Goal: Information Seeking & Learning: Learn about a topic

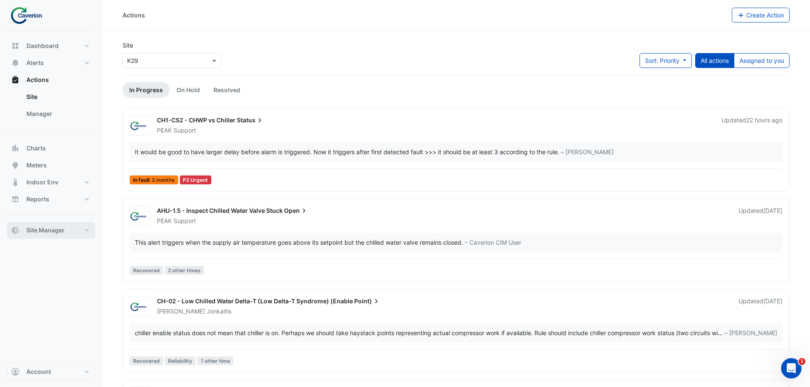
click at [53, 233] on button "Site Manager" at bounding box center [51, 230] width 88 height 17
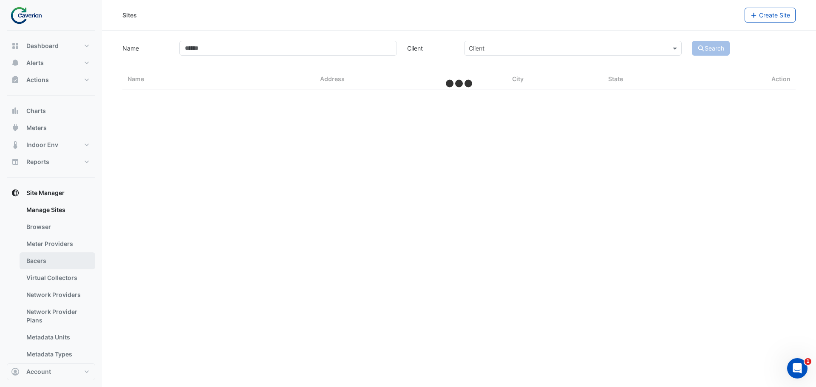
click at [43, 261] on link "Bacers" at bounding box center [58, 261] width 76 height 17
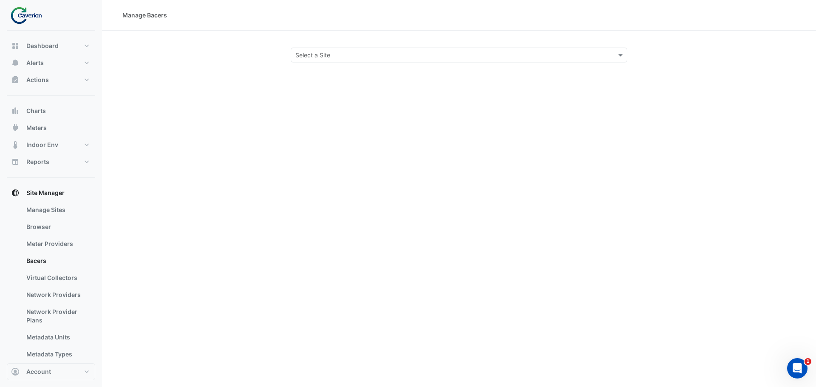
click at [307, 53] on input "text" at bounding box center [450, 55] width 310 height 9
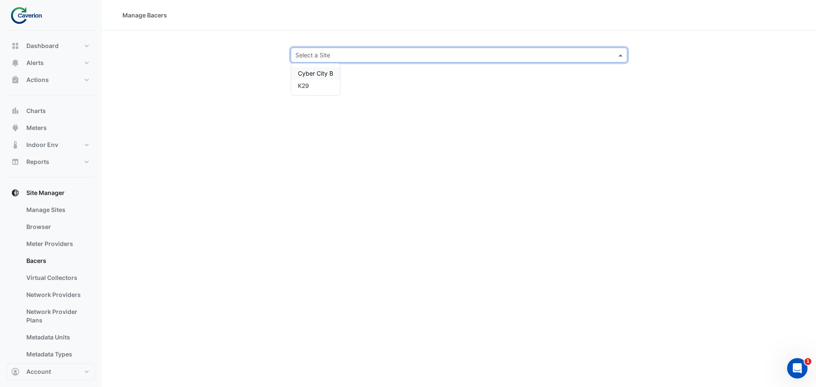
click at [326, 77] on span "Cyber City B" at bounding box center [315, 73] width 35 height 7
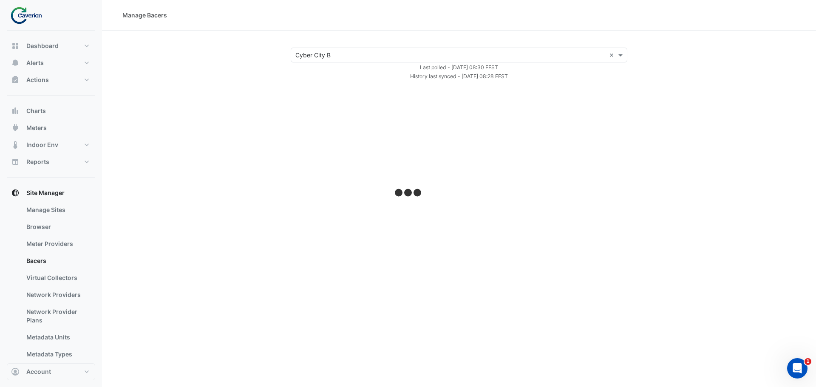
select select "***"
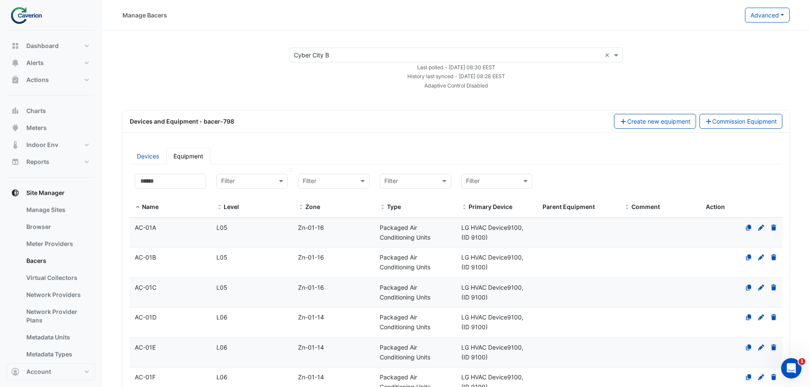
click at [275, 183] on div at bounding box center [252, 181] width 71 height 10
click at [263, 201] on div "L01" at bounding box center [252, 199] width 57 height 9
click at [207, 240] on datatable-body-cell "Name AC-02A" at bounding box center [171, 233] width 82 height 30
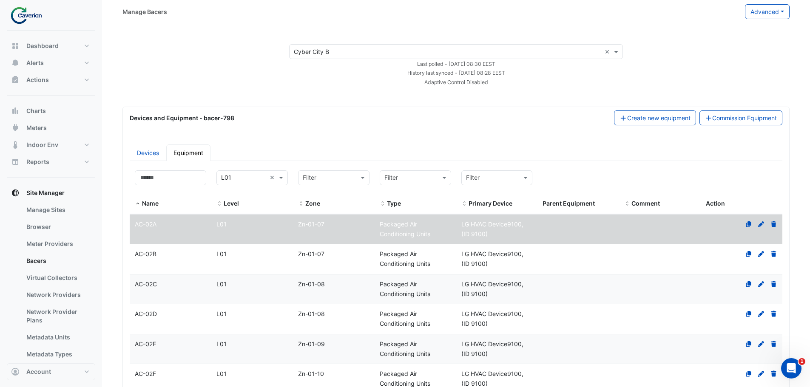
select select "***"
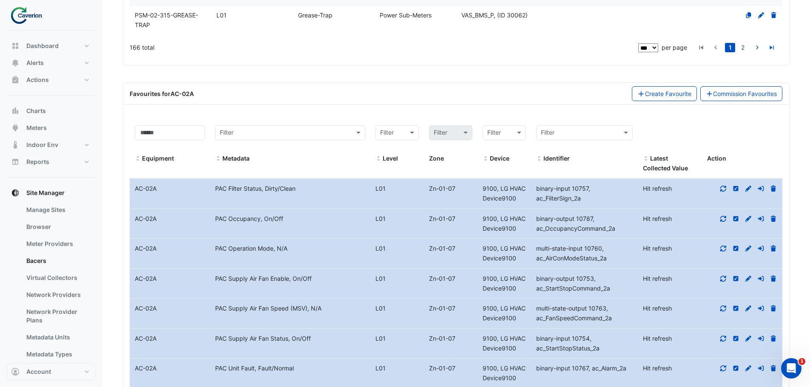
scroll to position [3208, 0]
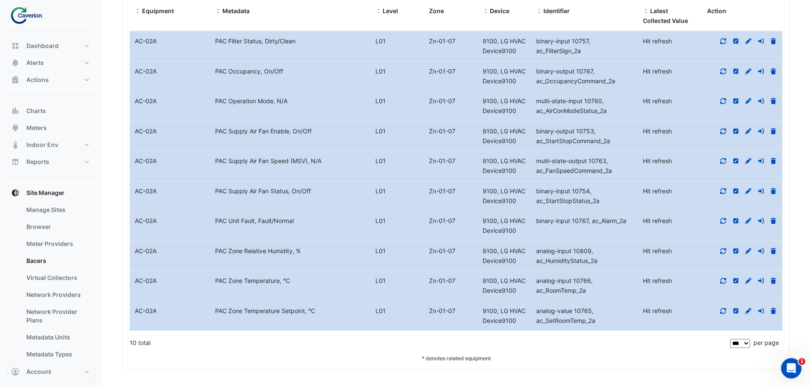
click at [721, 37] on div at bounding box center [742, 42] width 80 height 10
click at [723, 41] on icon at bounding box center [723, 41] width 8 height 6
click at [725, 71] on icon at bounding box center [723, 71] width 8 height 6
click at [722, 93] on datatable-body-cell "Action" at bounding box center [742, 106] width 80 height 30
click at [723, 99] on icon at bounding box center [723, 101] width 8 height 6
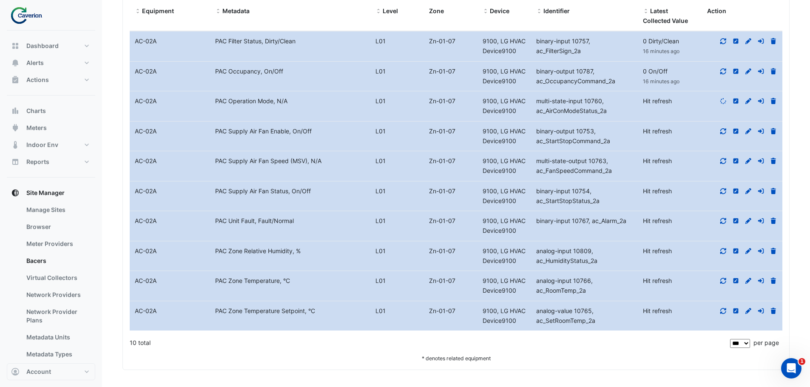
click at [723, 133] on icon at bounding box center [723, 131] width 6 height 6
click at [721, 168] on datatable-body-cell "Action" at bounding box center [742, 166] width 80 height 30
click at [724, 162] on icon at bounding box center [723, 161] width 8 height 6
click at [724, 188] on icon at bounding box center [723, 191] width 8 height 6
click at [719, 218] on icon at bounding box center [723, 221] width 8 height 6
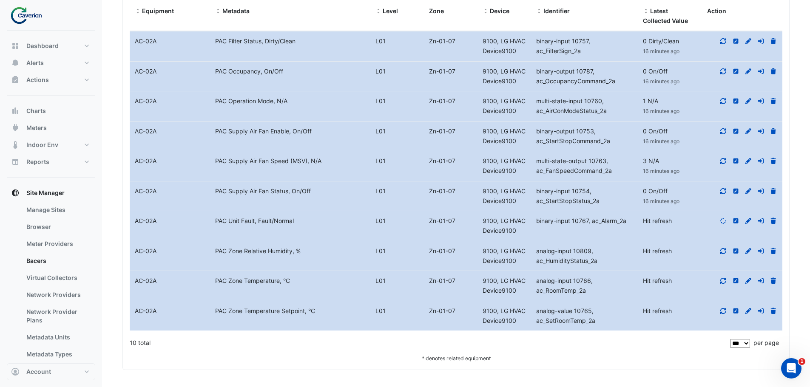
drag, startPoint x: 721, startPoint y: 244, endPoint x: 722, endPoint y: 252, distance: 8.3
click at [721, 244] on datatable-body-cell "Action" at bounding box center [742, 256] width 80 height 30
click at [722, 252] on icon at bounding box center [723, 251] width 6 height 6
click at [722, 289] on datatable-body-cell "Action" at bounding box center [742, 286] width 80 height 30
click at [722, 286] on div at bounding box center [742, 281] width 80 height 10
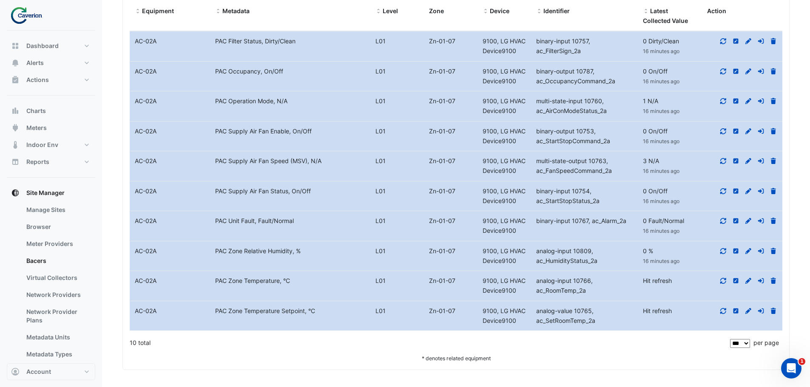
click at [725, 308] on datatable-body-cell "Action" at bounding box center [742, 316] width 80 height 30
click at [724, 281] on icon at bounding box center [723, 281] width 8 height 6
click at [721, 315] on div at bounding box center [742, 311] width 80 height 10
click at [722, 312] on icon at bounding box center [723, 311] width 8 height 6
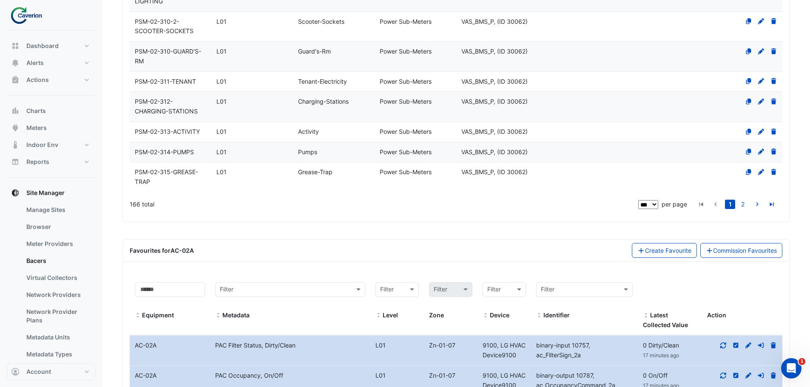
scroll to position [2571, 0]
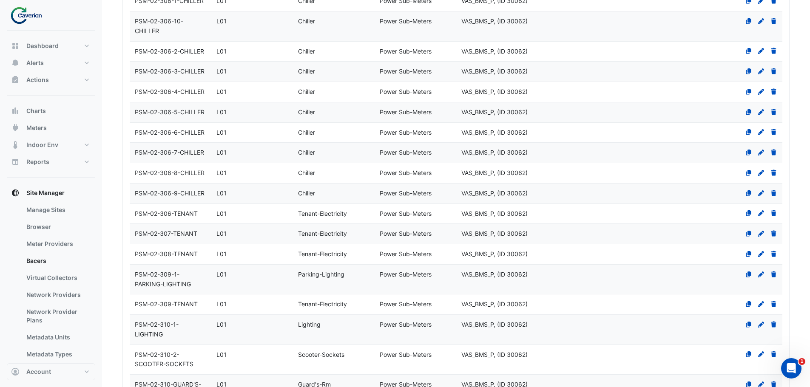
click at [178, 168] on div "PSM-02-306-8-CHILLER" at bounding box center [171, 173] width 82 height 10
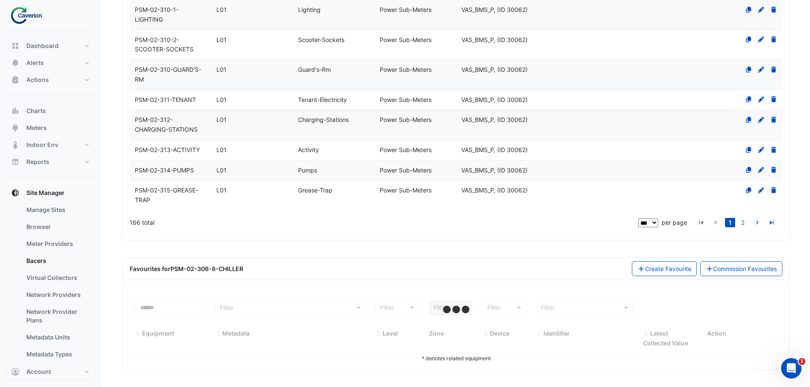
select select "***"
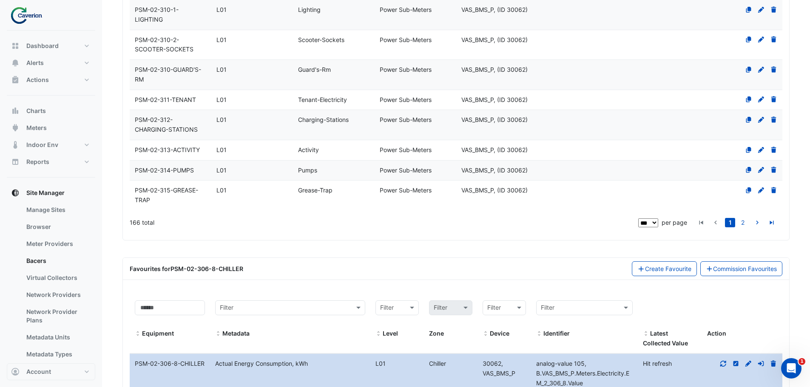
scroll to position [2948, 0]
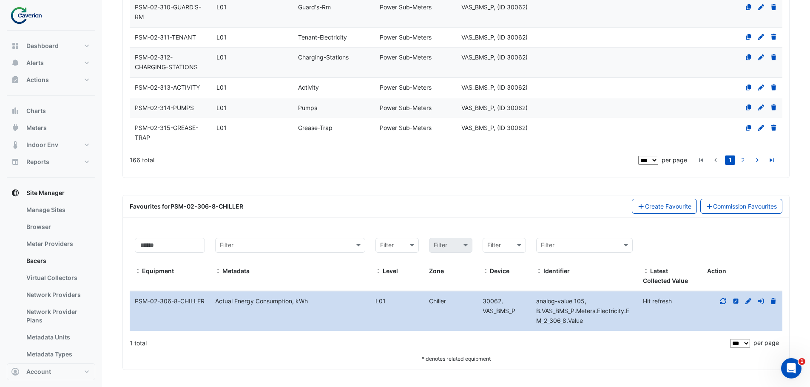
click at [725, 301] on icon at bounding box center [723, 301] width 8 height 6
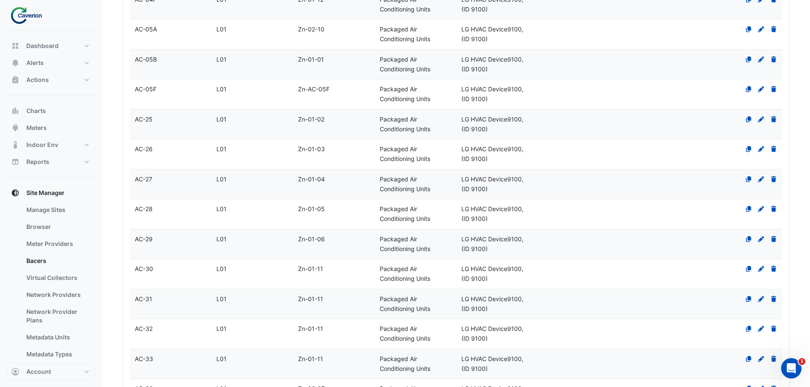
scroll to position [0, 0]
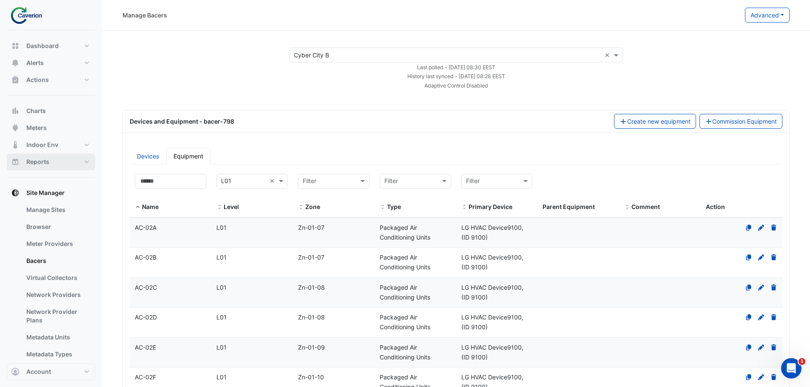
click at [83, 160] on button "Reports" at bounding box center [51, 161] width 88 height 17
select select "***"
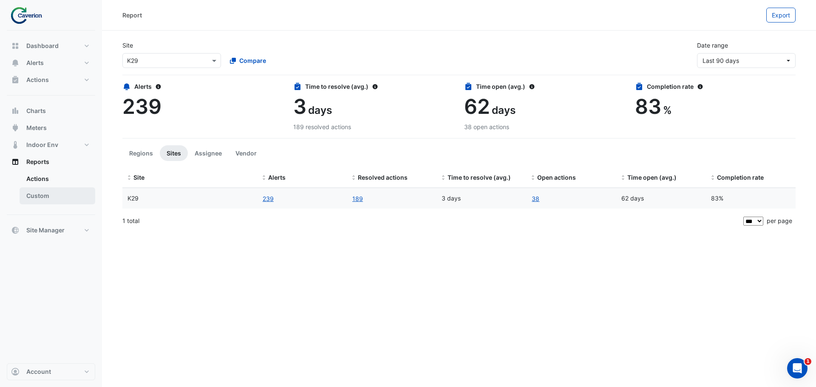
click at [59, 195] on link "Custom" at bounding box center [58, 195] width 76 height 17
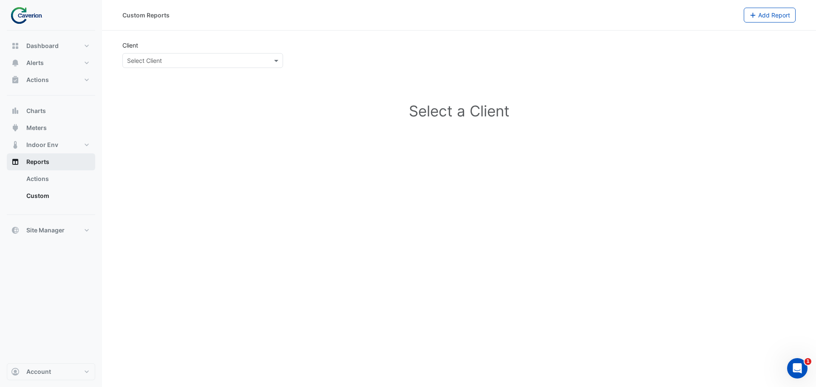
click at [56, 157] on button "Reports" at bounding box center [51, 161] width 88 height 17
click at [59, 145] on button "Indoor Env" at bounding box center [51, 144] width 88 height 17
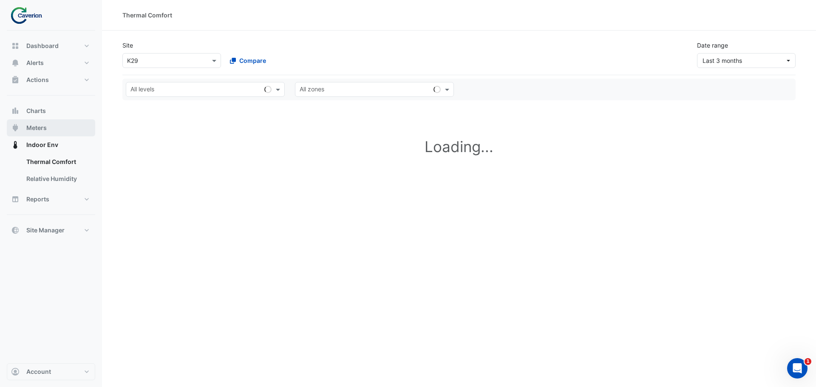
click at [52, 131] on button "Meters" at bounding box center [51, 127] width 88 height 17
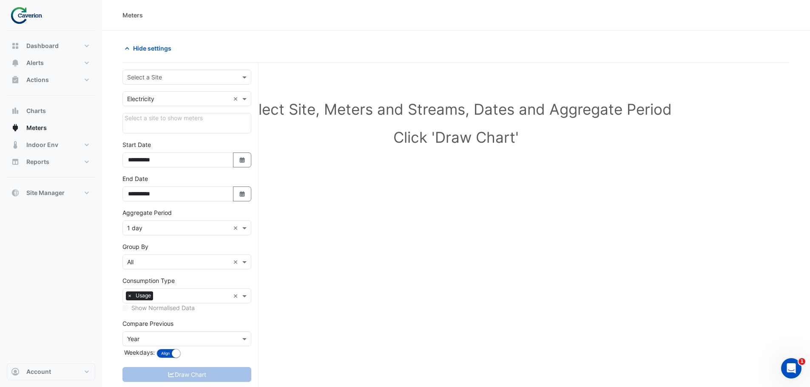
click at [159, 83] on div "Select a Site" at bounding box center [186, 77] width 129 height 15
click at [159, 99] on span "Cyber City B" at bounding box center [147, 95] width 35 height 7
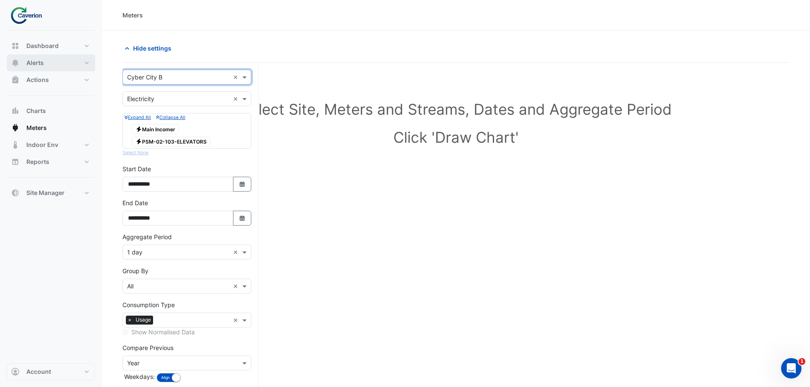
click at [53, 63] on button "Alerts" at bounding box center [51, 62] width 88 height 17
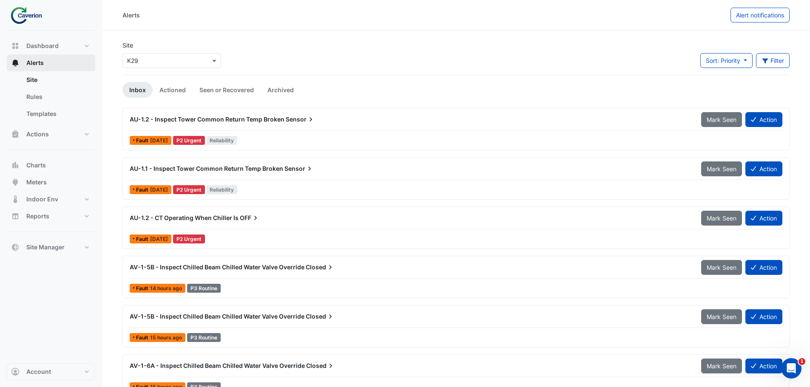
click at [58, 57] on button "Alerts" at bounding box center [51, 62] width 88 height 17
click at [56, 45] on span "Dashboard" at bounding box center [42, 46] width 32 height 9
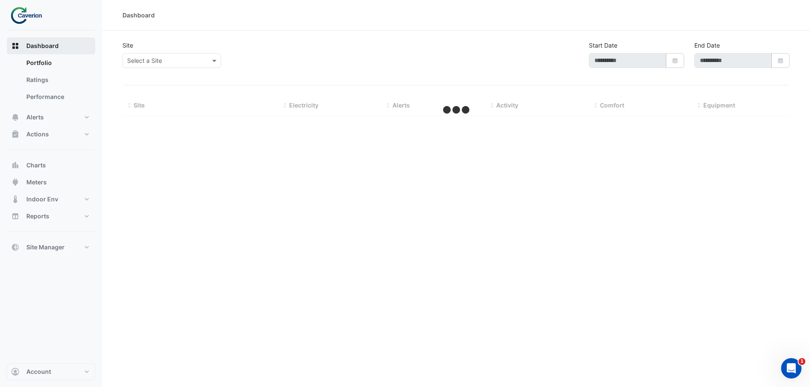
type input "**********"
select select "***"
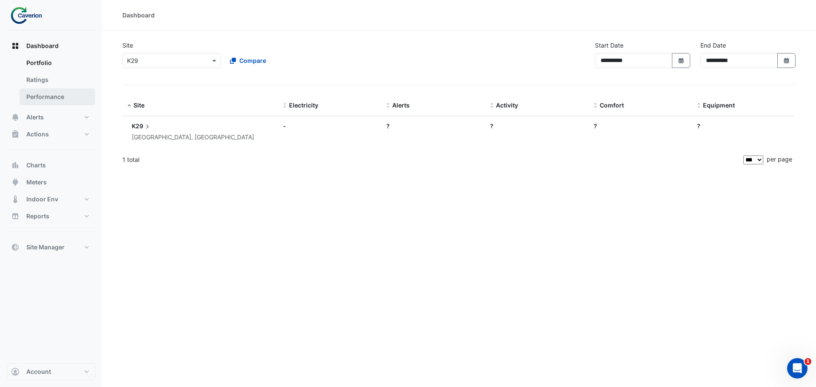
click at [47, 92] on link "Performance" at bounding box center [58, 96] width 76 height 17
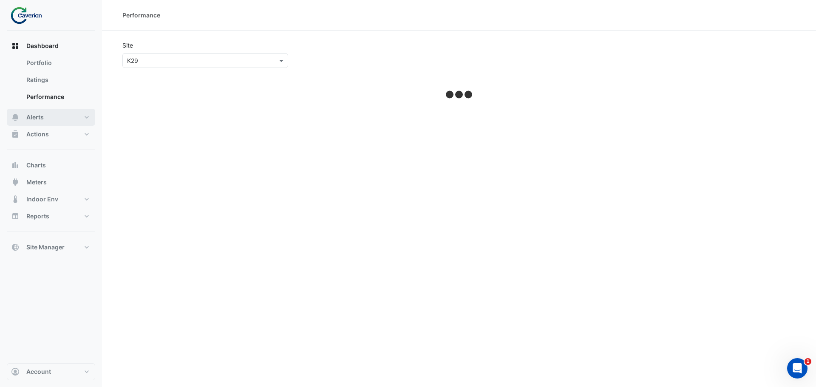
click at [45, 125] on button "Alerts" at bounding box center [51, 117] width 88 height 17
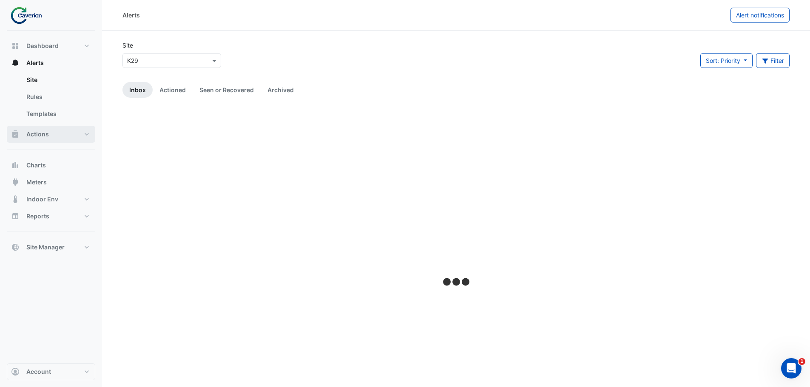
click at [45, 131] on span "Actions" at bounding box center [37, 134] width 23 height 9
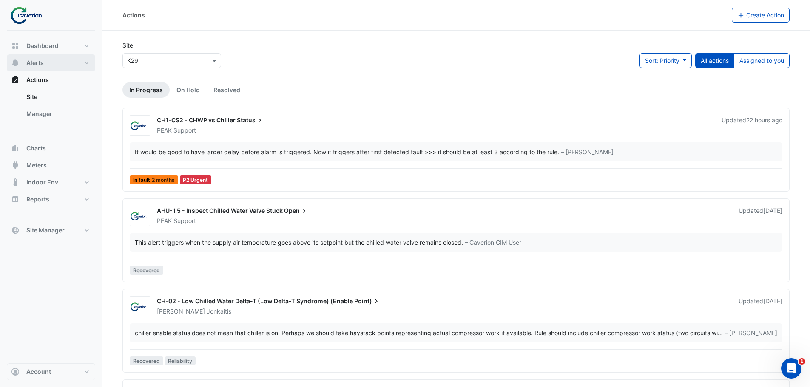
click at [42, 64] on span "Alerts" at bounding box center [34, 63] width 17 height 9
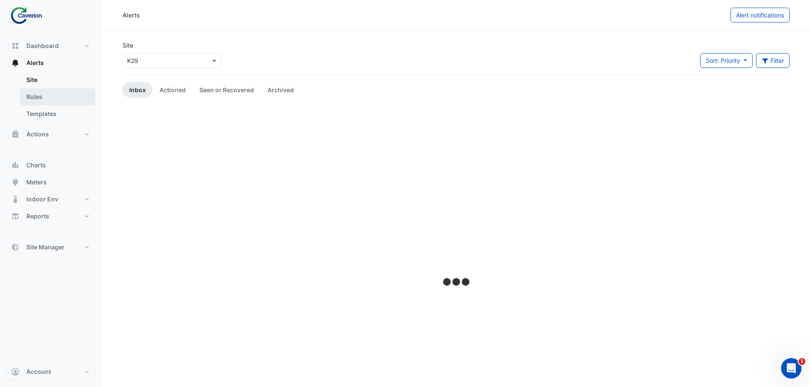
click at [40, 89] on link "Rules" at bounding box center [58, 96] width 76 height 17
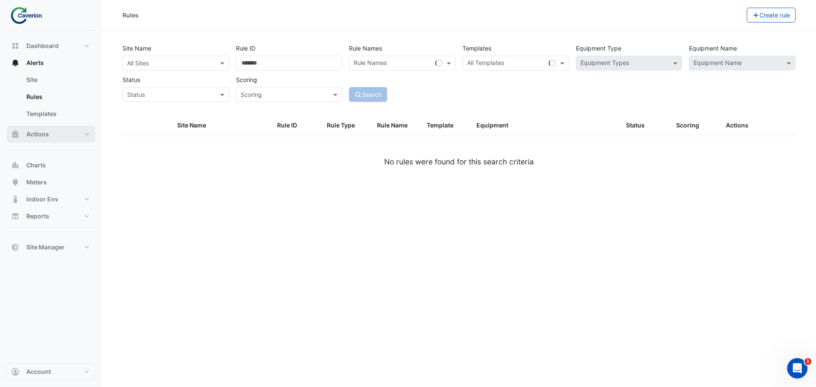
click at [38, 129] on button "Actions" at bounding box center [51, 134] width 88 height 17
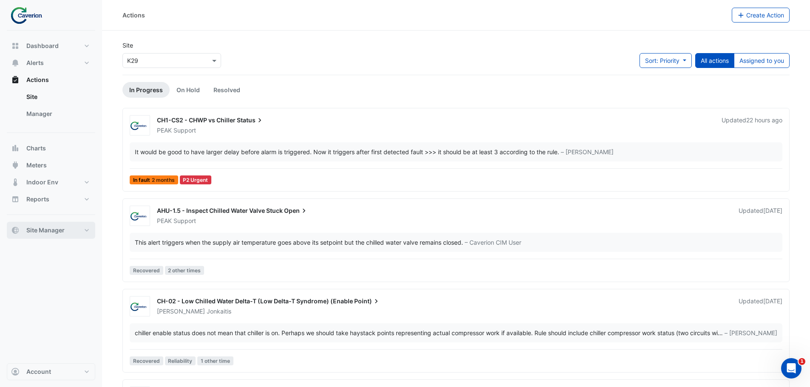
click at [56, 224] on button "Site Manager" at bounding box center [51, 230] width 88 height 17
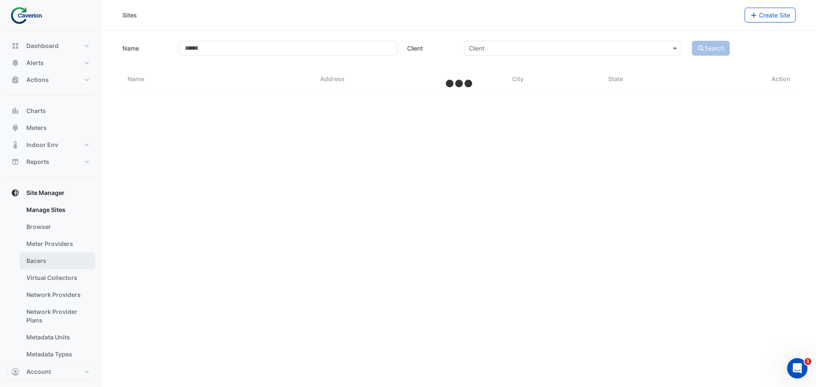
click at [50, 255] on link "Bacers" at bounding box center [58, 261] width 76 height 17
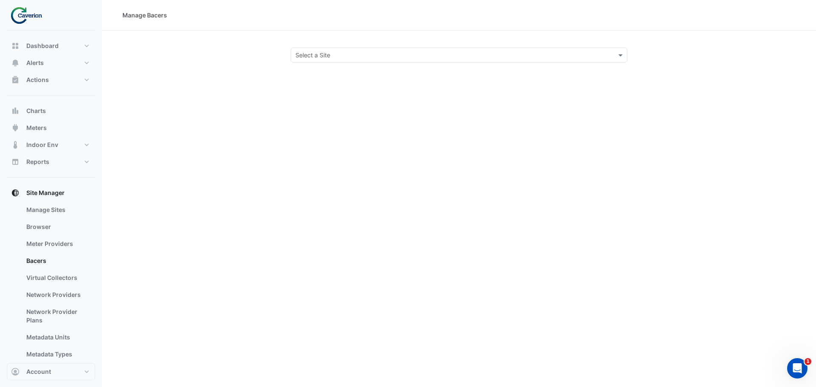
click at [303, 74] on div "Manage Bacers Select a Site" at bounding box center [459, 193] width 714 height 387
click at [313, 65] on div "Manage Bacers Select a Site" at bounding box center [459, 193] width 714 height 387
click at [316, 63] on div "Manage Bacers Select a Site" at bounding box center [459, 193] width 714 height 387
click at [322, 57] on input "text" at bounding box center [450, 55] width 310 height 9
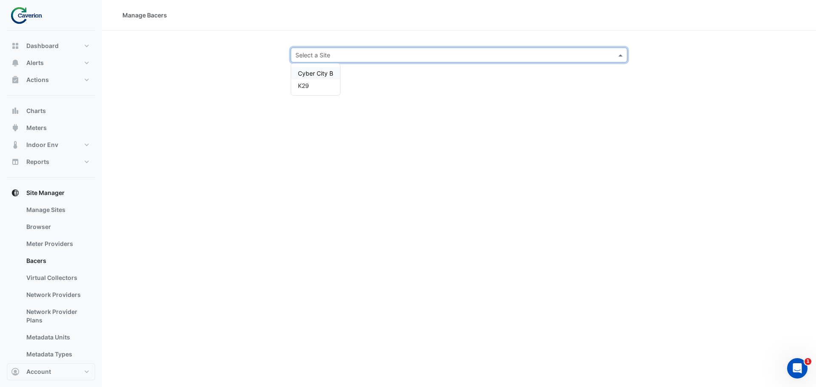
click at [322, 70] on span "Cyber City B" at bounding box center [315, 73] width 35 height 7
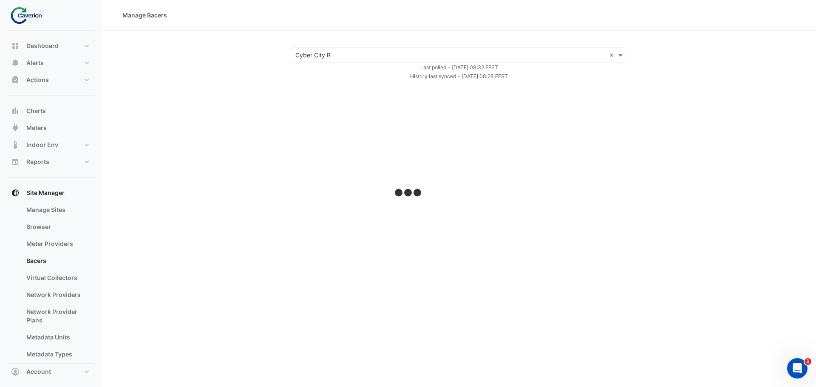
select select "***"
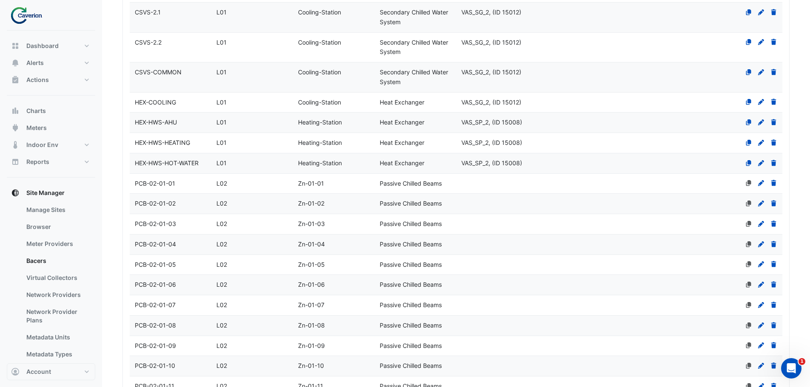
scroll to position [2937, 0]
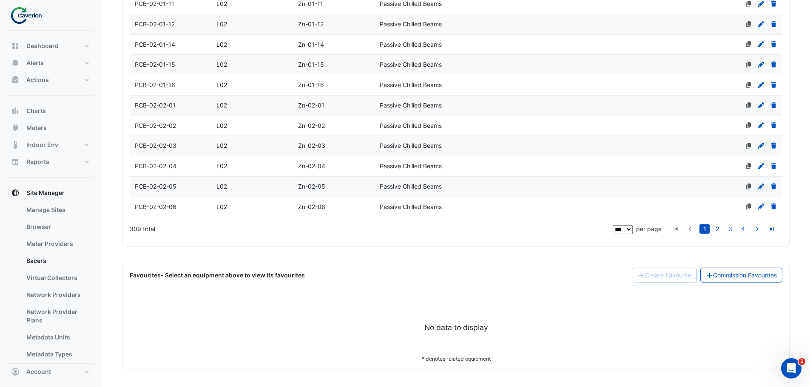
click at [171, 213] on datatable-body-cell "Name PCB-02-02-06" at bounding box center [171, 207] width 82 height 20
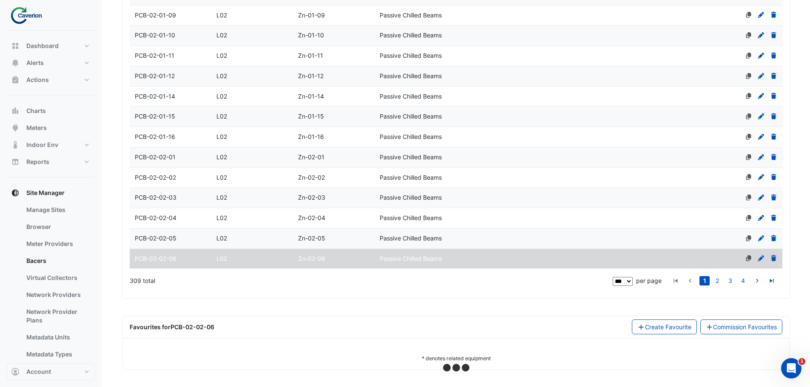
select select "***"
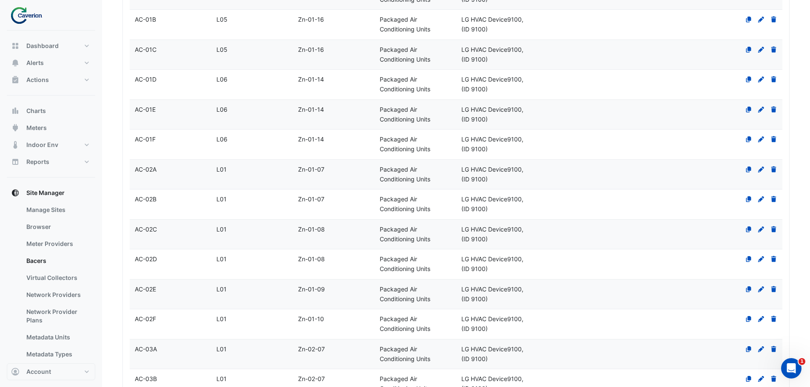
scroll to position [0, 0]
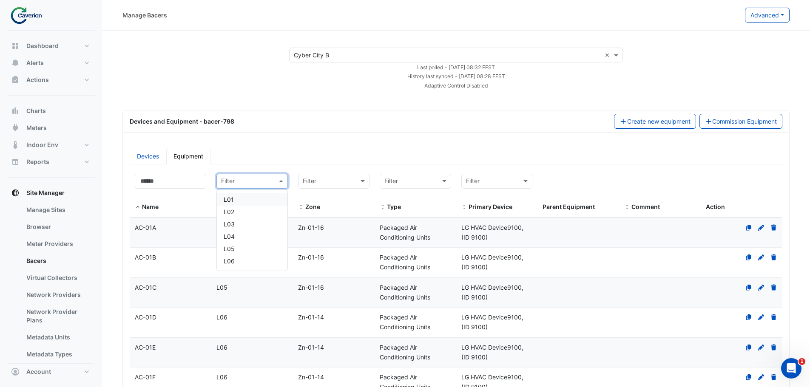
click at [233, 174] on div "Filter" at bounding box center [251, 181] width 71 height 15
click at [233, 196] on div "L01" at bounding box center [252, 199] width 57 height 9
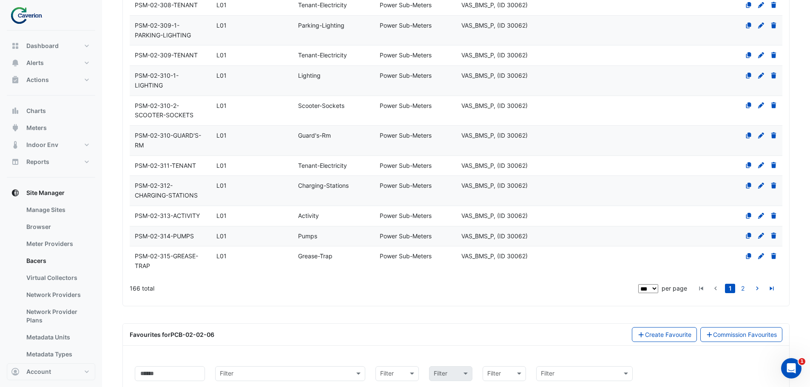
scroll to position [2812, 0]
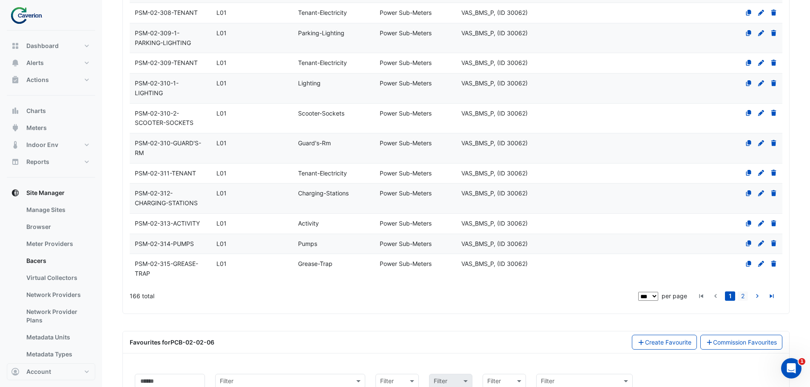
click at [747, 298] on link "2" at bounding box center [743, 296] width 10 height 9
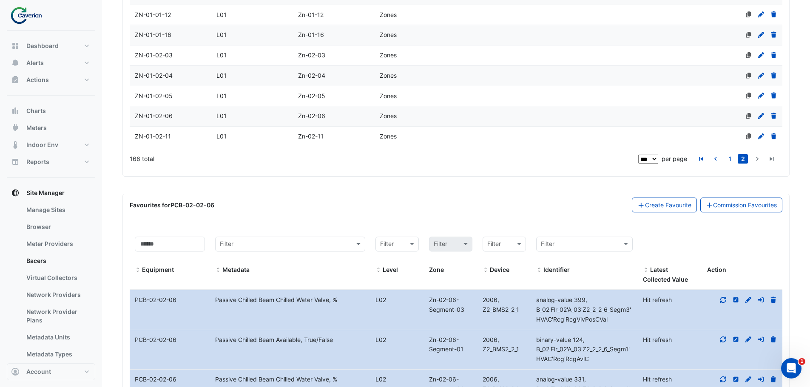
click at [273, 142] on div "L01" at bounding box center [252, 137] width 82 height 10
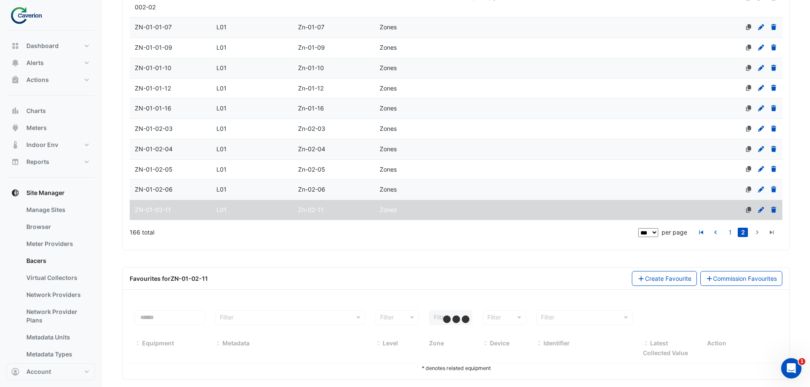
scroll to position [1796, 0]
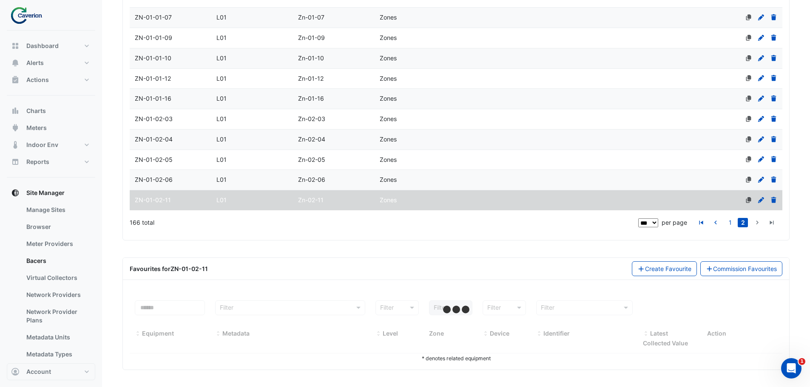
select select "***"
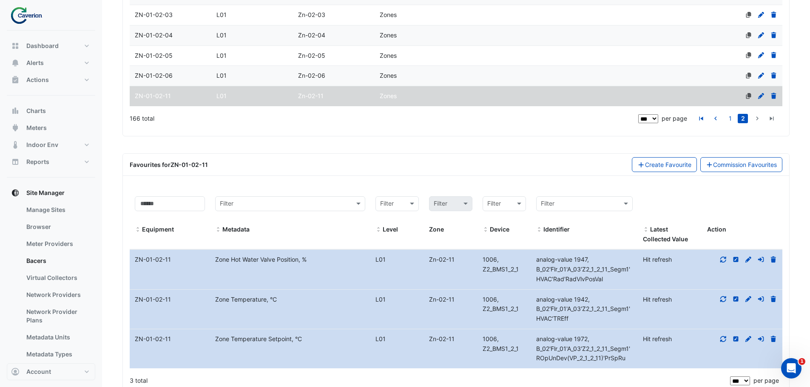
scroll to position [1938, 0]
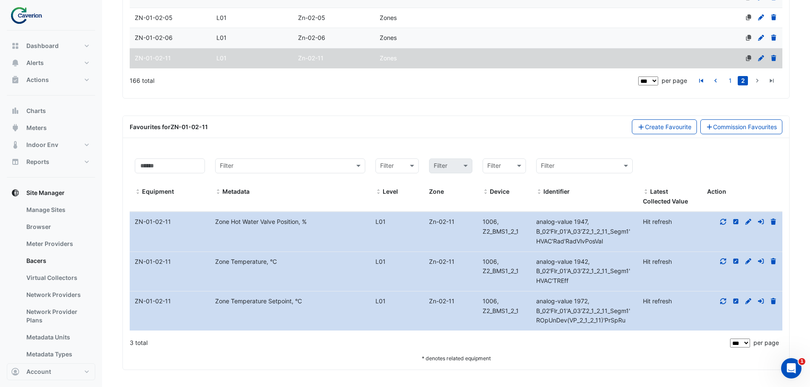
click at [726, 223] on icon at bounding box center [723, 222] width 6 height 6
click at [729, 260] on div at bounding box center [742, 262] width 80 height 10
click at [726, 264] on icon at bounding box center [723, 261] width 8 height 6
click at [726, 310] on datatable-body-cell "Action" at bounding box center [742, 311] width 80 height 39
click at [726, 304] on icon at bounding box center [723, 301] width 8 height 6
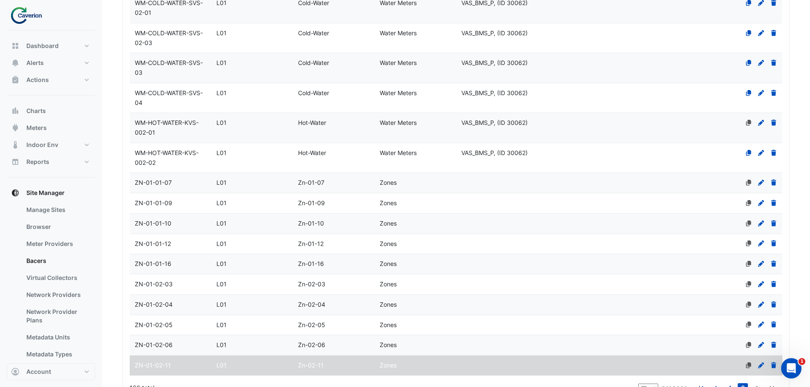
scroll to position [1428, 0]
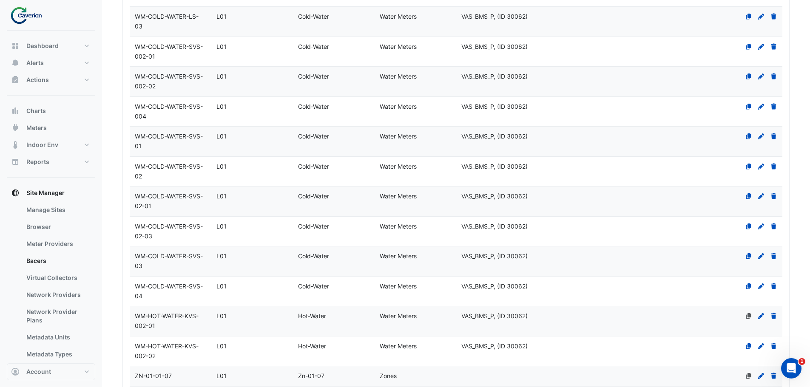
click at [176, 180] on div "WM-COLD-WATER-SVS-02" at bounding box center [171, 172] width 82 height 20
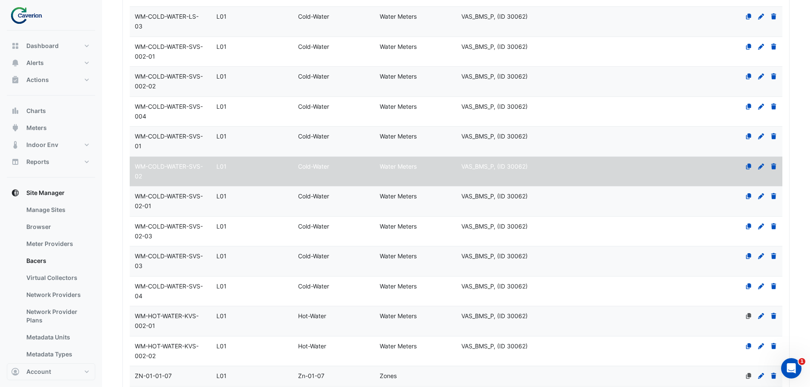
select select "***"
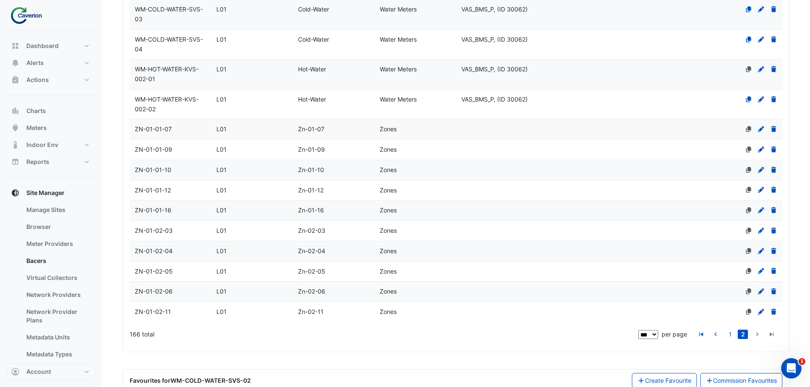
scroll to position [1859, 0]
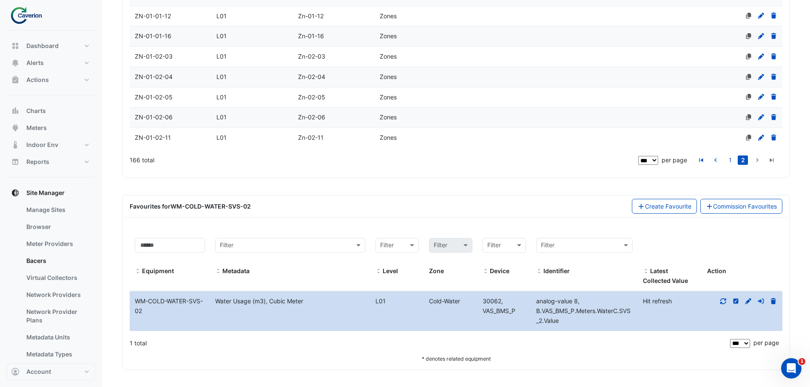
click at [726, 304] on icon at bounding box center [723, 301] width 8 height 6
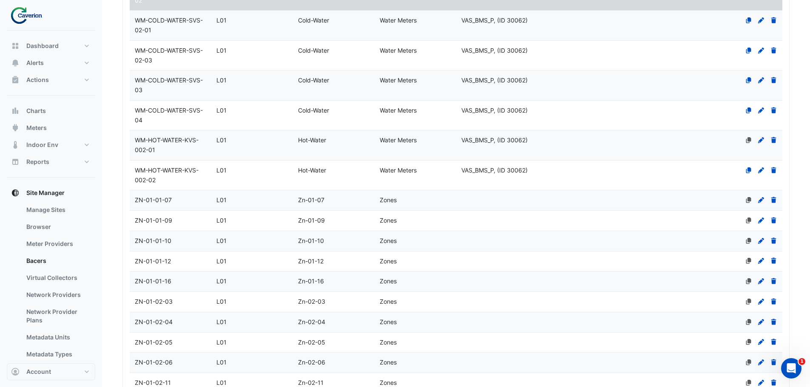
scroll to position [1349, 0]
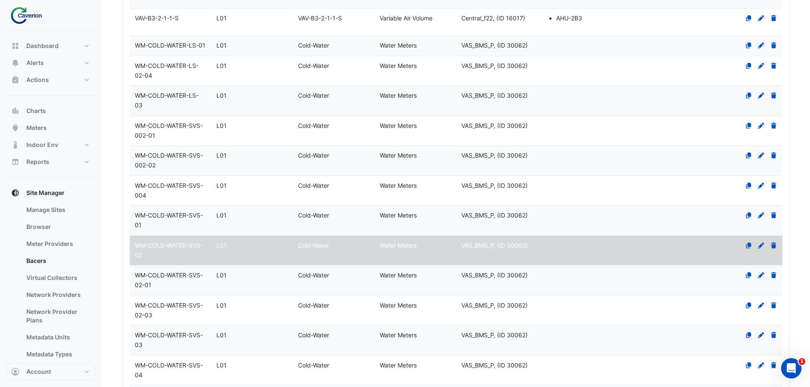
click at [190, 230] on div "WM-COLD-WATER-SVS-01" at bounding box center [171, 221] width 82 height 20
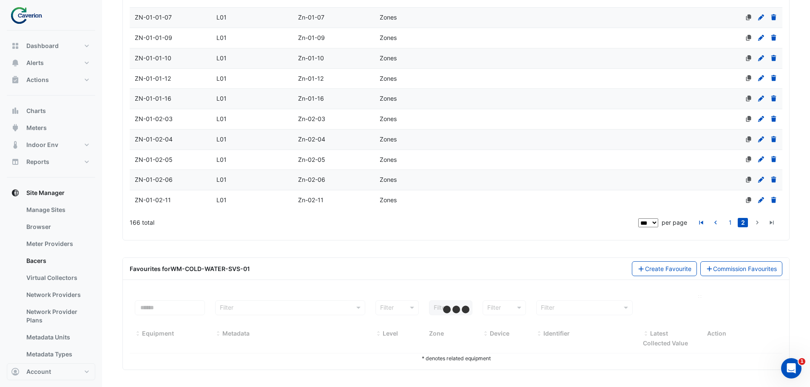
select select "***"
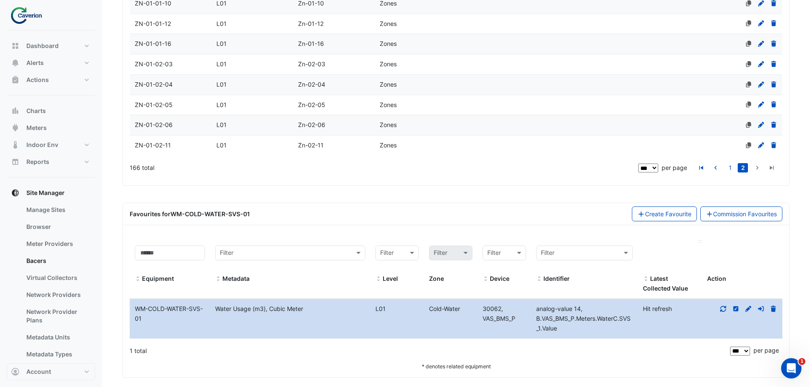
scroll to position [1859, 0]
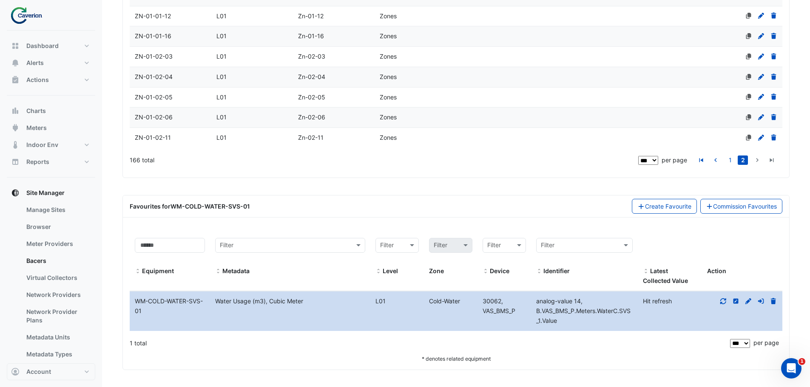
drag, startPoint x: 713, startPoint y: 301, endPoint x: 718, endPoint y: 301, distance: 5.1
click at [718, 301] on div at bounding box center [742, 302] width 80 height 10
click at [720, 302] on icon at bounding box center [723, 301] width 8 height 6
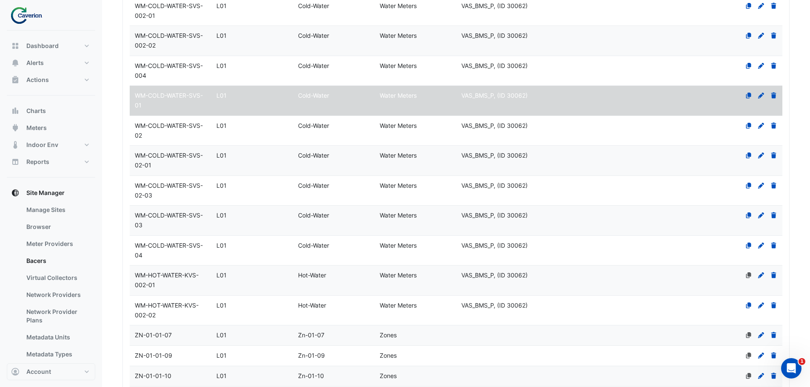
scroll to position [1349, 0]
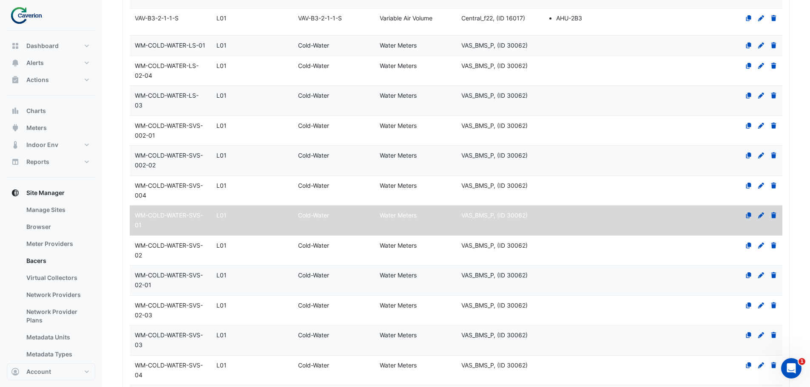
click at [191, 197] on span "WM-COLD-WATER-SVS-004" at bounding box center [169, 190] width 68 height 17
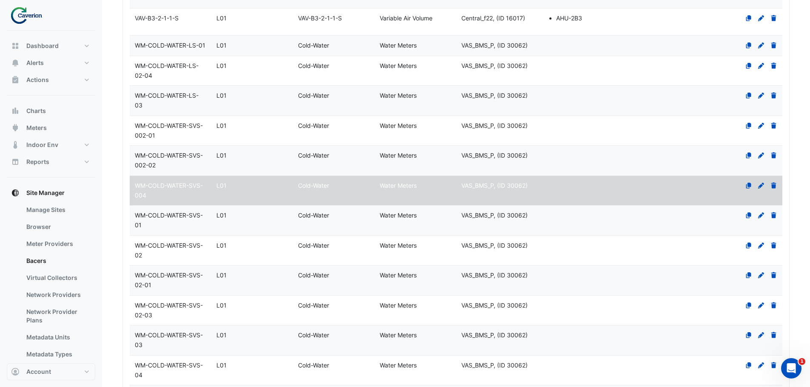
click at [238, 116] on datatable-body-cell "Level L01" at bounding box center [252, 101] width 82 height 30
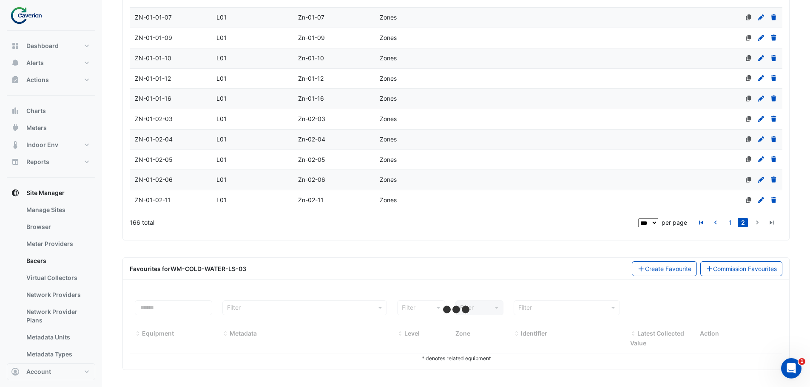
scroll to position [1796, 0]
select select "***"
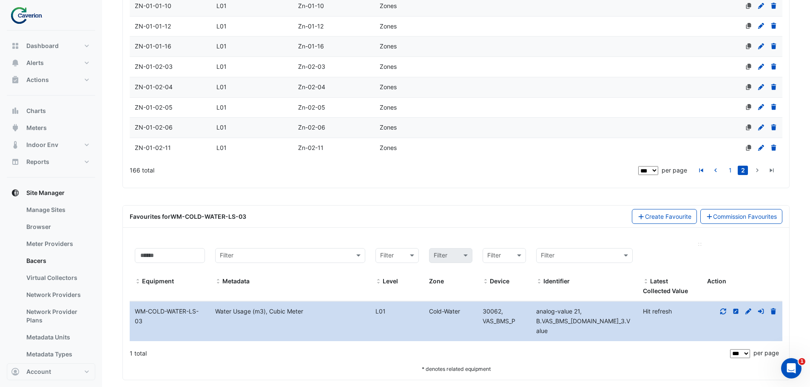
scroll to position [1859, 0]
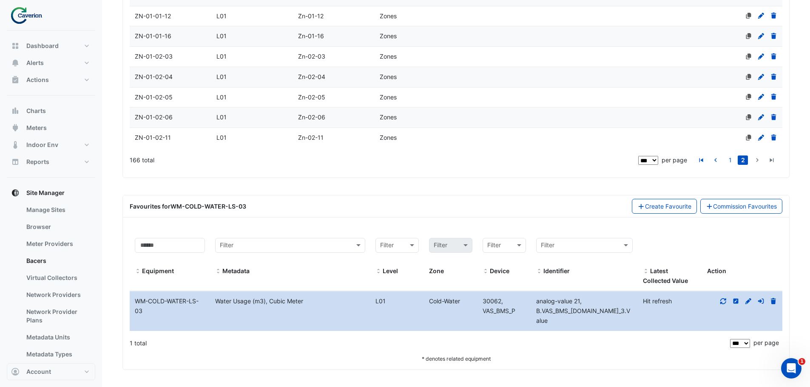
click at [723, 304] on icon at bounding box center [723, 301] width 8 height 6
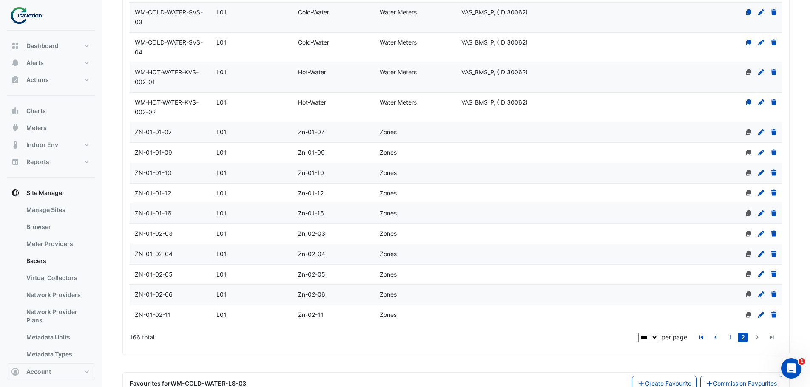
scroll to position [1476, 0]
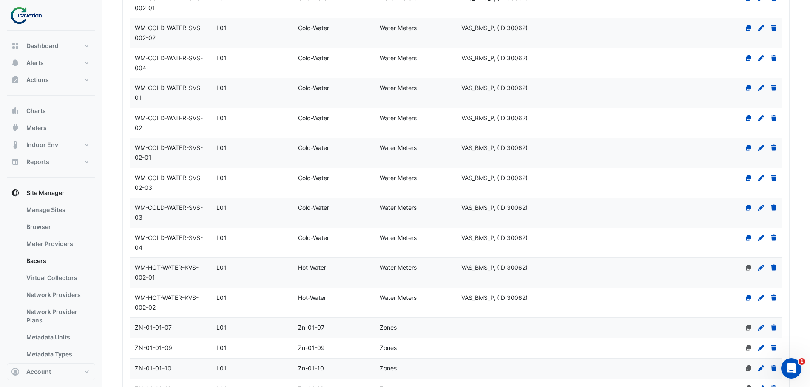
click at [168, 129] on span "WM-COLD-WATER-SVS-02" at bounding box center [169, 122] width 68 height 17
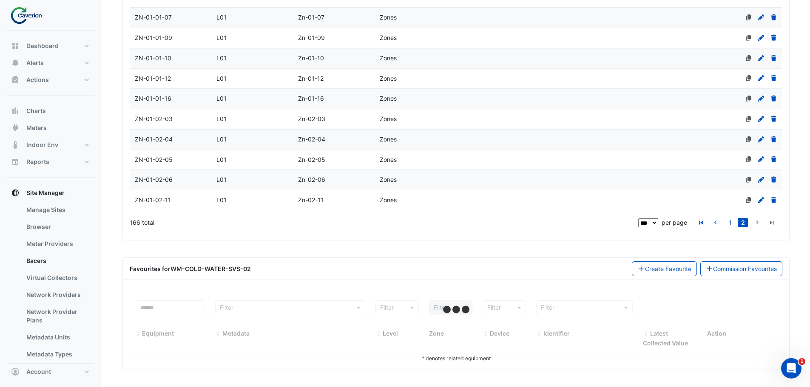
select select "***"
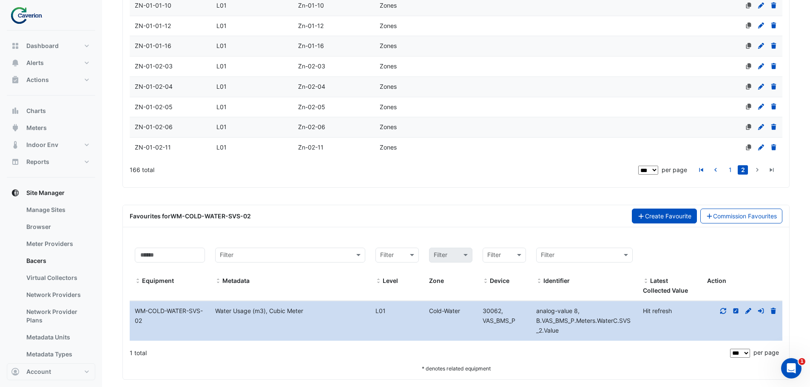
scroll to position [1859, 0]
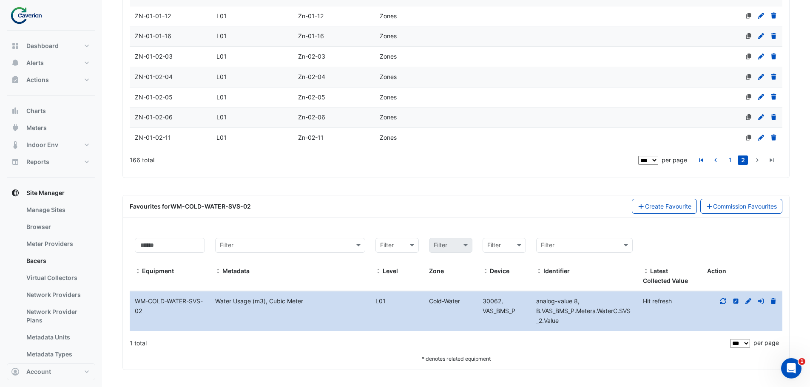
click at [725, 299] on icon at bounding box center [723, 301] width 6 height 6
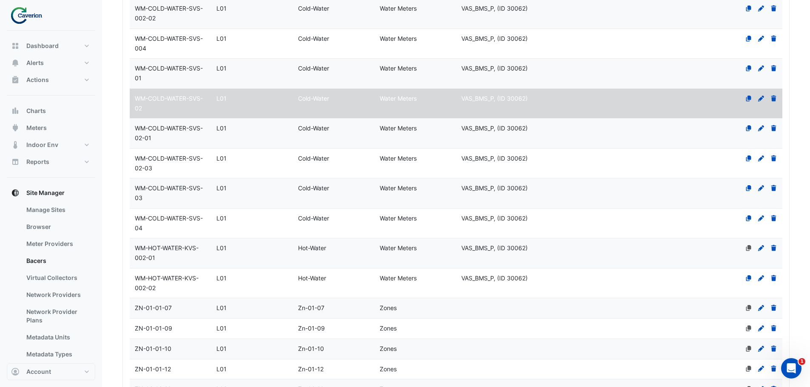
scroll to position [1476, 0]
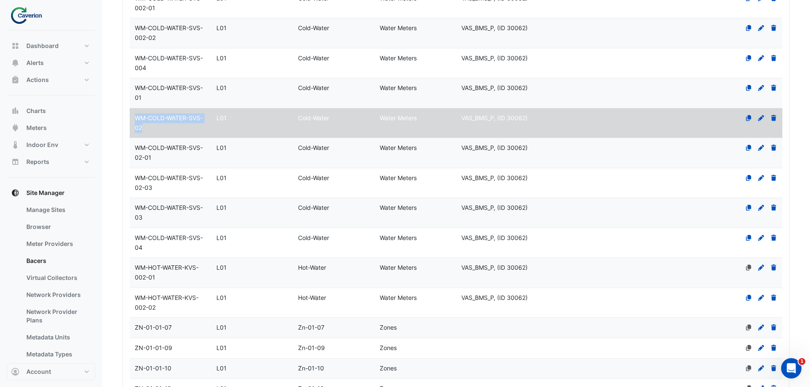
drag, startPoint x: 134, startPoint y: 125, endPoint x: 194, endPoint y: 139, distance: 61.5
click at [194, 133] on div "WM-COLD-WATER-SVS-02" at bounding box center [171, 124] width 82 height 20
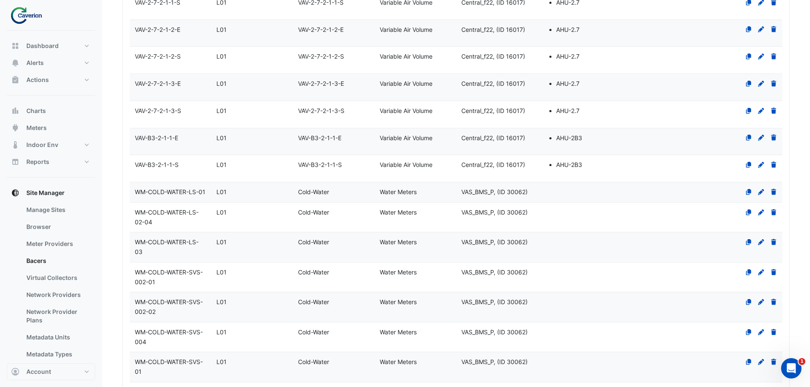
scroll to position [1338, 0]
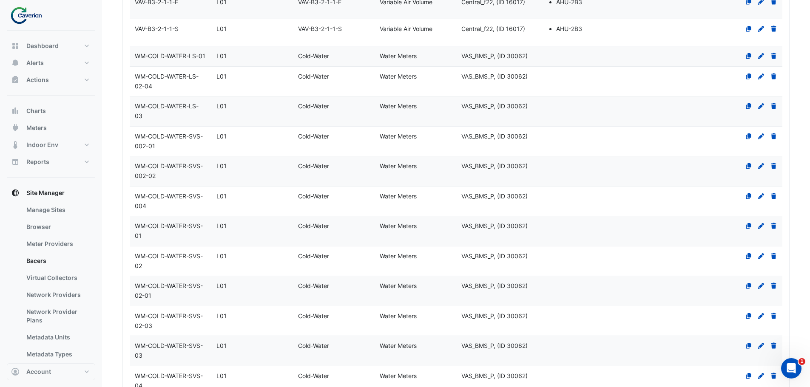
click at [229, 261] on div "L01" at bounding box center [252, 257] width 82 height 10
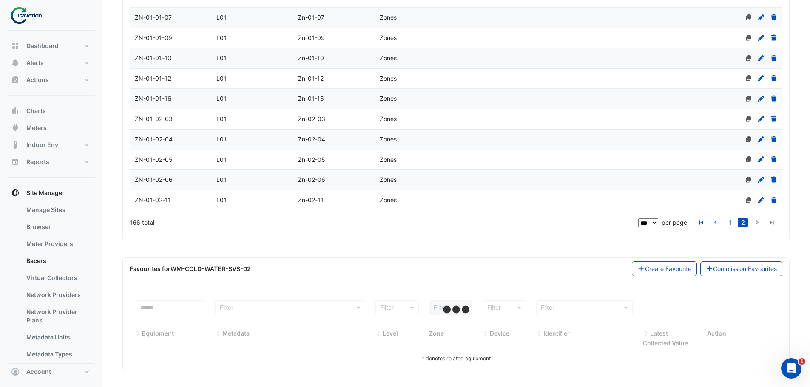
select select "***"
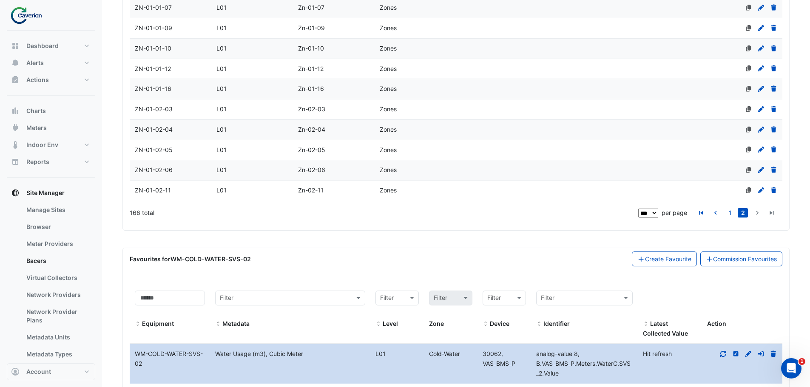
scroll to position [1859, 0]
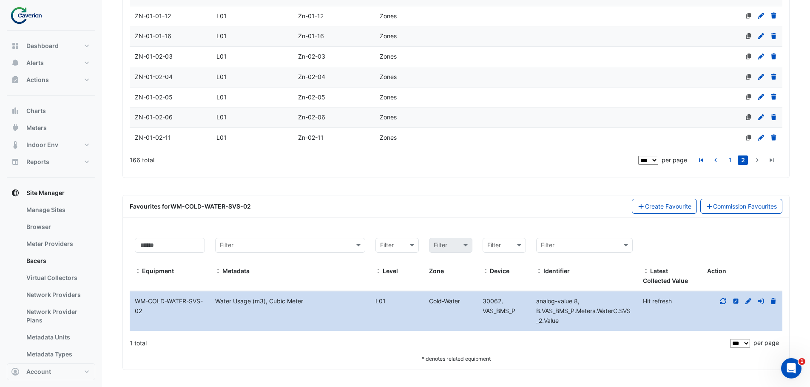
click at [724, 301] on icon at bounding box center [723, 301] width 8 height 6
drag, startPoint x: 135, startPoint y: 303, endPoint x: 205, endPoint y: 314, distance: 70.6
click at [205, 314] on div "WM-COLD-WATER-SVS-02" at bounding box center [170, 307] width 80 height 20
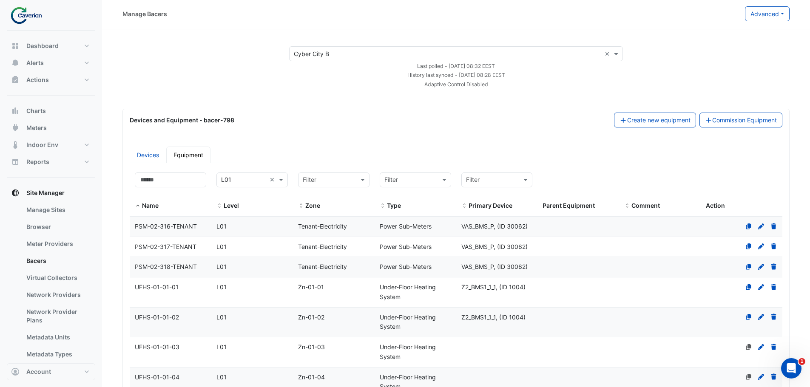
scroll to position [0, 0]
click at [315, 62] on div "Last polled - [DATE] 08:32 EEST" at bounding box center [456, 66] width 344 height 9
click at [317, 60] on div "× Cyber City B ×" at bounding box center [456, 55] width 334 height 15
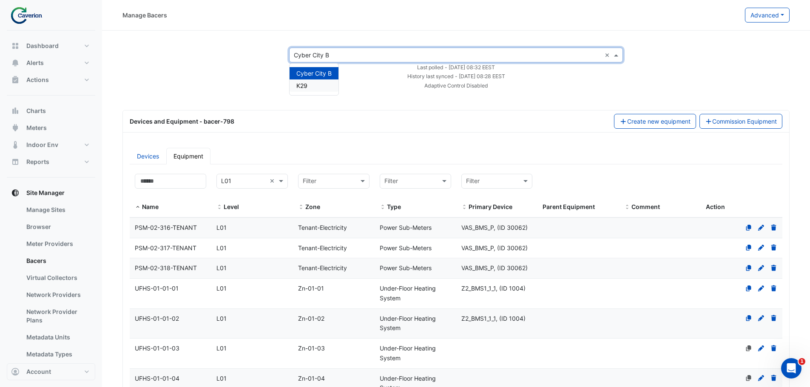
click at [314, 87] on div "K29" at bounding box center [313, 85] width 49 height 12
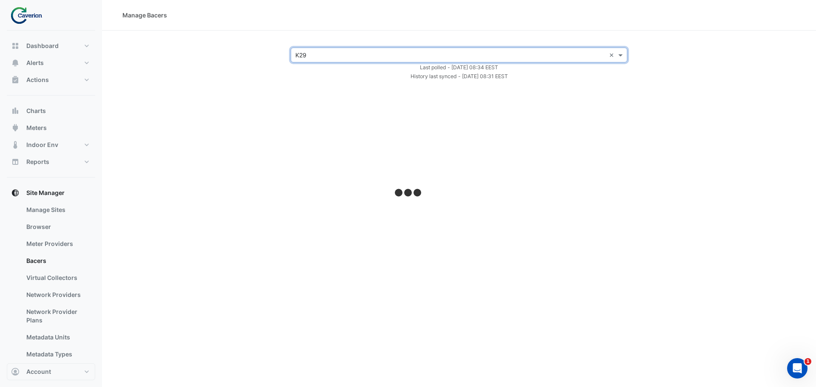
select select "***"
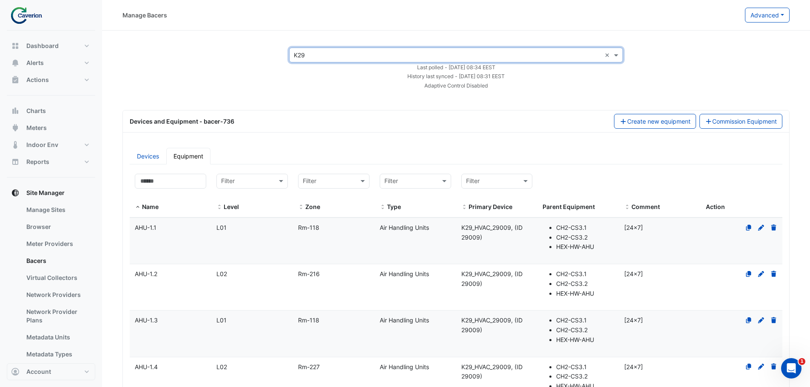
click at [338, 53] on input "text" at bounding box center [447, 55] width 307 height 9
click at [314, 88] on div "K29" at bounding box center [313, 85] width 49 height 12
click at [343, 70] on div "Last polled - [DATE] 08:34 EEST" at bounding box center [456, 66] width 344 height 9
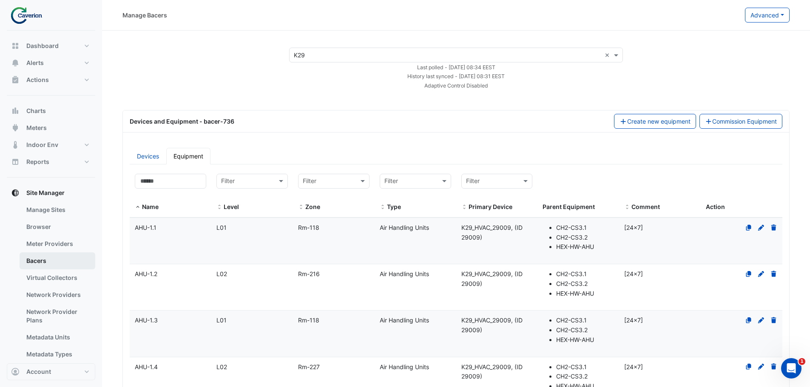
click at [49, 257] on link "Bacers" at bounding box center [58, 261] width 76 height 17
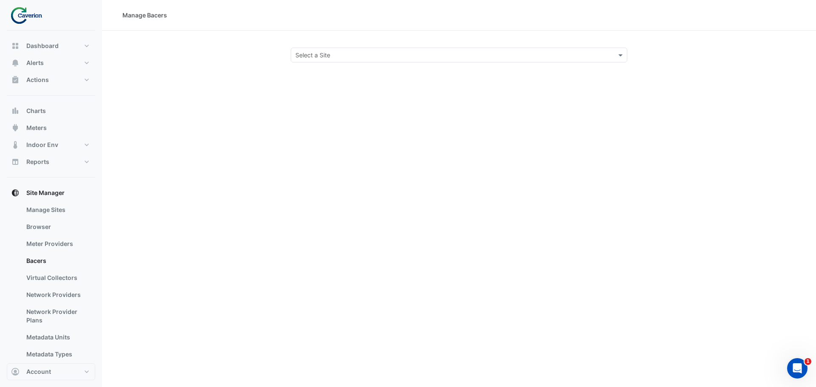
click at [349, 58] on input "text" at bounding box center [450, 55] width 310 height 9
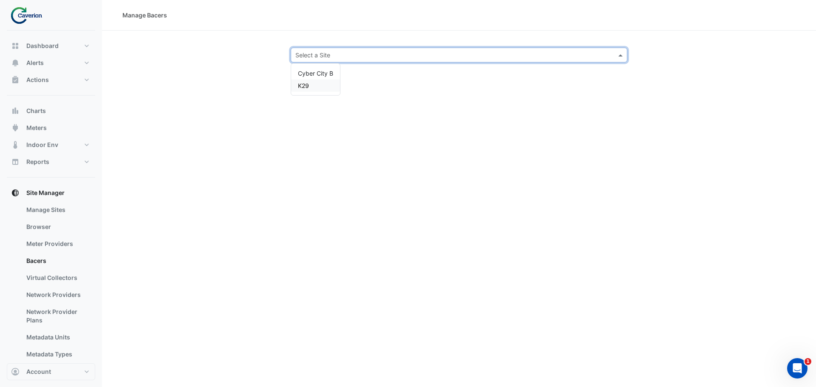
click at [307, 82] on span "K29" at bounding box center [303, 85] width 11 height 7
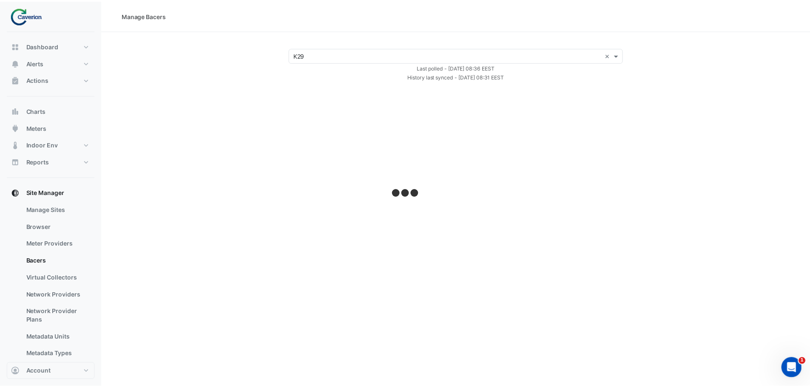
select select "***"
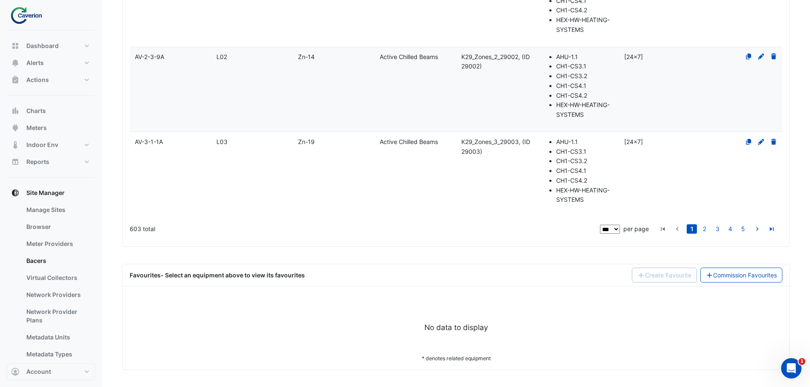
scroll to position [7673, 0]
click at [746, 231] on link "5" at bounding box center [743, 228] width 10 height 9
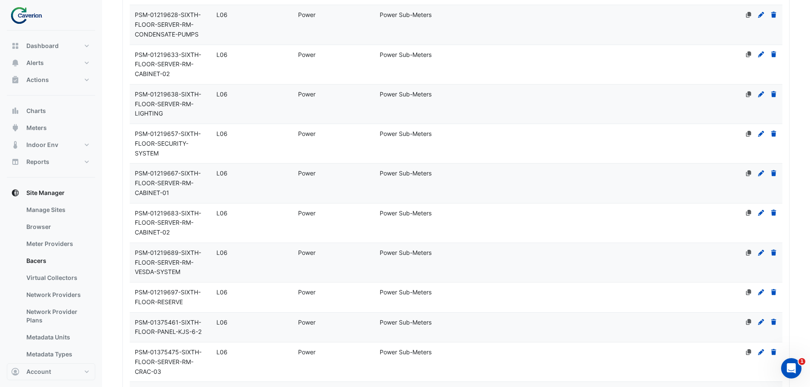
scroll to position [0, 0]
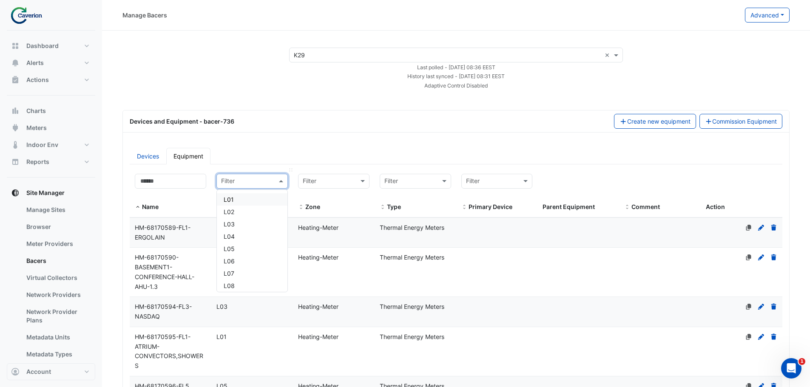
click at [264, 182] on input "text" at bounding box center [243, 182] width 45 height 10
click at [248, 202] on div "L01" at bounding box center [252, 199] width 57 height 9
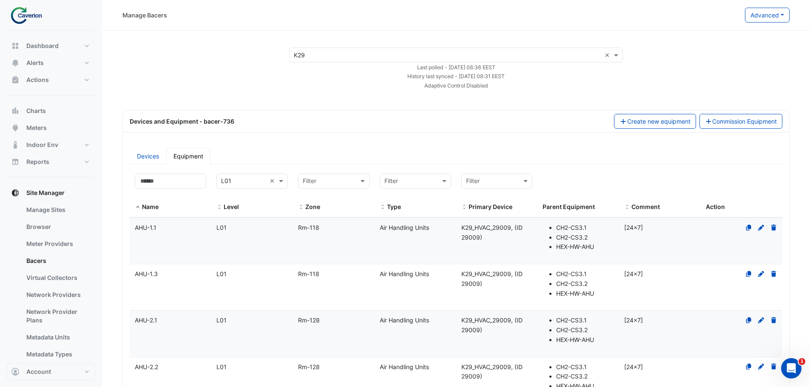
click at [356, 159] on ul "Devices Equipment" at bounding box center [456, 156] width 653 height 17
click at [278, 181] on span at bounding box center [282, 181] width 11 height 10
click at [243, 287] on div "L08" at bounding box center [252, 285] width 57 height 9
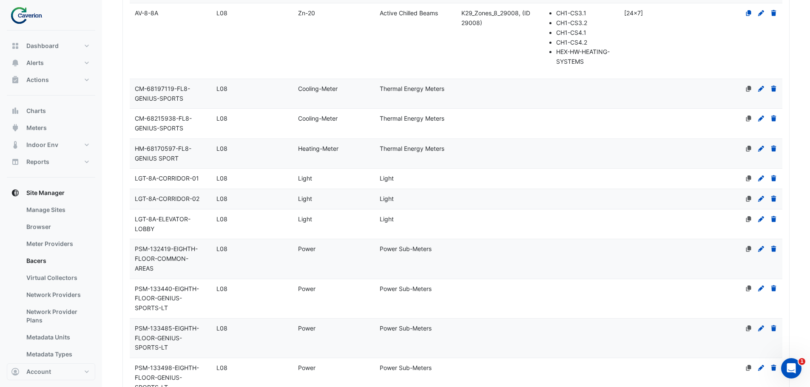
scroll to position [1398, 0]
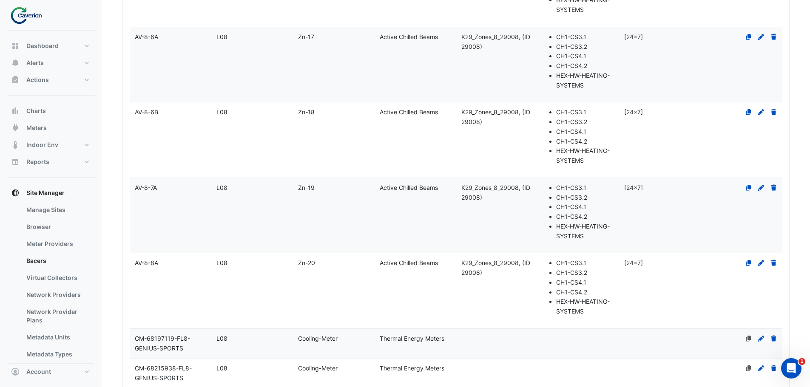
click at [210, 281] on datatable-body-cell "Name AV-8-8A" at bounding box center [171, 290] width 82 height 75
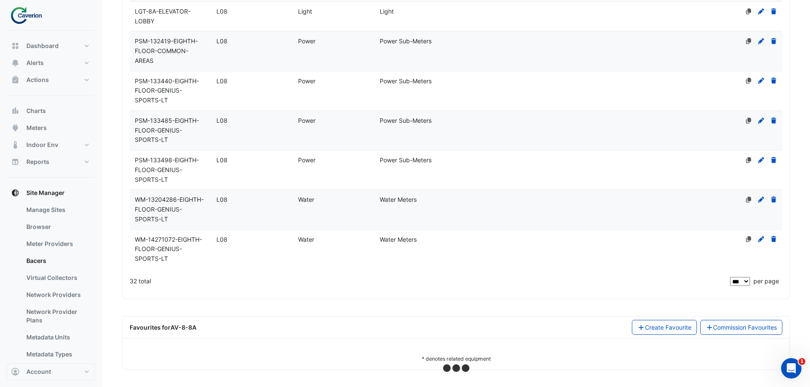
select select "***"
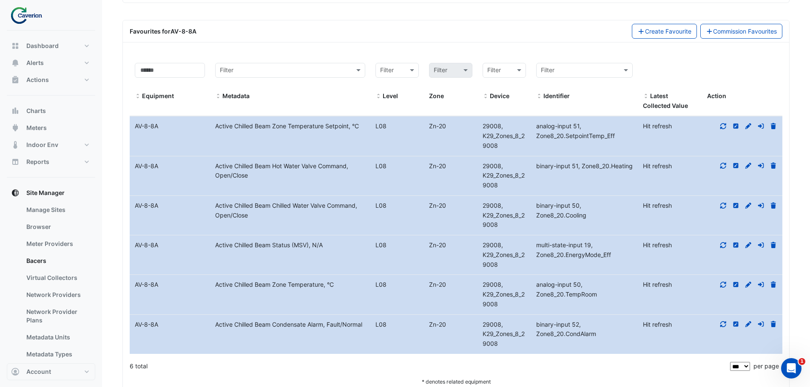
scroll to position [2175, 0]
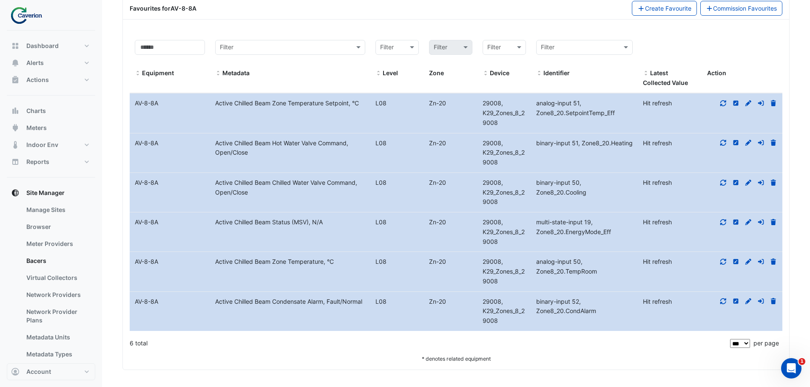
click at [723, 103] on icon at bounding box center [723, 103] width 8 height 6
click at [718, 147] on div at bounding box center [742, 144] width 80 height 10
click at [726, 140] on icon at bounding box center [723, 143] width 6 height 6
click at [720, 183] on icon at bounding box center [723, 183] width 8 height 6
click at [720, 219] on icon at bounding box center [723, 222] width 8 height 6
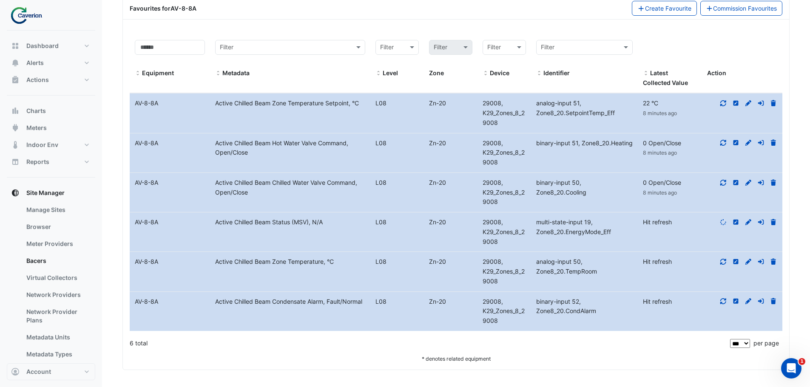
click at [722, 266] on div at bounding box center [742, 262] width 80 height 10
click at [724, 255] on datatable-body-cell "Action" at bounding box center [742, 271] width 80 height 39
click at [723, 258] on fa-icon at bounding box center [723, 261] width 8 height 7
click at [729, 308] on datatable-body-cell "Action" at bounding box center [742, 311] width 80 height 39
click at [724, 304] on icon at bounding box center [723, 301] width 6 height 6
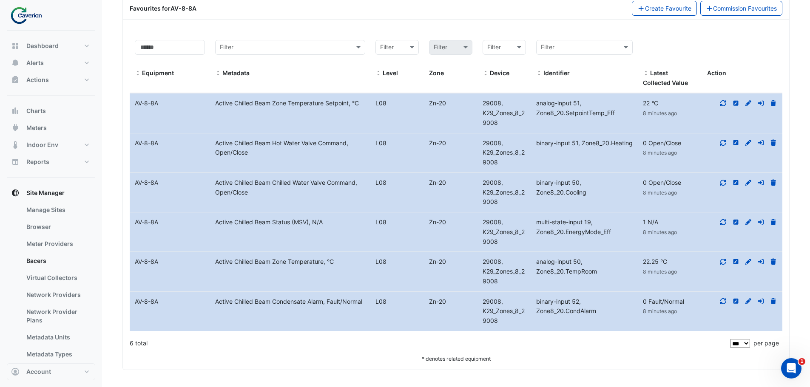
click at [276, 309] on datatable-body-cell "Metadata Active Chilled Beam Condensate Alarm, Fault/Normal" at bounding box center [290, 311] width 160 height 39
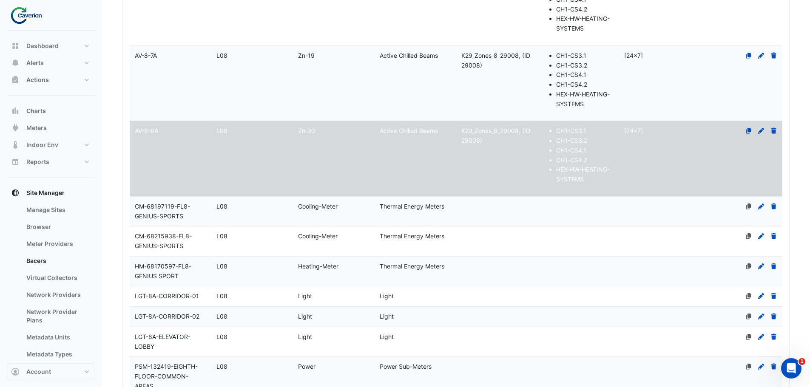
scroll to position [1403, 0]
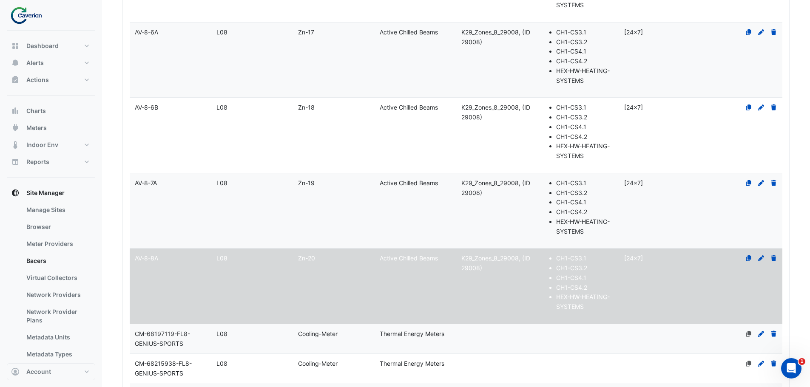
click at [273, 219] on datatable-body-cell "Level L08" at bounding box center [252, 210] width 82 height 75
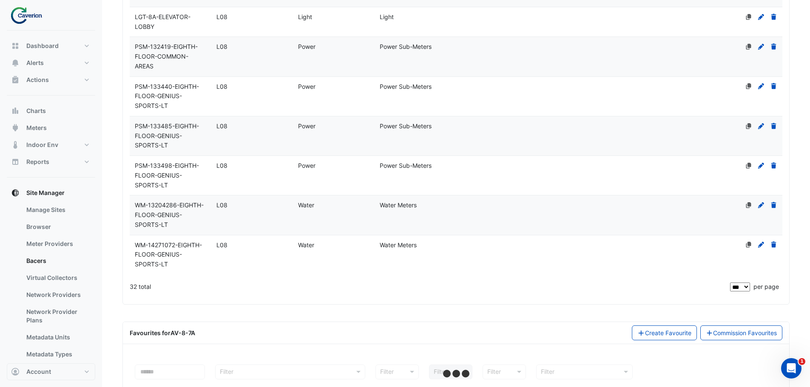
select select "***"
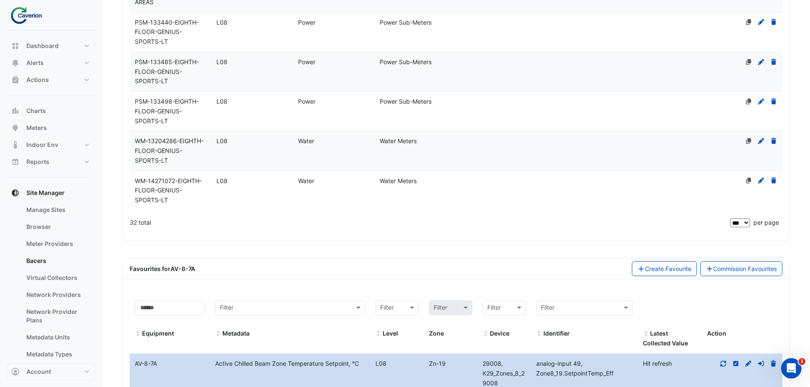
scroll to position [2175, 0]
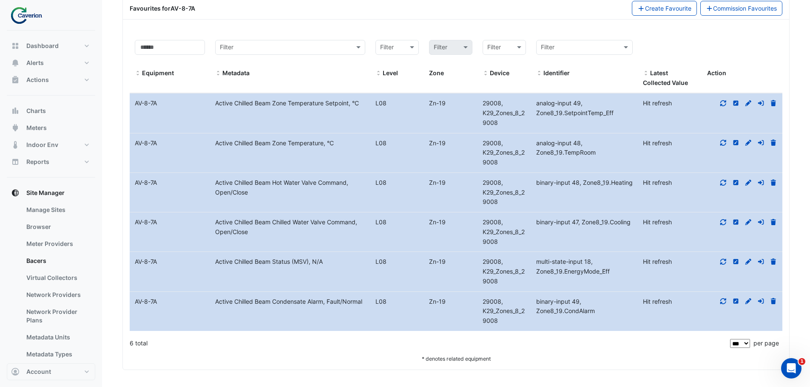
click at [721, 100] on icon at bounding box center [723, 103] width 8 height 6
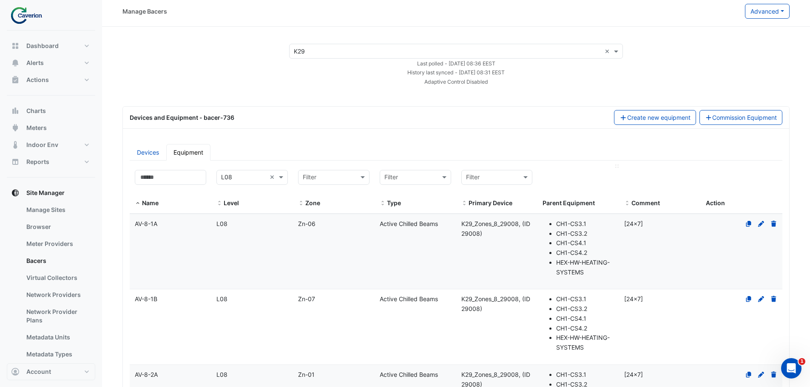
scroll to position [0, 0]
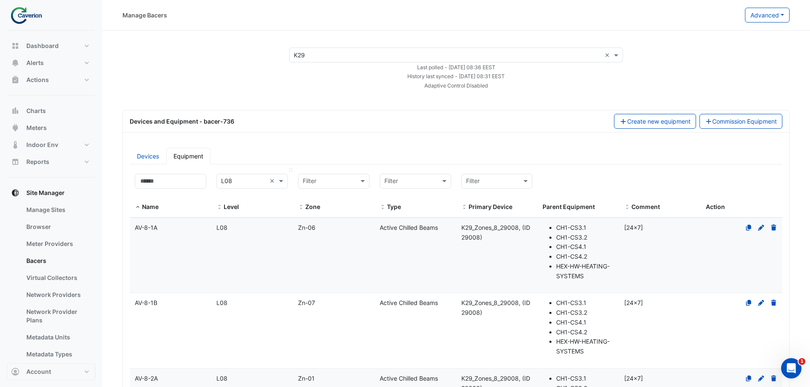
click at [255, 180] on input "text" at bounding box center [243, 182] width 45 height 10
click at [237, 272] on div "L07" at bounding box center [252, 273] width 57 height 9
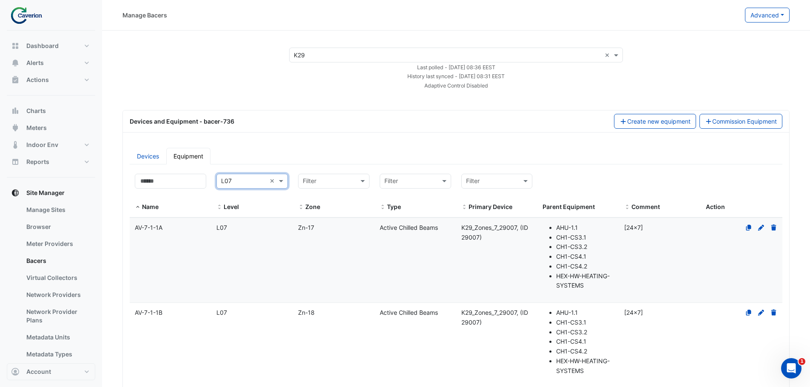
click at [399, 113] on div "Devices and Equipment - bacer-736 Create new equipment Commission Equipment" at bounding box center [456, 122] width 666 height 22
click at [418, 243] on datatable-body-cell "Type Active Chilled Beams" at bounding box center [416, 260] width 82 height 85
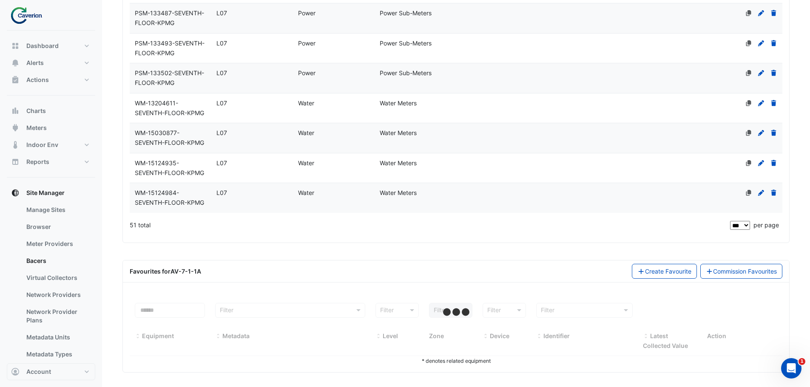
scroll to position [3327, 0]
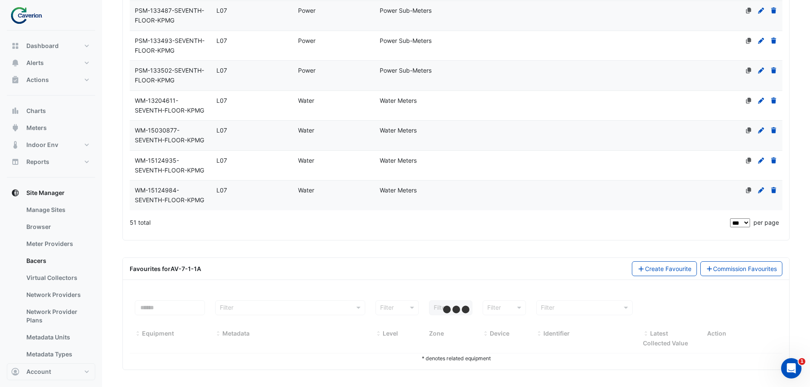
select select "***"
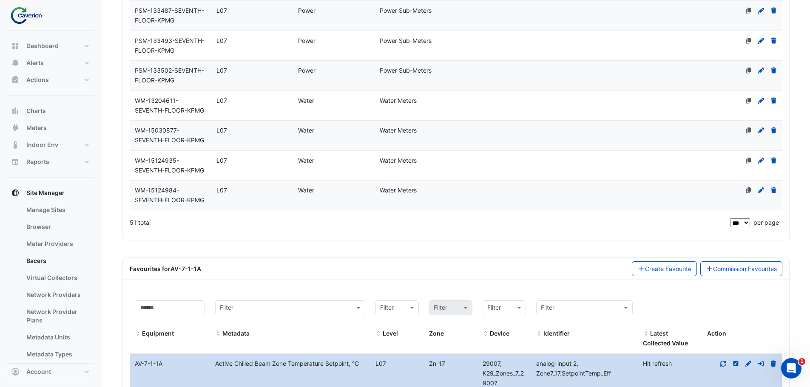
scroll to position [3548, 0]
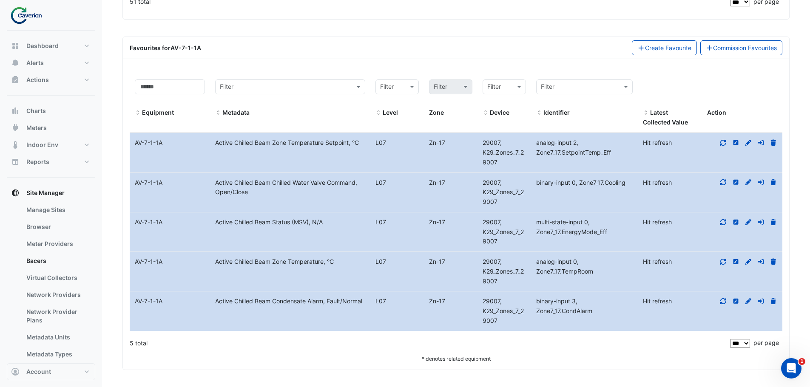
click at [728, 138] on div at bounding box center [742, 143] width 80 height 10
click at [725, 141] on icon at bounding box center [723, 143] width 6 height 6
click at [725, 191] on datatable-body-cell "Action" at bounding box center [742, 192] width 80 height 39
click at [724, 184] on icon at bounding box center [723, 182] width 8 height 6
click at [722, 223] on icon at bounding box center [723, 222] width 6 height 6
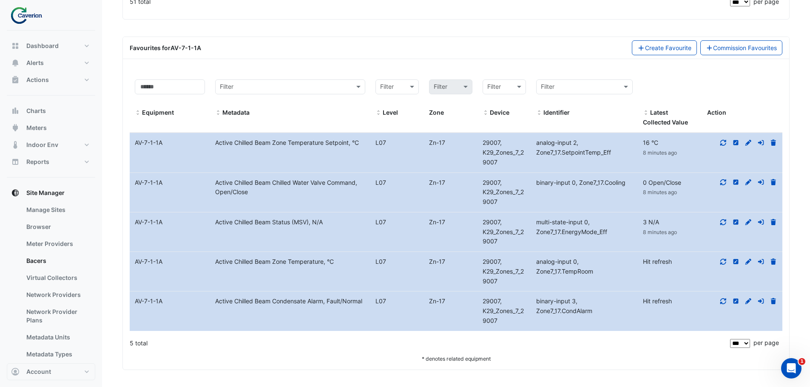
click at [721, 257] on datatable-body-cell "Action" at bounding box center [742, 271] width 80 height 39
click at [722, 260] on icon at bounding box center [723, 262] width 8 height 6
click at [721, 303] on icon at bounding box center [723, 301] width 6 height 6
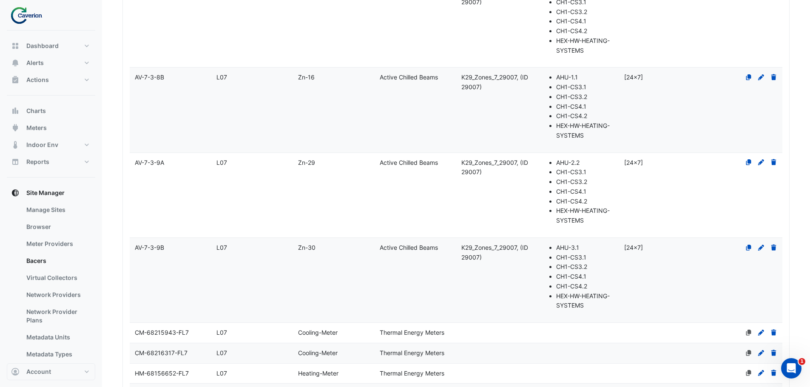
scroll to position [2678, 0]
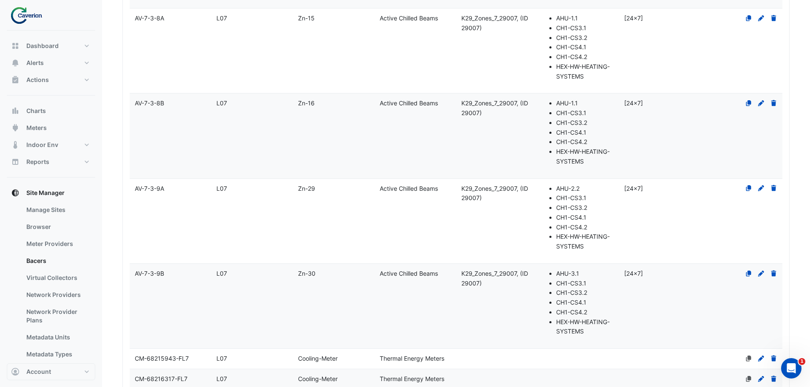
click at [186, 300] on datatable-body-cell "Name AV-7-3-9B" at bounding box center [171, 306] width 82 height 85
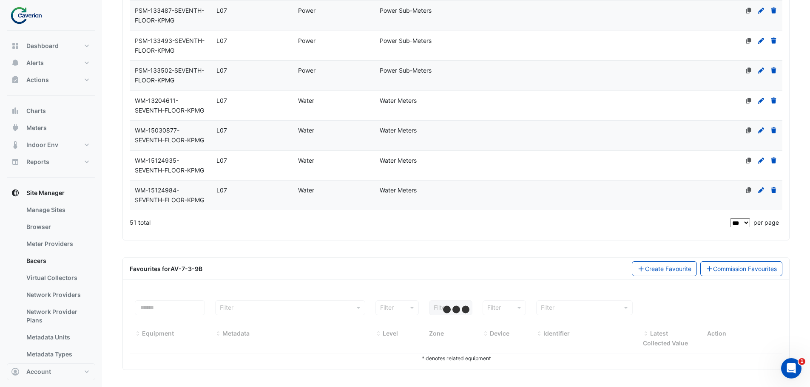
select select "***"
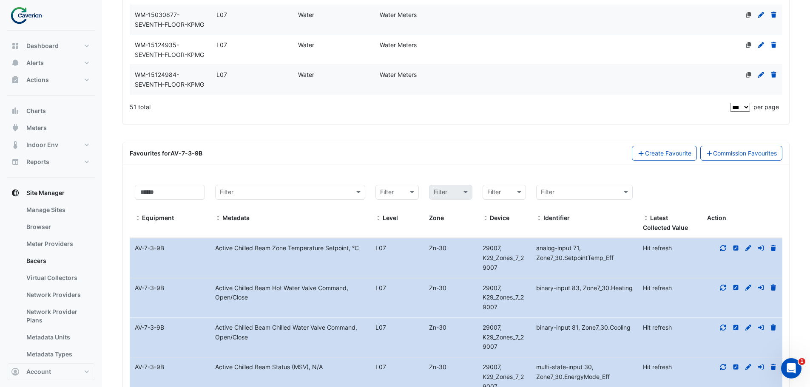
scroll to position [3454, 0]
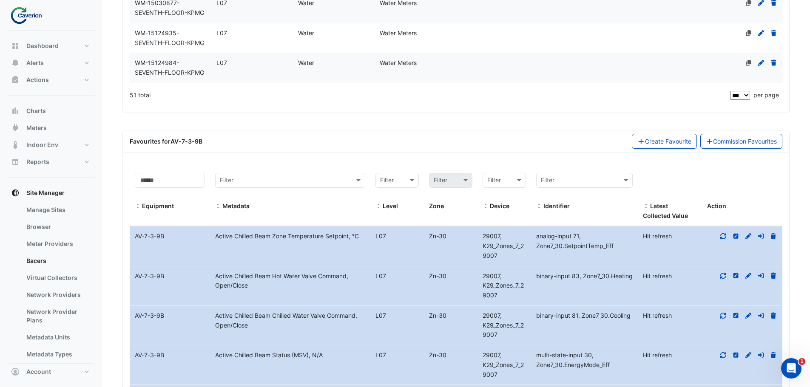
click at [723, 235] on icon at bounding box center [723, 236] width 8 height 6
click at [724, 274] on icon at bounding box center [723, 276] width 6 height 6
click at [724, 313] on icon at bounding box center [723, 316] width 6 height 6
click at [727, 356] on div at bounding box center [742, 356] width 80 height 10
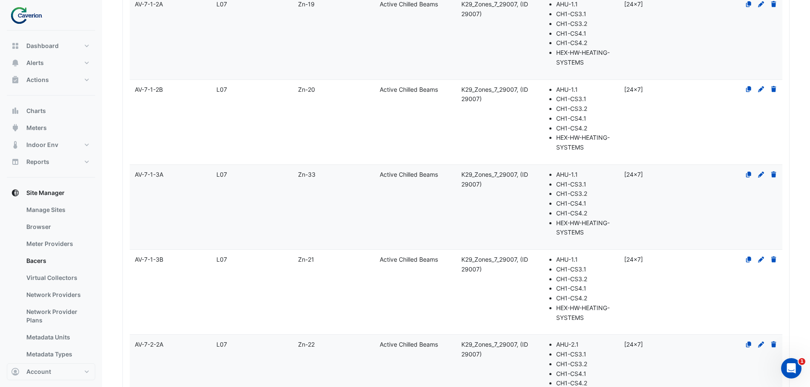
scroll to position [0, 0]
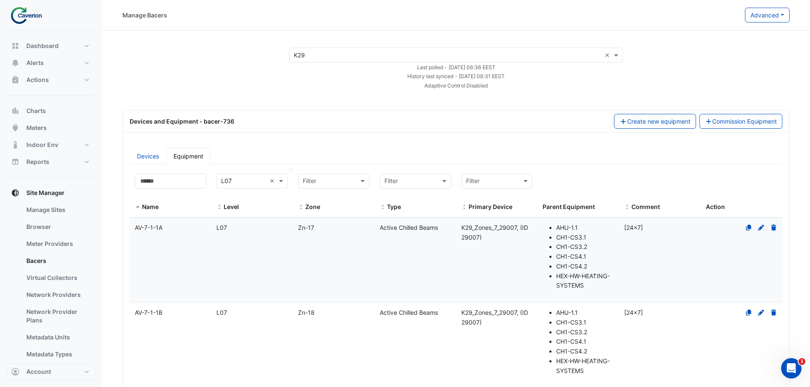
click at [232, 183] on input "text" at bounding box center [243, 182] width 45 height 10
click at [231, 264] on div "L06" at bounding box center [252, 261] width 57 height 9
click at [241, 187] on div "× L06 ×" at bounding box center [251, 181] width 71 height 15
click at [238, 250] on div "L05" at bounding box center [252, 248] width 57 height 9
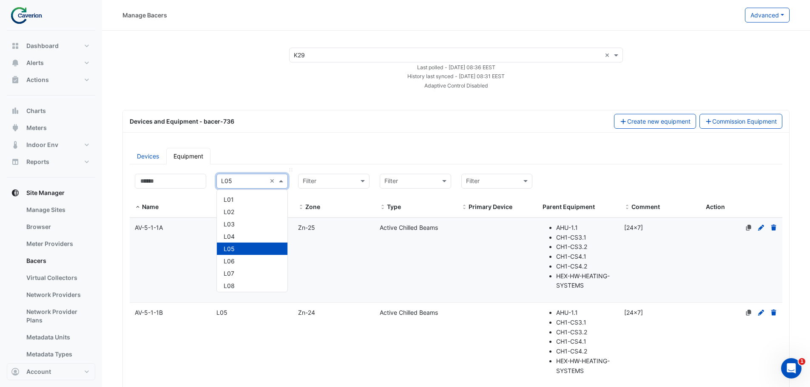
click at [234, 179] on input "text" at bounding box center [243, 182] width 45 height 10
click at [235, 237] on div "L04" at bounding box center [252, 236] width 57 height 9
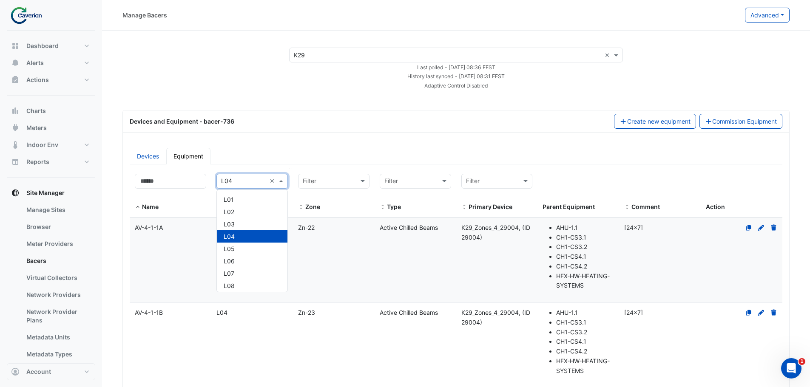
click at [234, 188] on div "× L04 ×" at bounding box center [251, 181] width 71 height 15
click at [239, 224] on div "L03" at bounding box center [252, 224] width 57 height 9
click at [241, 179] on input "text" at bounding box center [243, 182] width 45 height 10
click at [237, 214] on div "L02" at bounding box center [252, 211] width 57 height 9
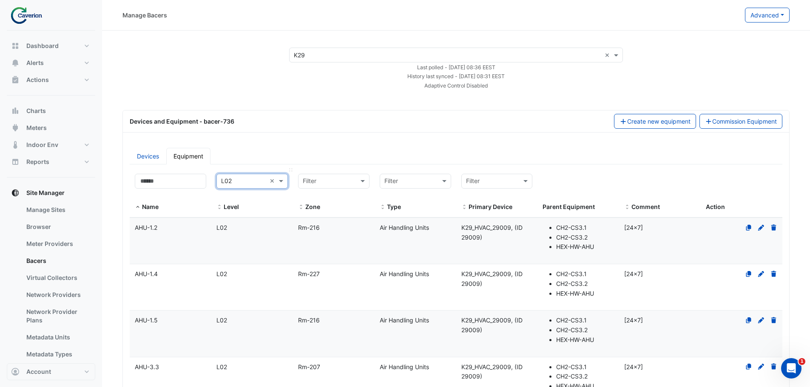
click at [261, 177] on input "text" at bounding box center [243, 182] width 45 height 10
click at [246, 197] on div "L01" at bounding box center [252, 199] width 57 height 9
click at [250, 179] on input "text" at bounding box center [243, 182] width 45 height 10
click at [241, 209] on div "L02" at bounding box center [252, 211] width 57 height 9
click at [238, 189] on div "× L02 × Level" at bounding box center [251, 193] width 71 height 38
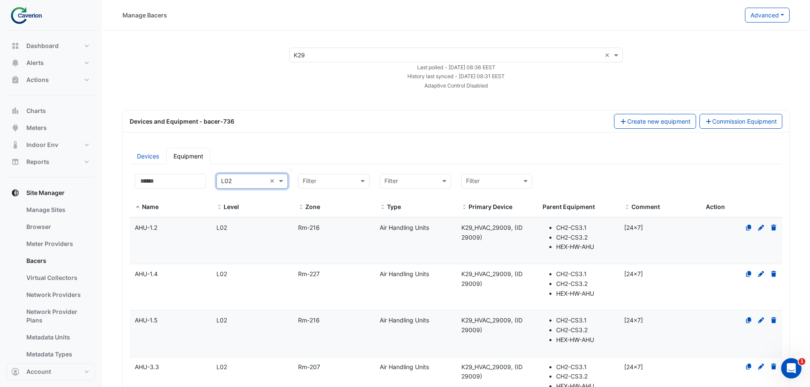
click at [243, 187] on div "× L02 ×" at bounding box center [251, 181] width 71 height 15
click at [243, 219] on div "L03" at bounding box center [252, 224] width 71 height 12
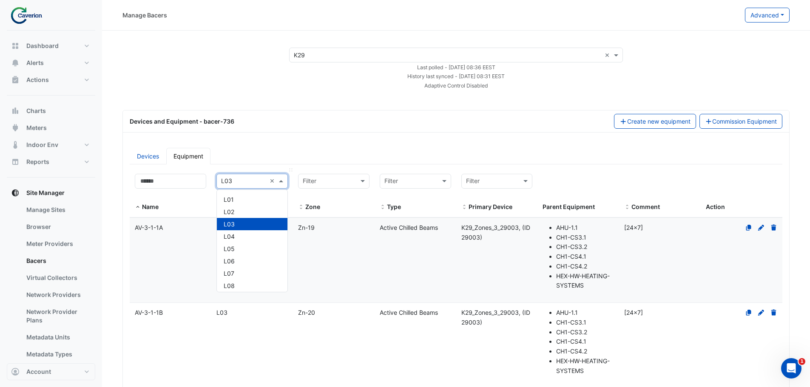
click at [239, 177] on div "× L03 ×" at bounding box center [251, 181] width 71 height 15
click at [241, 232] on div "L04" at bounding box center [252, 236] width 71 height 12
click at [287, 183] on span at bounding box center [282, 181] width 11 height 10
click at [406, 305] on datatable-body-cell "Type Active Chilled Beams" at bounding box center [416, 345] width 82 height 85
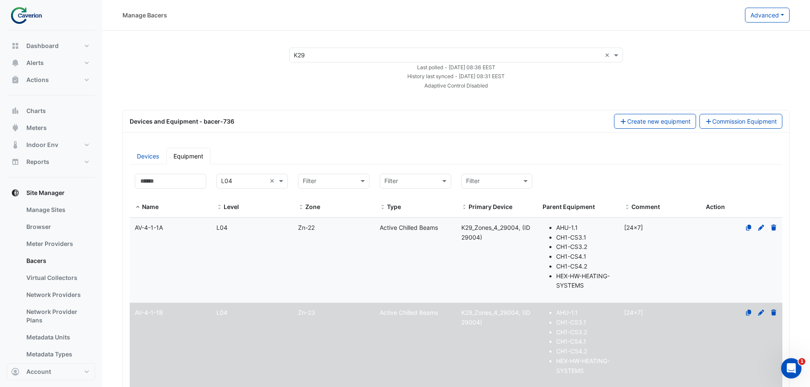
select select "***"
click at [31, 267] on link "Bacers" at bounding box center [58, 261] width 76 height 17
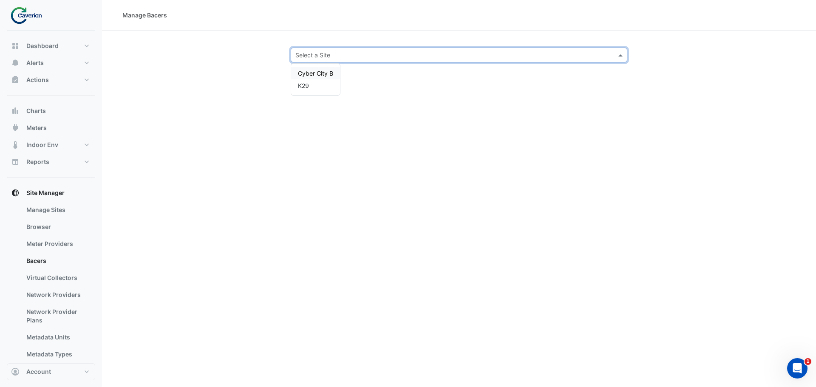
click at [324, 51] on input "text" at bounding box center [450, 55] width 310 height 9
click at [309, 91] on div "K29" at bounding box center [315, 85] width 49 height 12
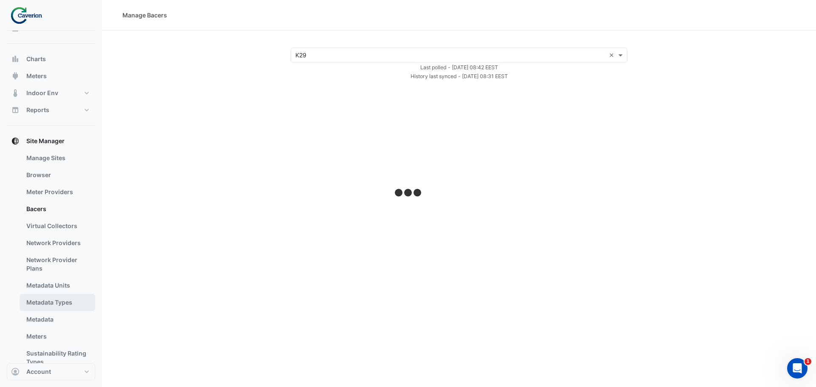
scroll to position [73, 0]
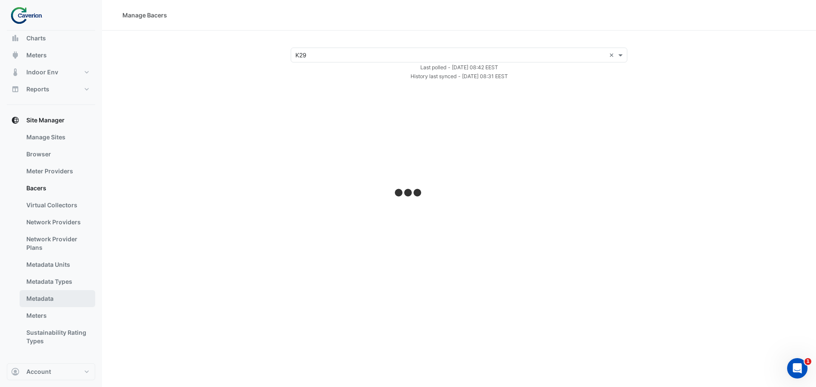
select select "***"
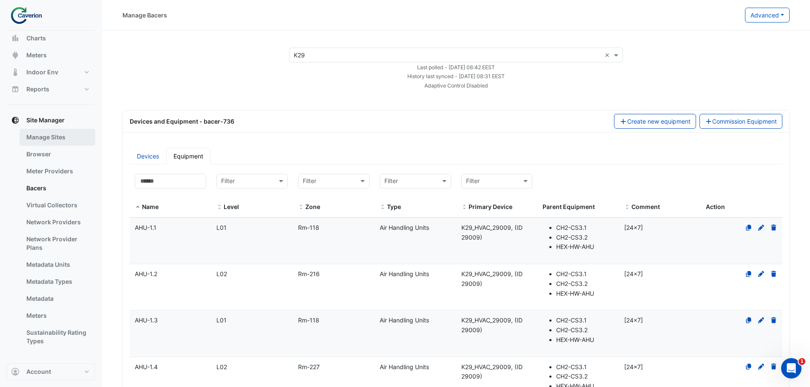
click at [69, 139] on link "Manage Sites" at bounding box center [58, 137] width 76 height 17
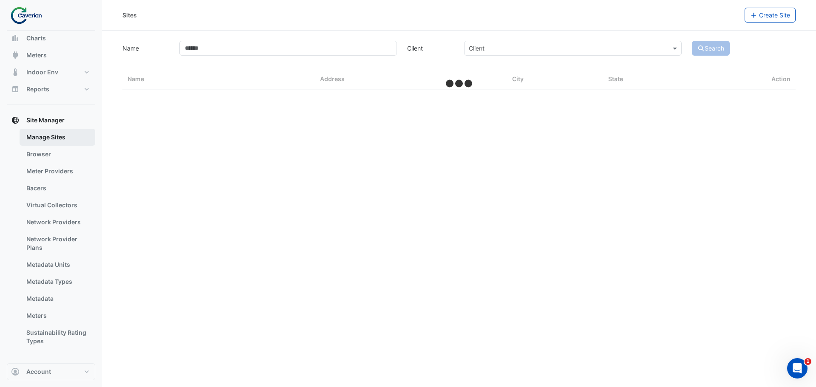
select select "***"
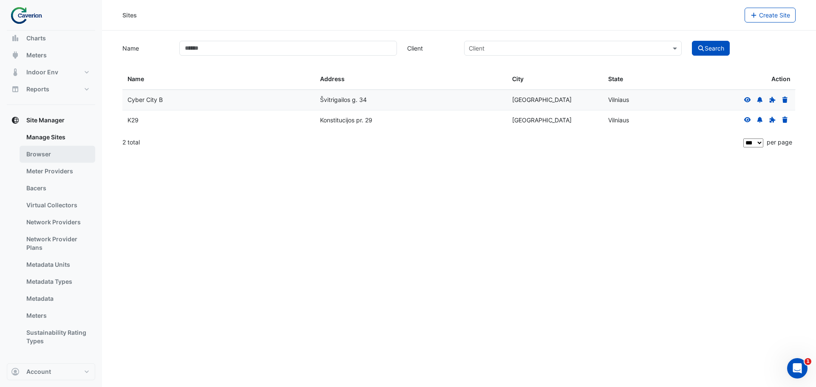
click at [62, 156] on link "Browser" at bounding box center [58, 154] width 76 height 17
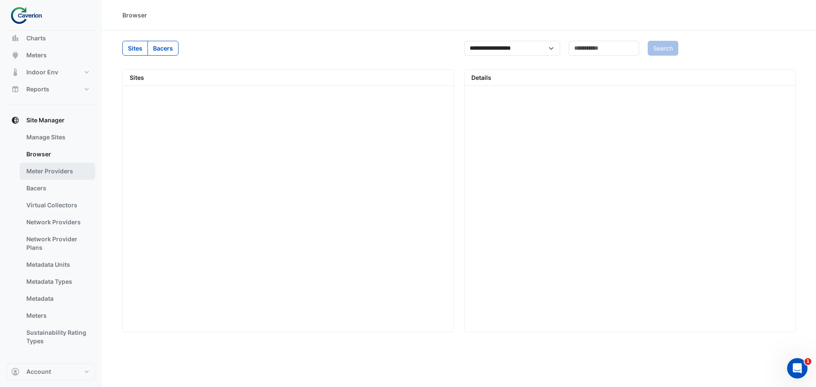
click at [55, 176] on link "Meter Providers" at bounding box center [58, 171] width 76 height 17
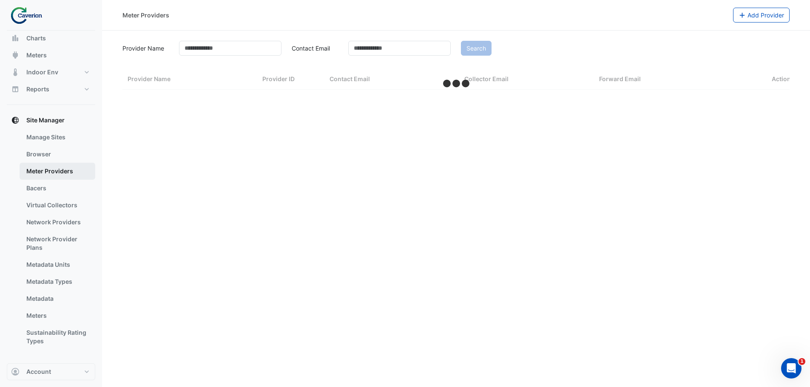
select select "***"
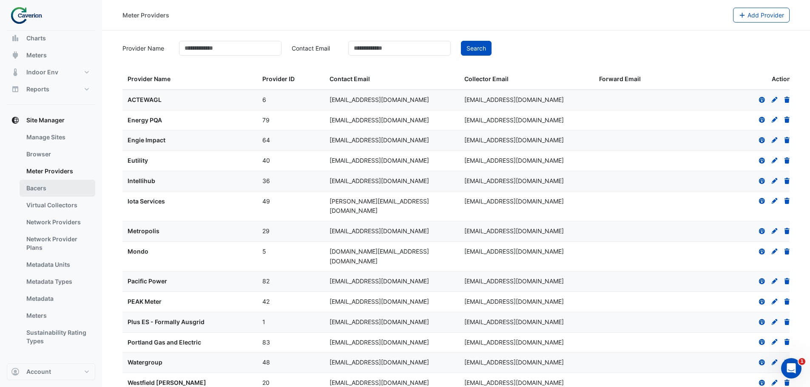
click at [45, 192] on link "Bacers" at bounding box center [58, 188] width 76 height 17
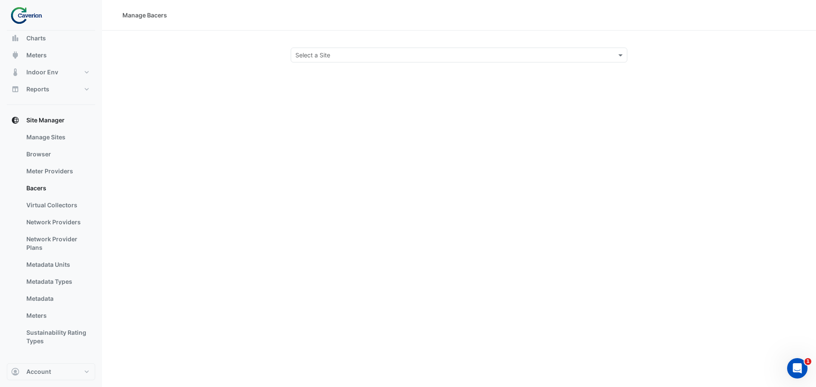
click at [313, 62] on div "Manage Bacers Select a Site" at bounding box center [459, 193] width 714 height 387
click at [315, 61] on div "Select a Site" at bounding box center [459, 55] width 337 height 15
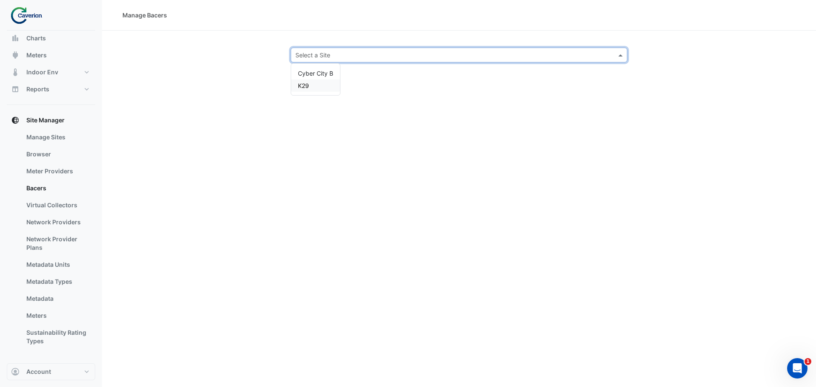
click at [114, 191] on div "Manage Bacers Select a Site Cyber City B K29" at bounding box center [459, 193] width 714 height 387
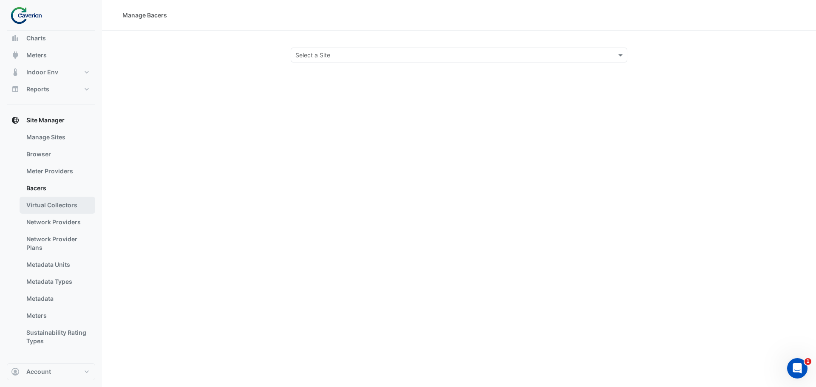
click at [63, 206] on link "Virtual Collectors" at bounding box center [58, 205] width 76 height 17
click at [394, 59] on div "Select a Site" at bounding box center [452, 55] width 322 height 9
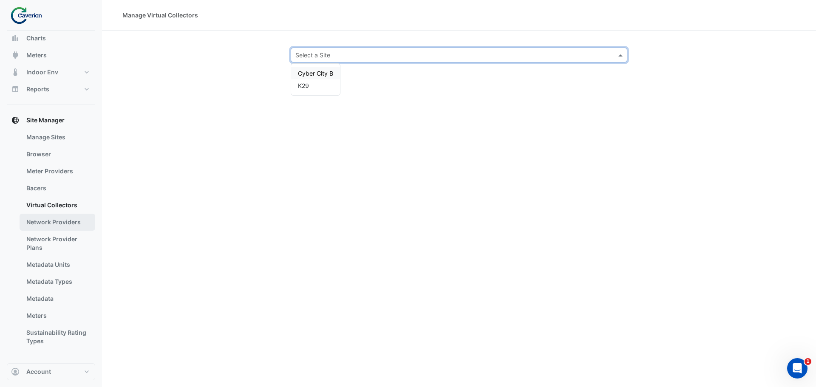
click at [63, 222] on link "Network Providers" at bounding box center [58, 222] width 76 height 17
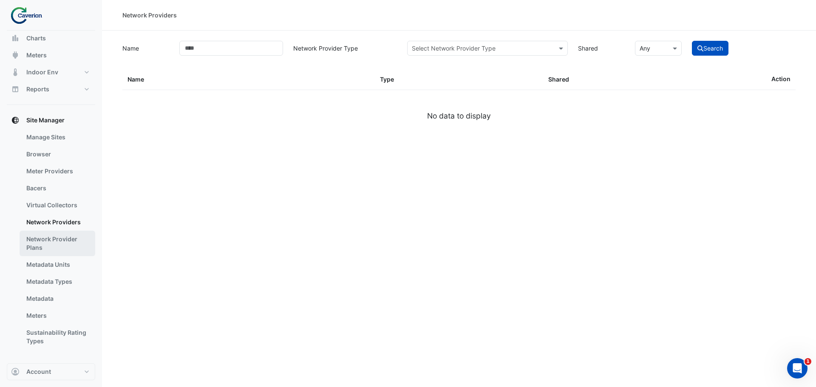
click at [60, 242] on link "Network Provider Plans" at bounding box center [58, 244] width 76 height 26
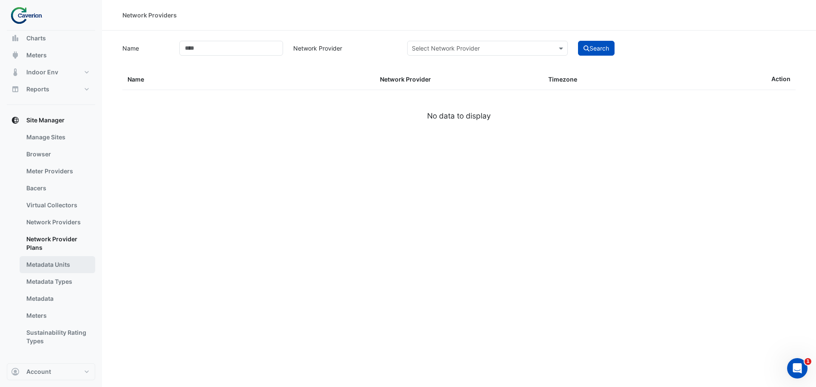
click at [62, 267] on link "Metadata Units" at bounding box center [58, 264] width 76 height 17
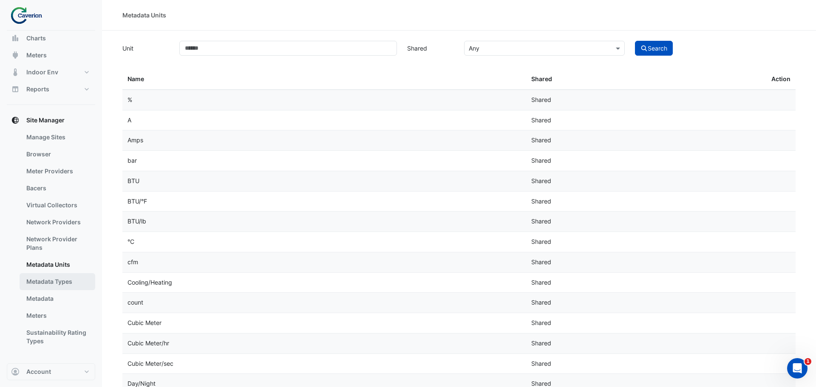
click at [59, 288] on link "Metadata Types" at bounding box center [58, 281] width 76 height 17
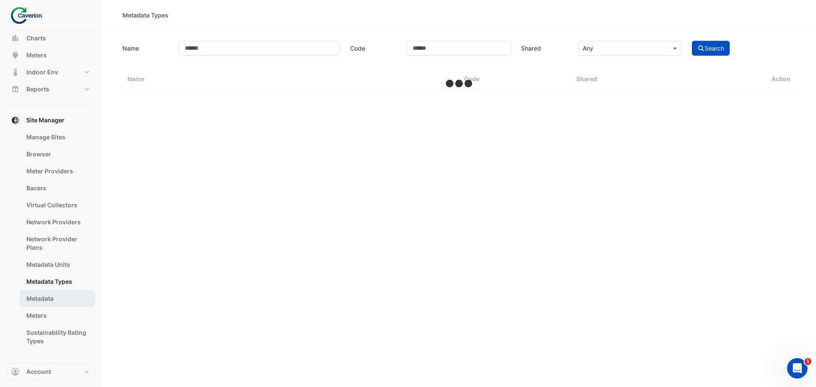
click at [57, 300] on link "Metadata" at bounding box center [58, 298] width 76 height 17
click at [54, 314] on link "Meters" at bounding box center [58, 315] width 76 height 17
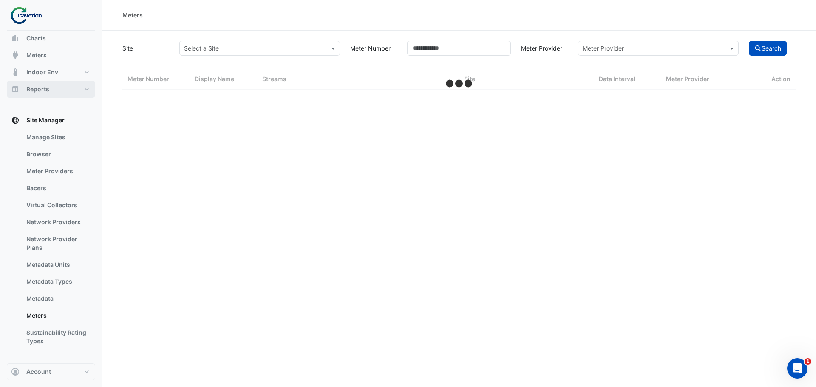
click at [34, 81] on button "Reports" at bounding box center [51, 89] width 88 height 17
select select "***"
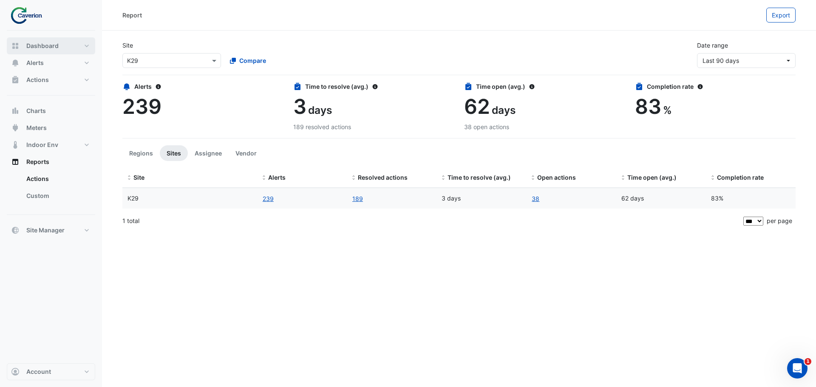
click at [31, 40] on button "Dashboard" at bounding box center [51, 45] width 88 height 17
select select "***"
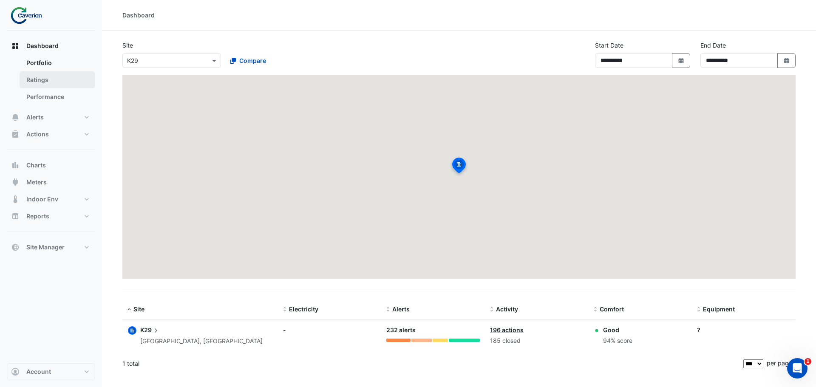
click at [44, 81] on link "Ratings" at bounding box center [58, 79] width 76 height 17
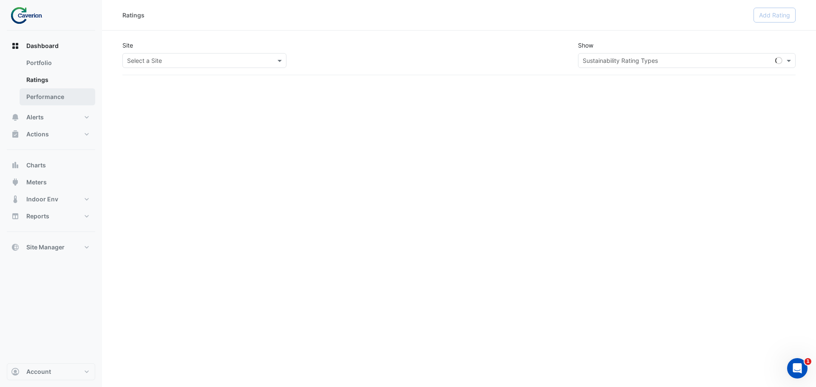
click at [40, 99] on link "Performance" at bounding box center [58, 96] width 76 height 17
click at [39, 116] on span "Alerts" at bounding box center [34, 117] width 17 height 9
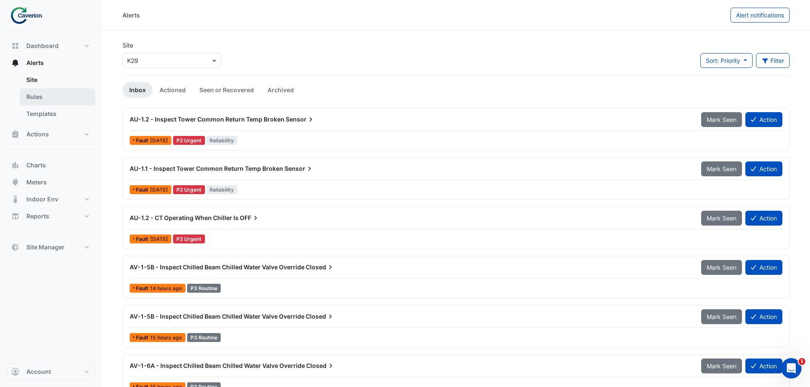
click at [65, 99] on link "Rules" at bounding box center [58, 96] width 76 height 17
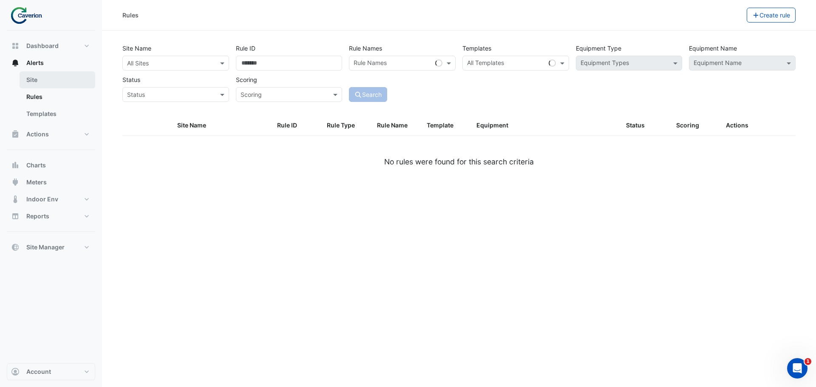
click at [59, 82] on link "Site" at bounding box center [58, 79] width 76 height 17
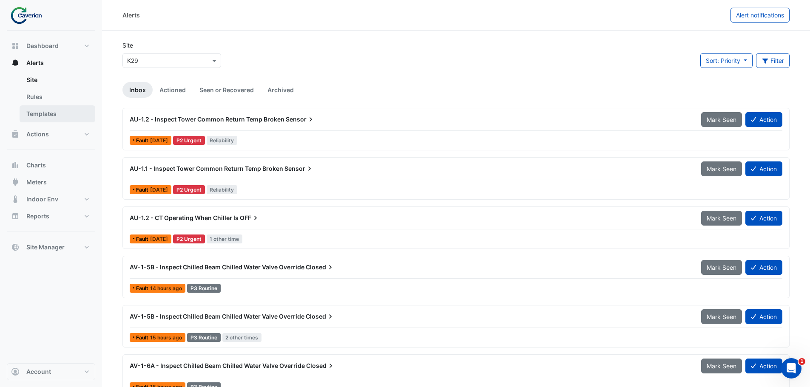
click at [30, 109] on link "Templates" at bounding box center [58, 113] width 76 height 17
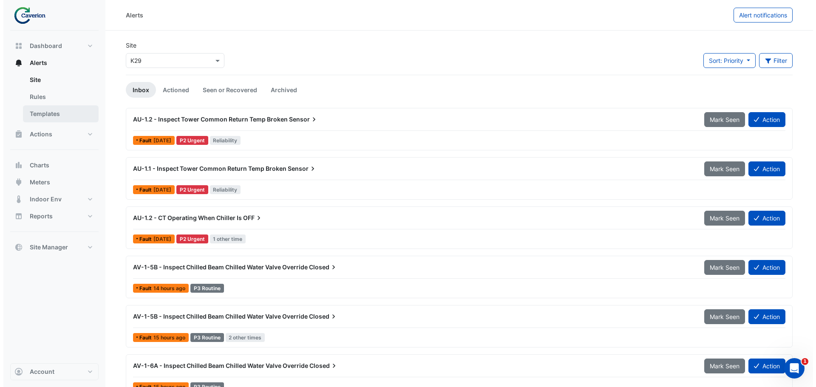
select select
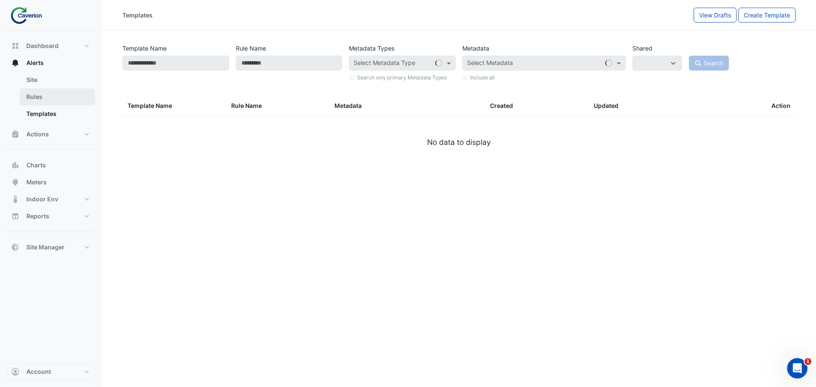
click at [34, 100] on link "Rules" at bounding box center [58, 96] width 76 height 17
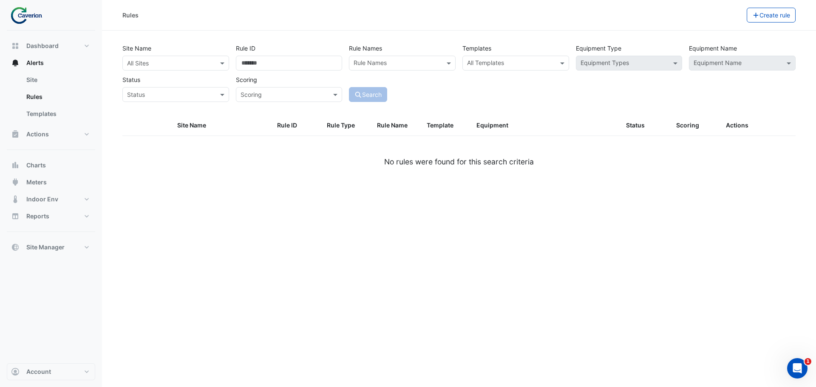
click at [461, 306] on div "Rules Create rule Site Name All Sites Rule ID Rule Names Rule Names Templates A…" at bounding box center [459, 193] width 714 height 387
click at [44, 240] on button "Site Manager" at bounding box center [51, 247] width 88 height 17
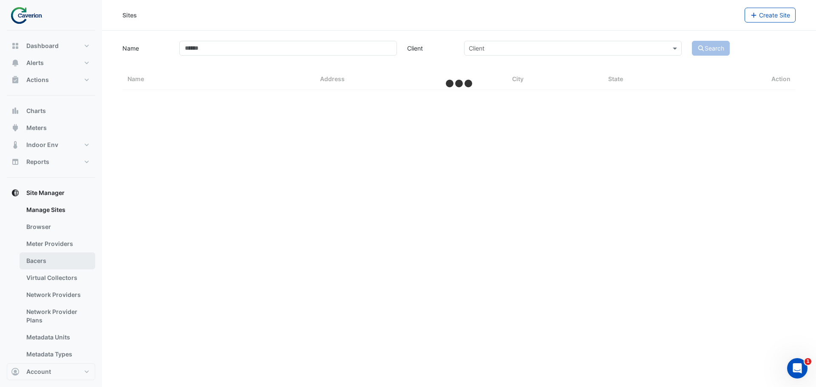
click at [43, 263] on link "Bacers" at bounding box center [58, 261] width 76 height 17
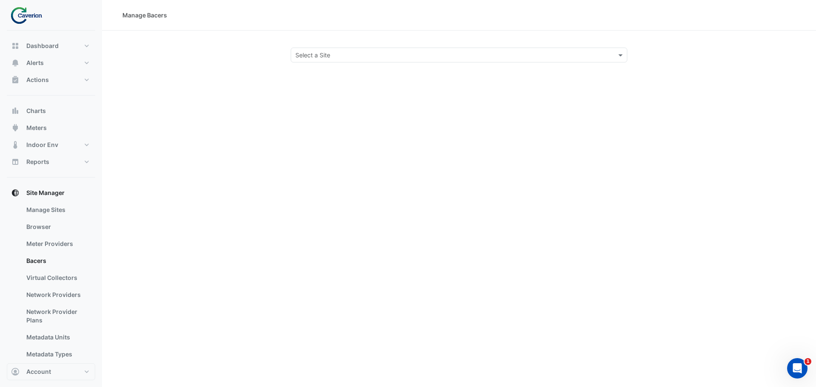
click at [348, 74] on div "Manage Bacers Select a Site" at bounding box center [459, 193] width 714 height 387
click at [341, 62] on div "Select a Site" at bounding box center [459, 55] width 337 height 15
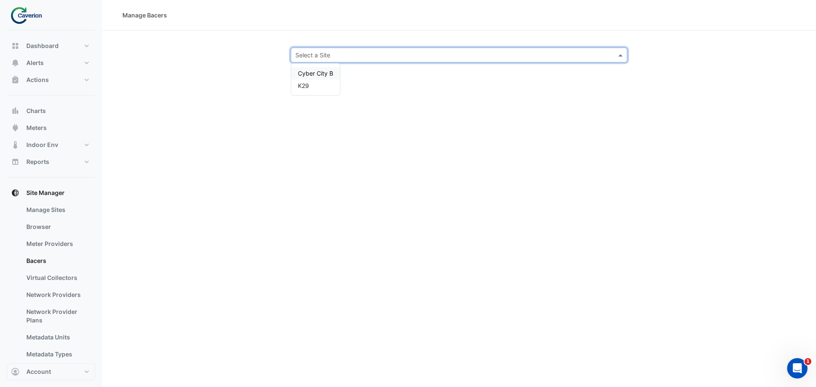
click at [317, 74] on span "Cyber City B" at bounding box center [315, 73] width 35 height 7
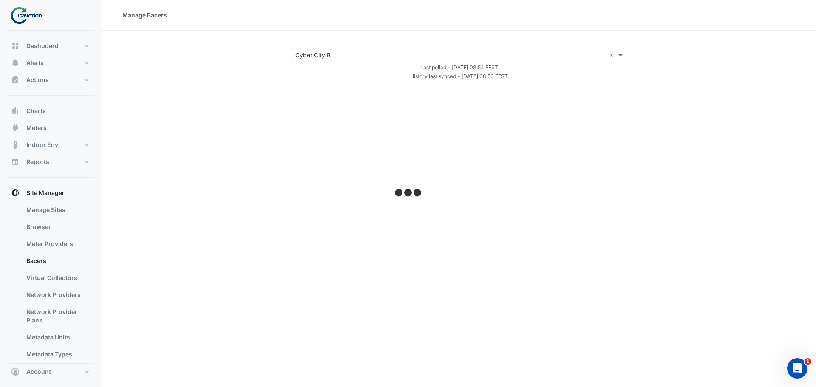
select select "***"
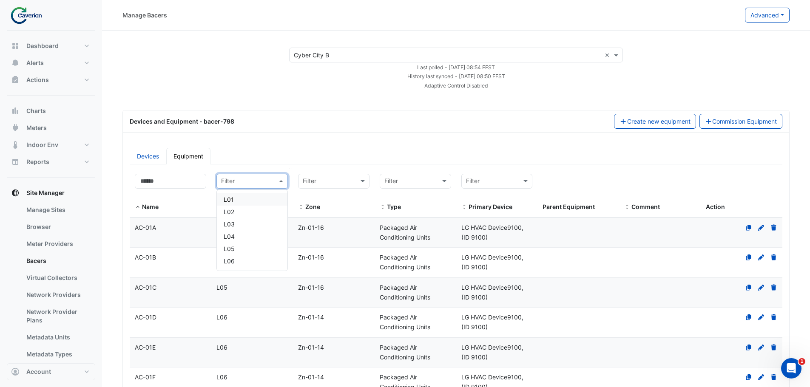
click at [247, 188] on div "Filter" at bounding box center [251, 181] width 71 height 15
click at [238, 198] on div "L01" at bounding box center [252, 199] width 57 height 9
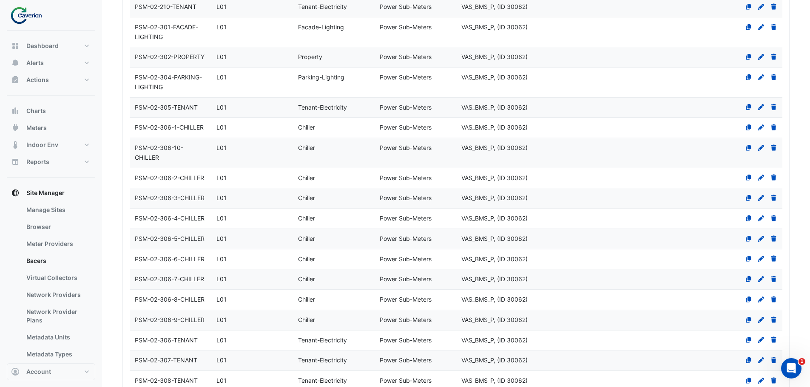
scroll to position [2383, 0]
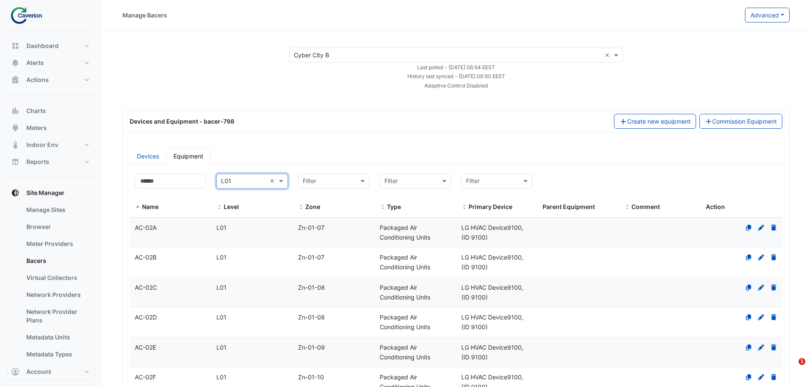
select select "***"
click at [253, 185] on input "text" at bounding box center [243, 182] width 45 height 10
click at [240, 212] on div "L02" at bounding box center [252, 211] width 57 height 9
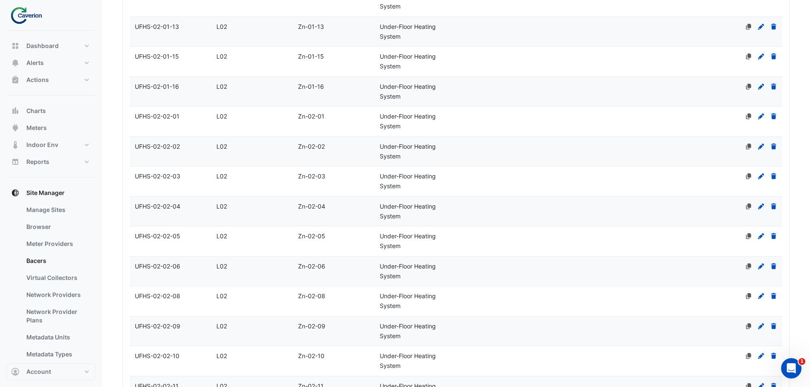
scroll to position [1411, 0]
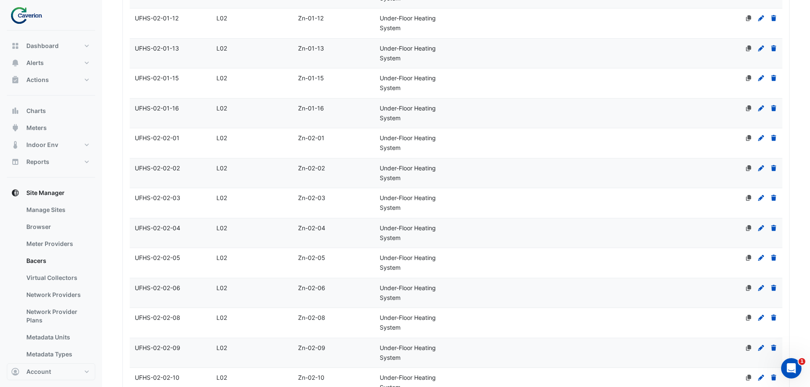
click at [163, 199] on span "UFHS-02-02-03" at bounding box center [157, 197] width 45 height 7
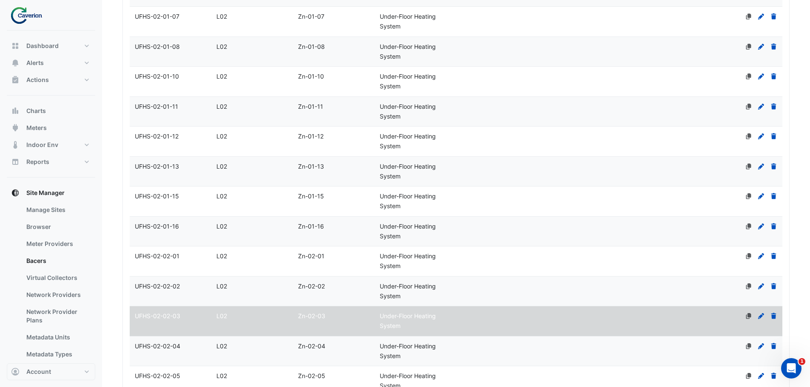
select select "***"
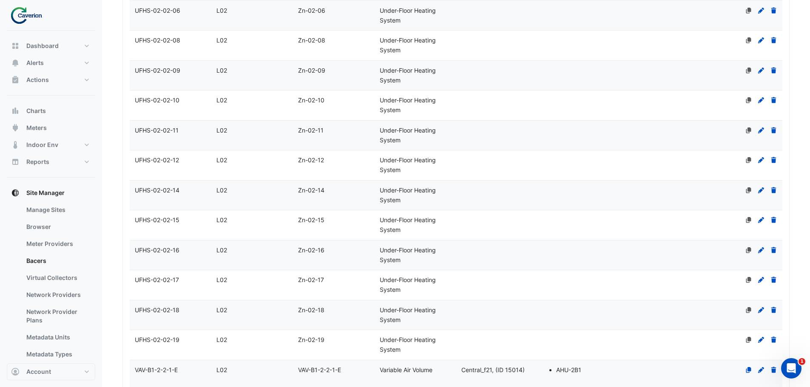
scroll to position [1599, 0]
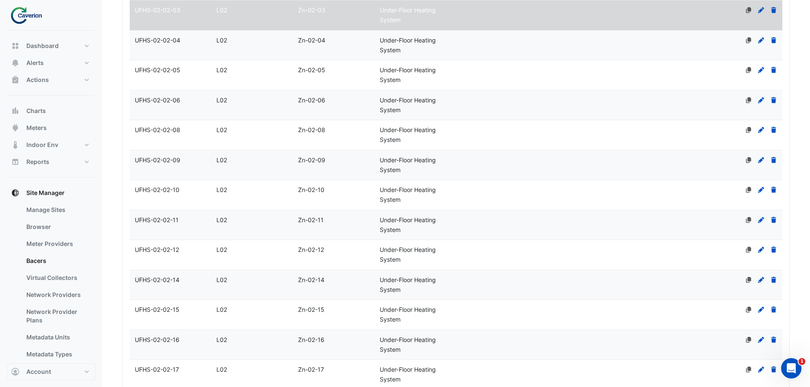
click at [163, 62] on datatable-body-cell "Name UFHS-02-02-05" at bounding box center [171, 75] width 82 height 30
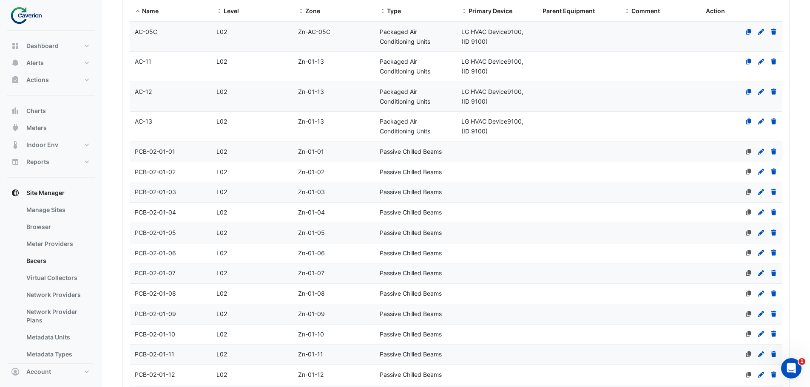
select select "***"
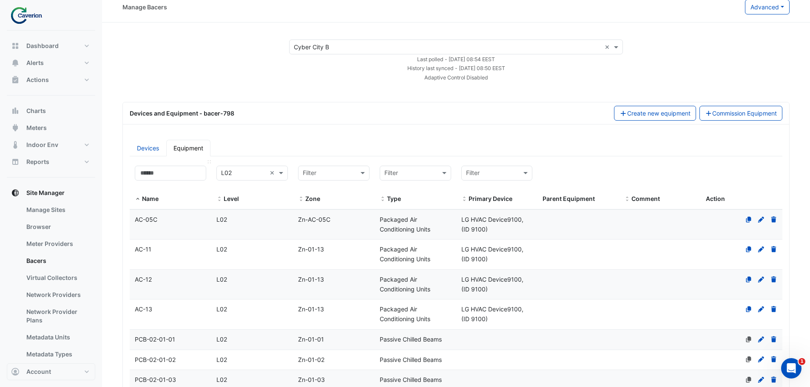
scroll to position [0, 0]
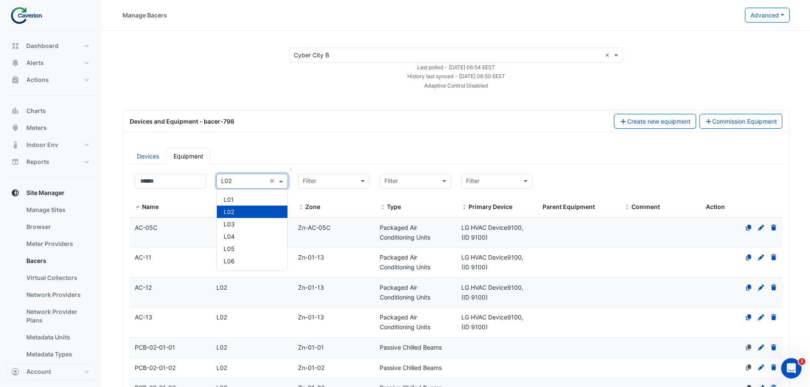
click at [244, 181] on input "text" at bounding box center [243, 182] width 45 height 10
click at [233, 219] on div "L03" at bounding box center [252, 224] width 71 height 12
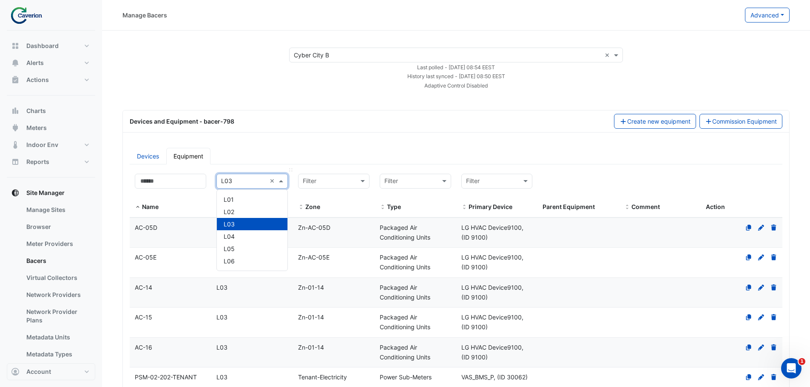
click at [242, 182] on input "text" at bounding box center [243, 182] width 45 height 10
click at [238, 201] on div "L01" at bounding box center [252, 199] width 57 height 9
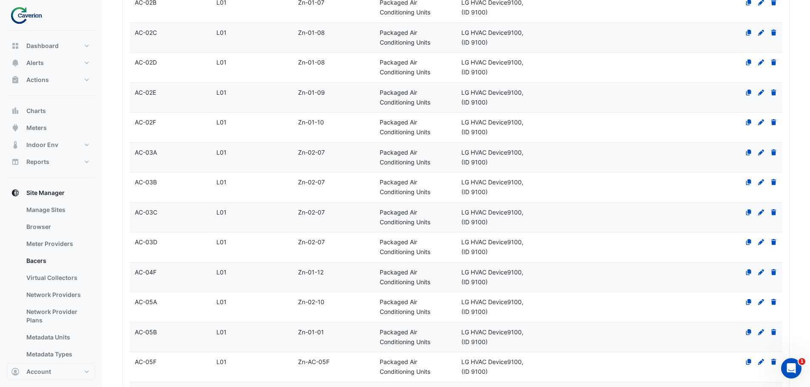
scroll to position [1275, 0]
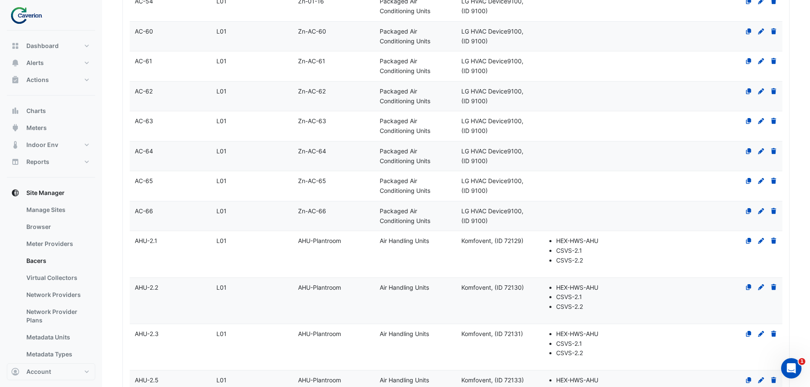
click at [230, 190] on datatable-body-cell "Level L01" at bounding box center [252, 186] width 82 height 30
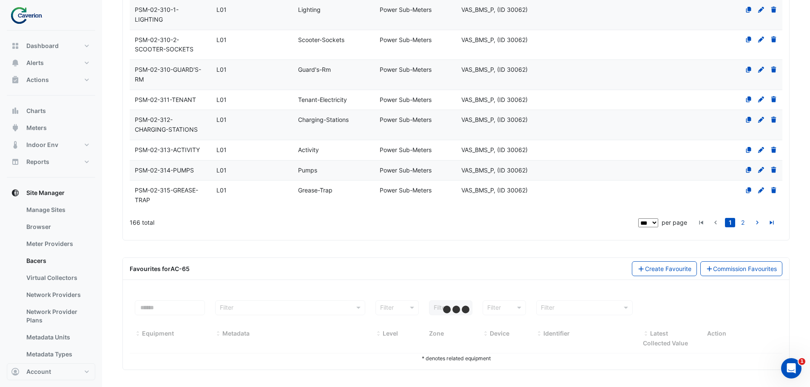
select select "***"
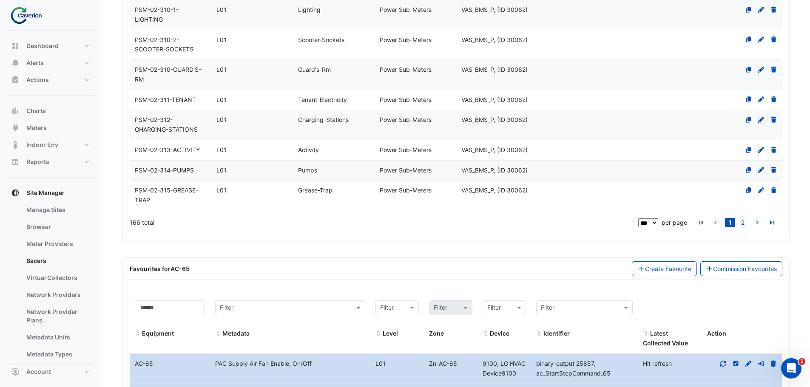
scroll to position [3208, 0]
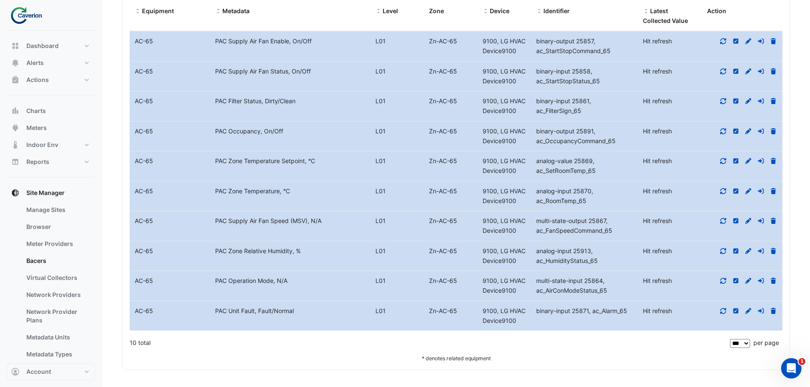
click at [724, 40] on icon at bounding box center [723, 41] width 8 height 6
click at [723, 71] on icon at bounding box center [723, 71] width 8 height 6
click at [723, 100] on icon at bounding box center [723, 101] width 8 height 6
click at [724, 131] on icon at bounding box center [723, 131] width 8 height 6
click at [720, 163] on icon at bounding box center [723, 161] width 8 height 6
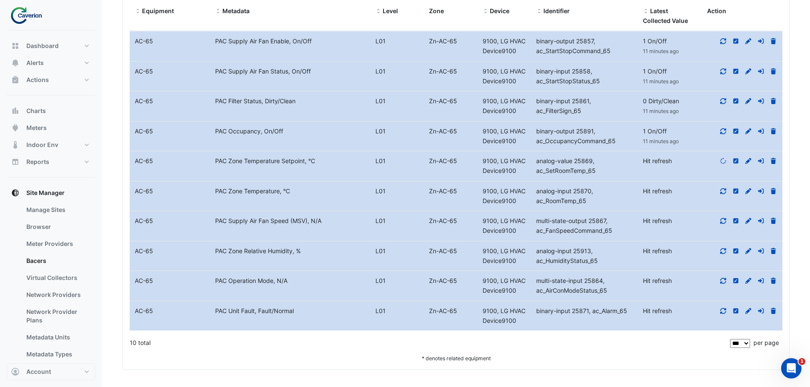
click at [718, 191] on div at bounding box center [742, 192] width 80 height 10
click at [718, 193] on div at bounding box center [742, 192] width 80 height 10
click at [718, 194] on div at bounding box center [742, 192] width 80 height 10
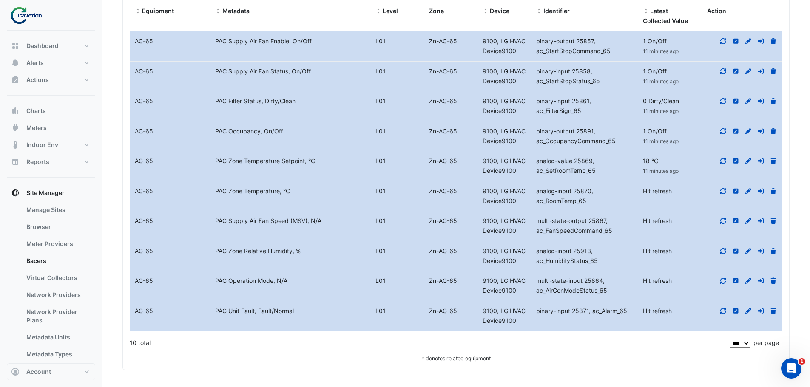
click at [721, 195] on div at bounding box center [742, 192] width 80 height 10
click at [722, 195] on div at bounding box center [742, 192] width 80 height 10
click at [723, 190] on icon at bounding box center [723, 191] width 8 height 6
click at [721, 221] on icon at bounding box center [723, 221] width 8 height 6
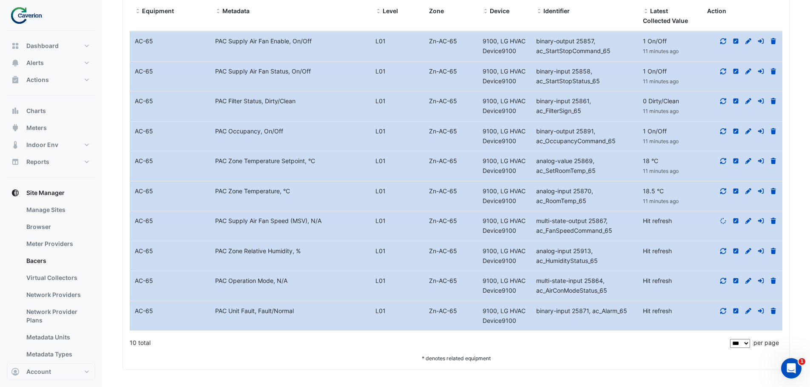
click at [719, 252] on icon at bounding box center [723, 251] width 8 height 6
click at [719, 286] on div at bounding box center [742, 281] width 80 height 10
click at [722, 284] on fa-icon at bounding box center [723, 280] width 8 height 7
click at [719, 316] on div at bounding box center [742, 311] width 80 height 10
click at [723, 312] on icon at bounding box center [723, 311] width 8 height 6
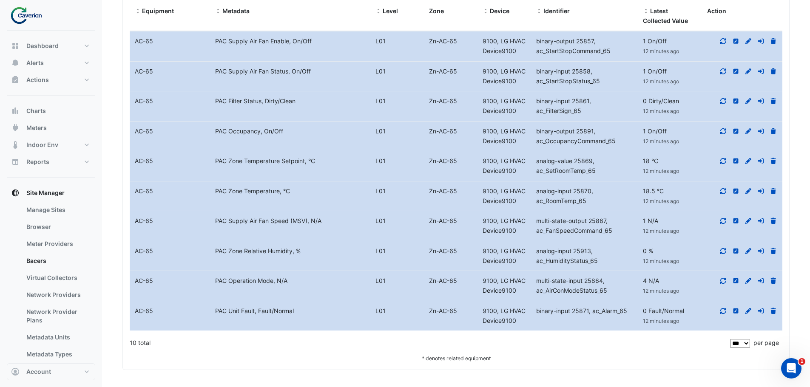
click at [304, 230] on datatable-body-cell "Metadata PAC Supply Air Fan Speed (MSV), N/A" at bounding box center [290, 226] width 160 height 30
click at [275, 227] on datatable-body-cell "Metadata PAC Supply Air Fan Speed (MSV), N/A" at bounding box center [290, 226] width 160 height 30
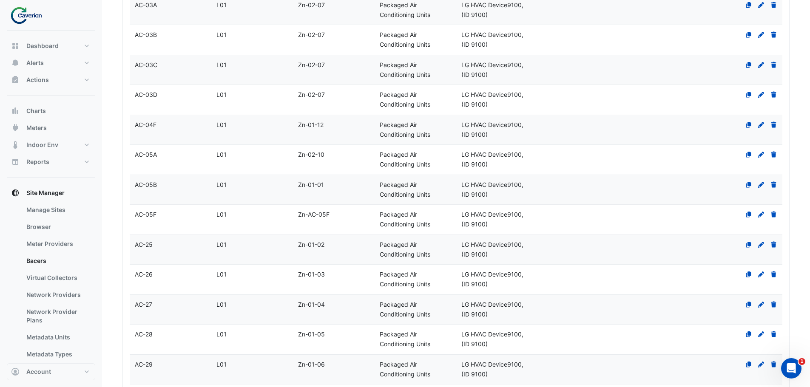
scroll to position [0, 0]
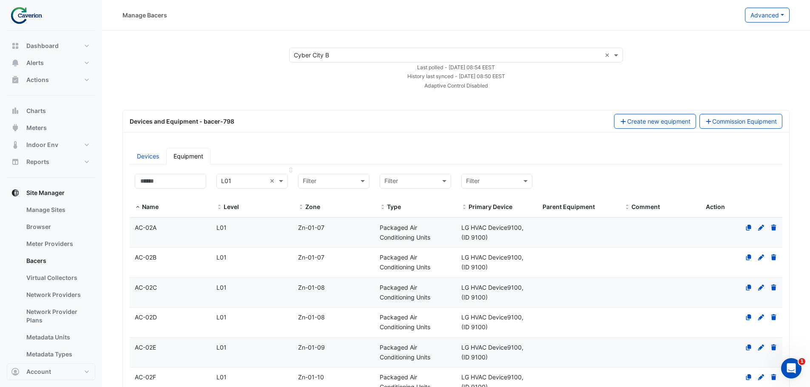
click at [261, 180] on input "text" at bounding box center [243, 182] width 45 height 10
click at [187, 208] on div "Name" at bounding box center [170, 207] width 71 height 10
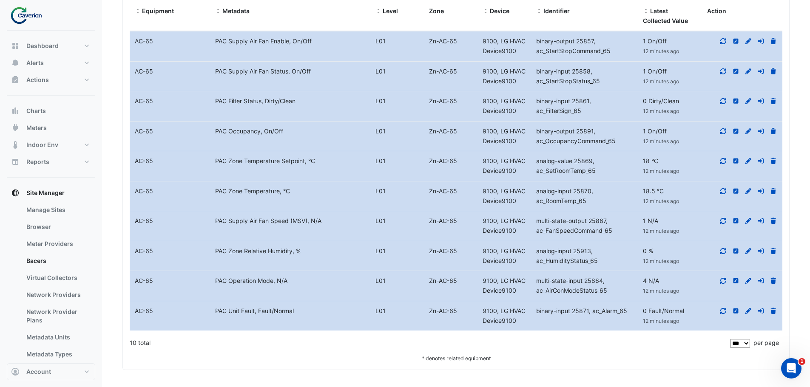
scroll to position [2698, 0]
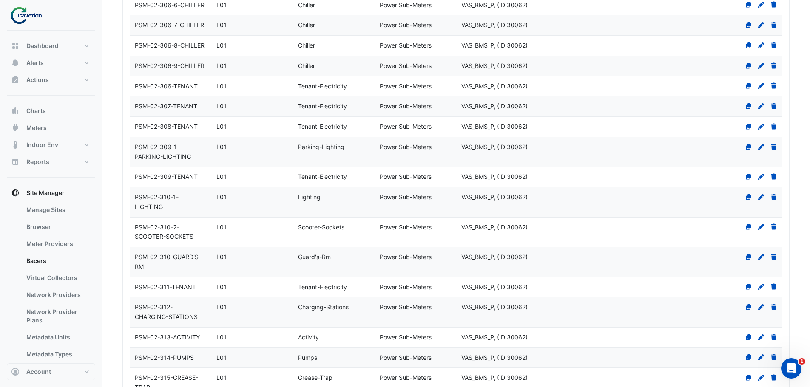
click at [176, 196] on span "PSM-02-310-1-LIGHTING" at bounding box center [157, 201] width 44 height 17
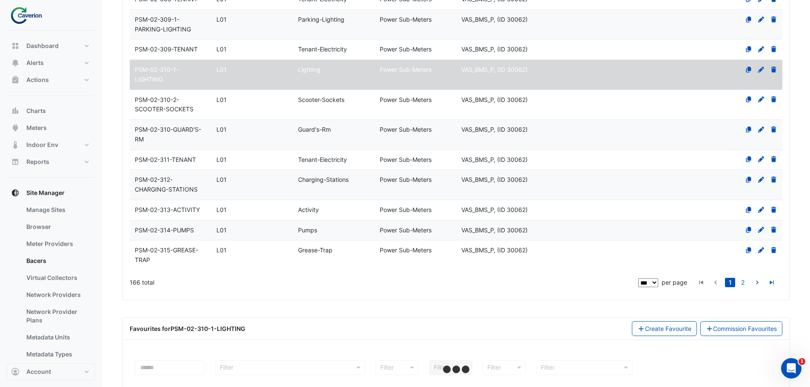
select select "***"
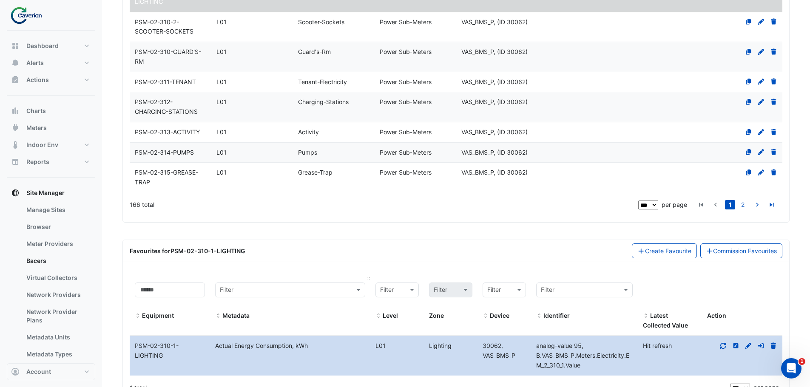
scroll to position [2948, 0]
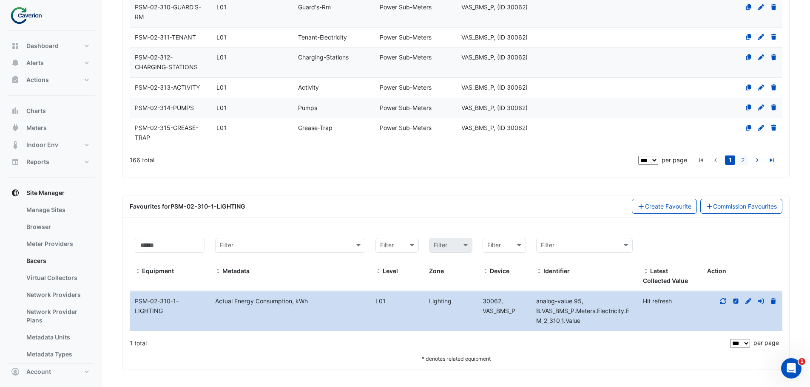
click at [739, 164] on link "2" at bounding box center [743, 160] width 10 height 9
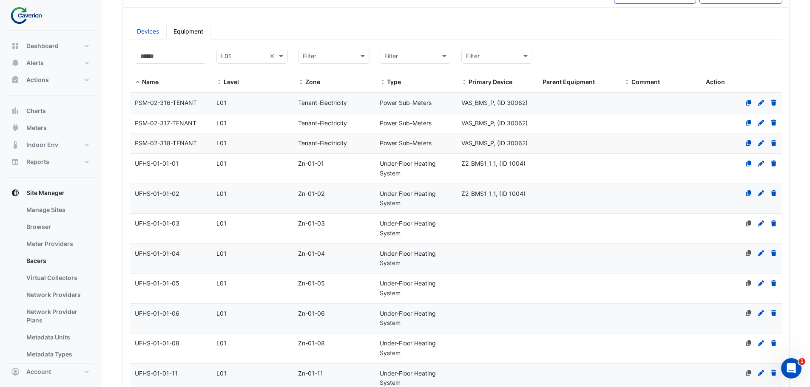
scroll to position [128, 0]
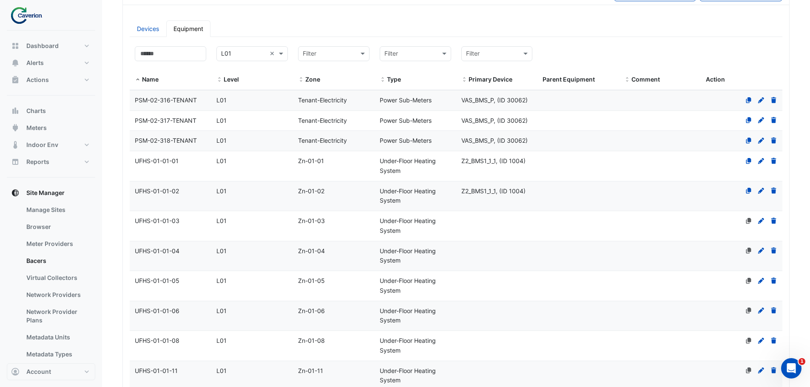
click at [164, 251] on span "UFHS-01-01-04" at bounding box center [157, 250] width 45 height 7
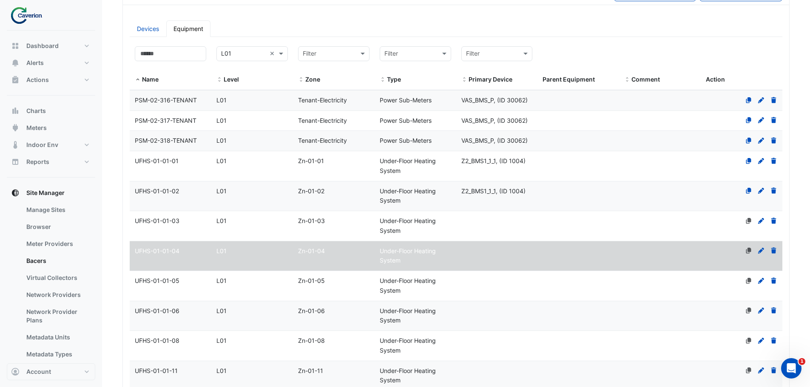
select select "***"
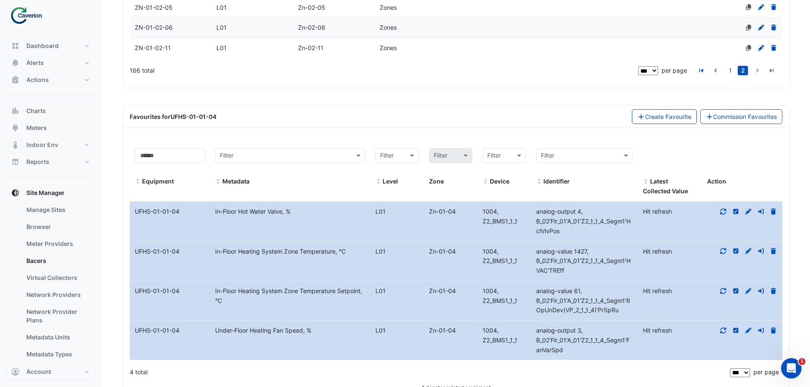
scroll to position [1978, 0]
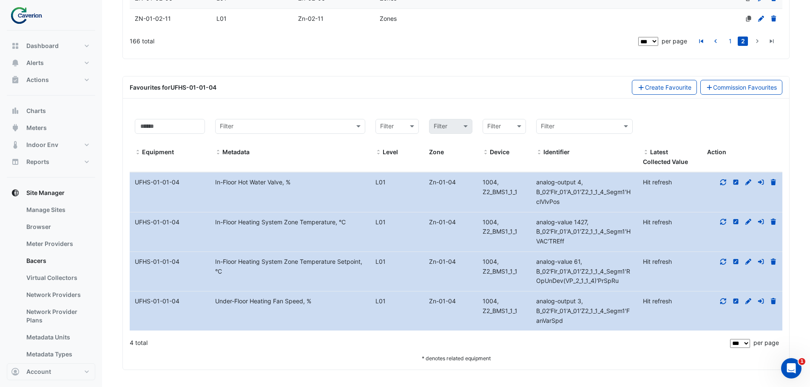
click at [727, 186] on div at bounding box center [742, 183] width 80 height 10
click at [725, 183] on icon at bounding box center [723, 182] width 8 height 6
click at [726, 220] on icon at bounding box center [723, 222] width 8 height 6
click at [715, 271] on datatable-body-cell "Action" at bounding box center [742, 271] width 80 height 39
click at [719, 264] on div at bounding box center [742, 262] width 80 height 10
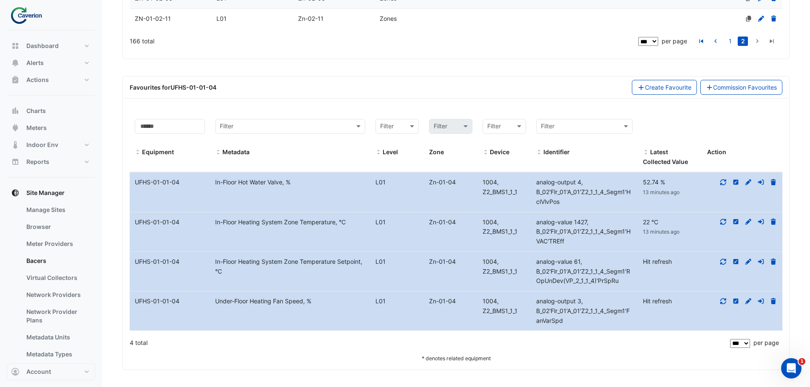
click at [722, 267] on datatable-body-cell "Action" at bounding box center [742, 271] width 80 height 39
click at [723, 263] on icon at bounding box center [723, 262] width 8 height 6
click at [728, 299] on div at bounding box center [742, 302] width 80 height 10
click at [727, 301] on div at bounding box center [742, 302] width 80 height 10
click at [726, 301] on icon at bounding box center [723, 301] width 6 height 6
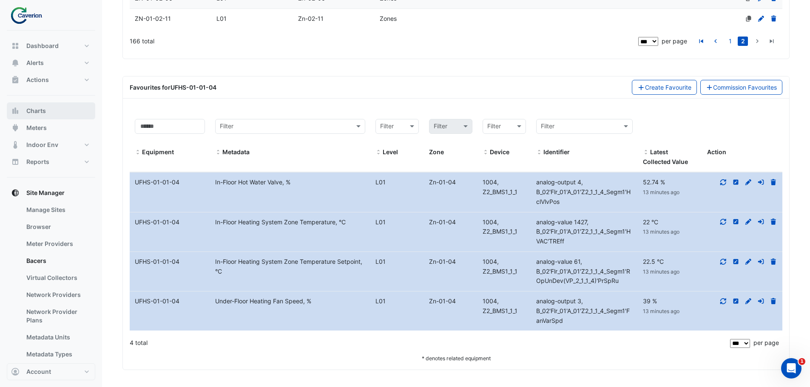
click at [62, 119] on button "Charts" at bounding box center [51, 110] width 88 height 17
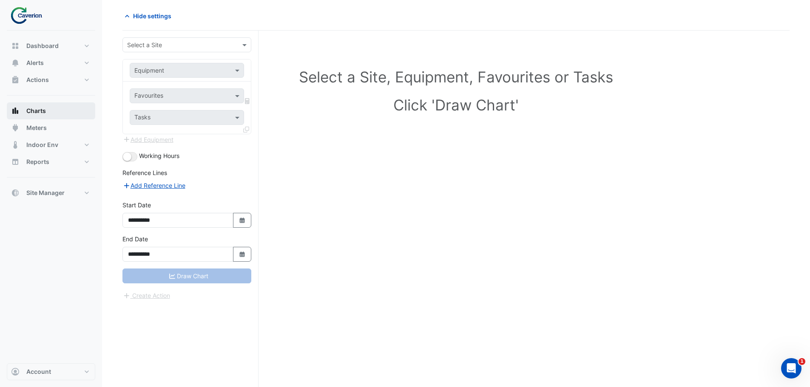
scroll to position [32, 0]
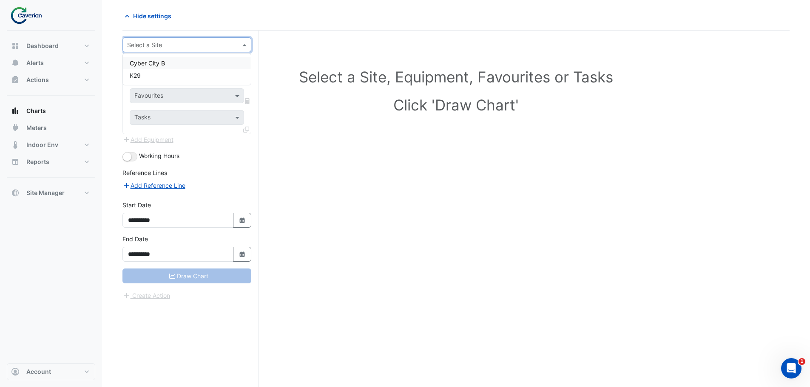
click at [182, 48] on input "text" at bounding box center [178, 45] width 102 height 9
click at [156, 67] on div "Cyber City B" at bounding box center [187, 63] width 128 height 12
click at [190, 76] on div "Equipment" at bounding box center [187, 70] width 114 height 15
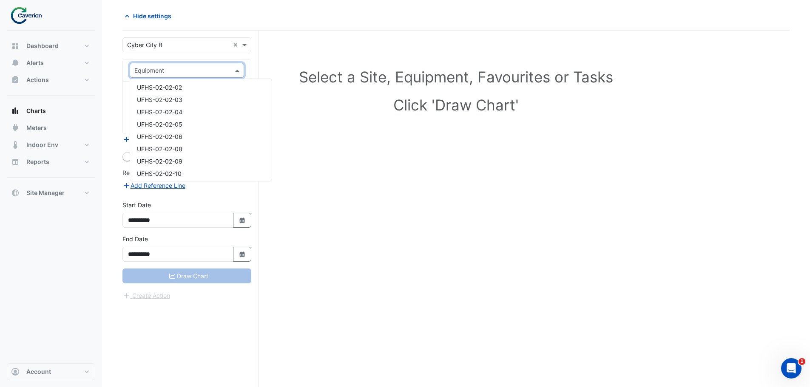
scroll to position [2423, 0]
click at [178, 111] on div "UFHS-02-02-01" at bounding box center [201, 106] width 142 height 12
click at [187, 96] on input "text" at bounding box center [181, 96] width 95 height 9
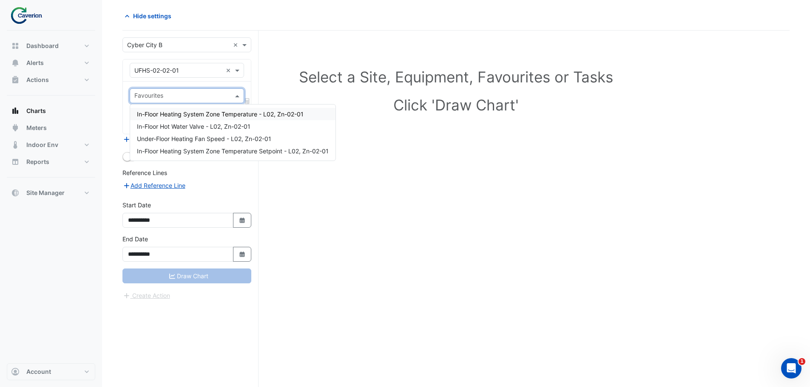
click at [188, 111] on span "In-Floor Heating System Zone Temperature - L02, Zn-02-01" at bounding box center [220, 114] width 167 height 7
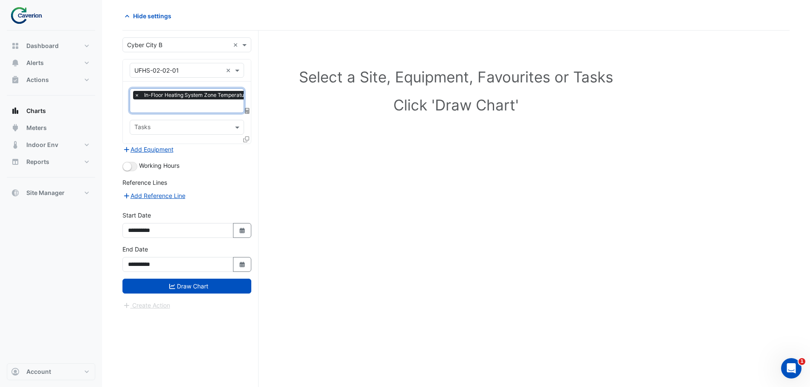
click at [176, 100] on div "× In-Floor Heating System Zone Temperature - L02, Zn-02-01" at bounding box center [213, 96] width 161 height 11
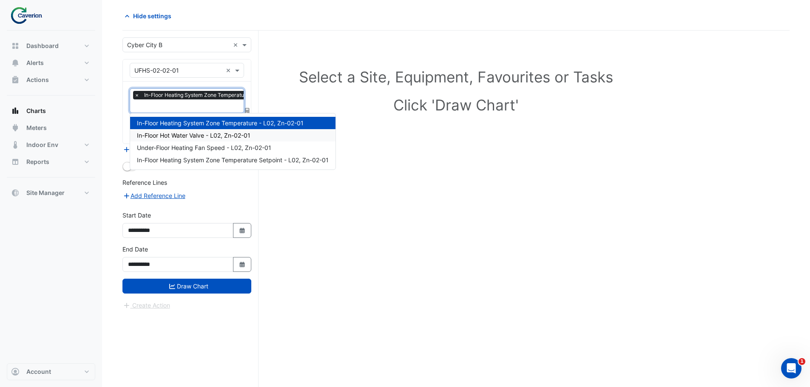
click at [183, 133] on span "In-Floor Hot Water Valve - L02, Zn-02-01" at bounding box center [194, 135] width 114 height 7
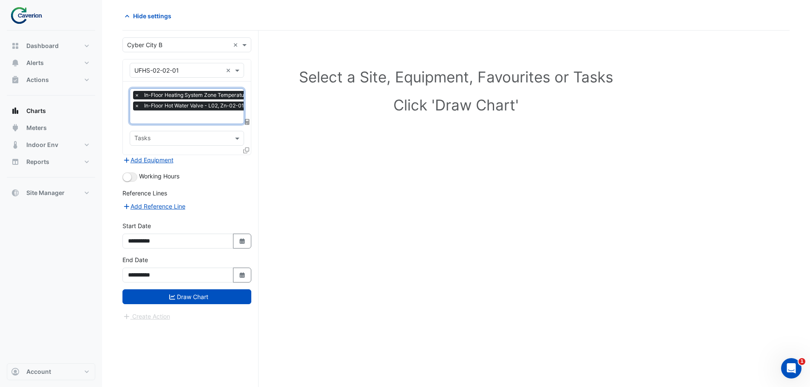
click at [186, 107] on span "In-Floor Hot Water Valve - L02, Zn-02-01" at bounding box center [194, 106] width 104 height 9
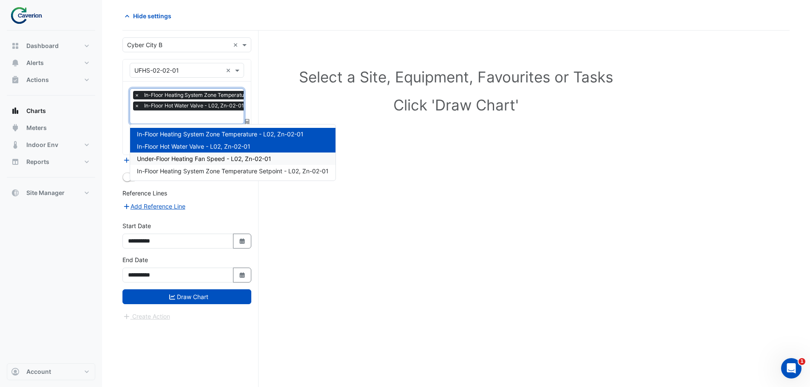
click at [190, 155] on span "Under-Floor Heating Fan Speed - L02, Zn-02-01" at bounding box center [204, 158] width 134 height 7
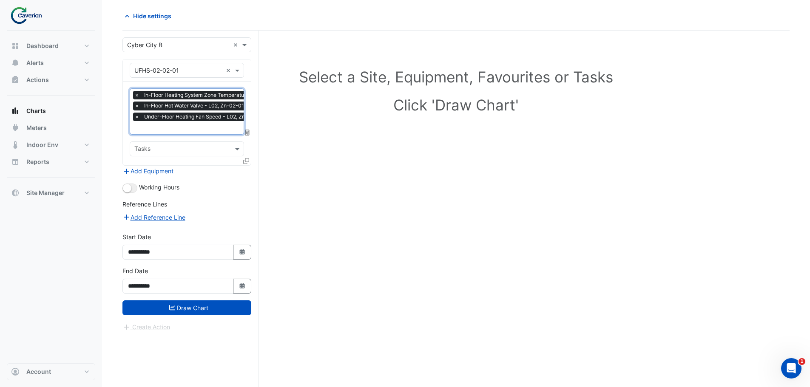
click at [190, 121] on span "Under-Floor Heating Fan Speed - L02, Zn-02-01" at bounding box center [203, 117] width 122 height 9
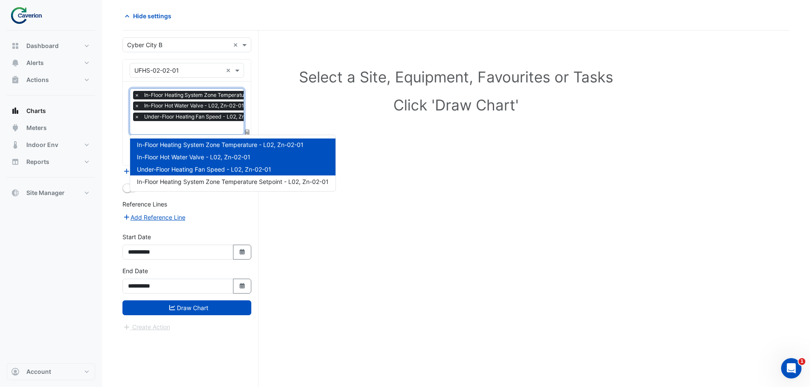
click at [193, 176] on div "In-Floor Heating System Zone Temperature Setpoint - L02, Zn-02-01" at bounding box center [232, 182] width 205 height 12
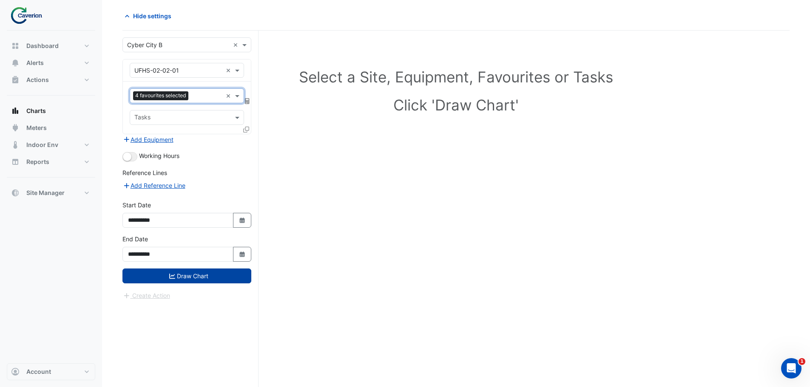
click at [198, 275] on button "Draw Chart" at bounding box center [186, 276] width 129 height 15
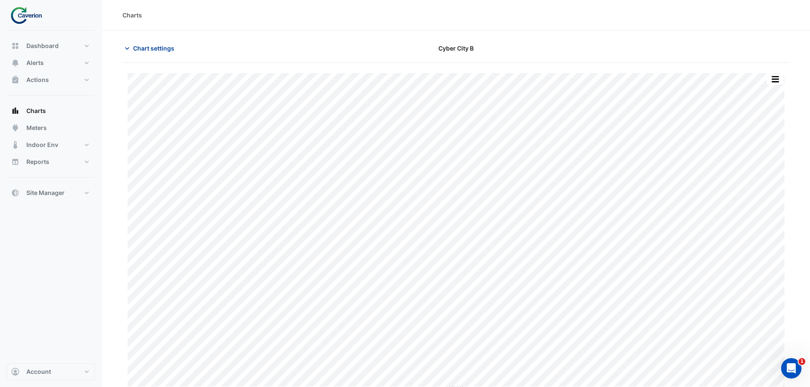
click at [144, 49] on span "Chart settings" at bounding box center [153, 48] width 41 height 9
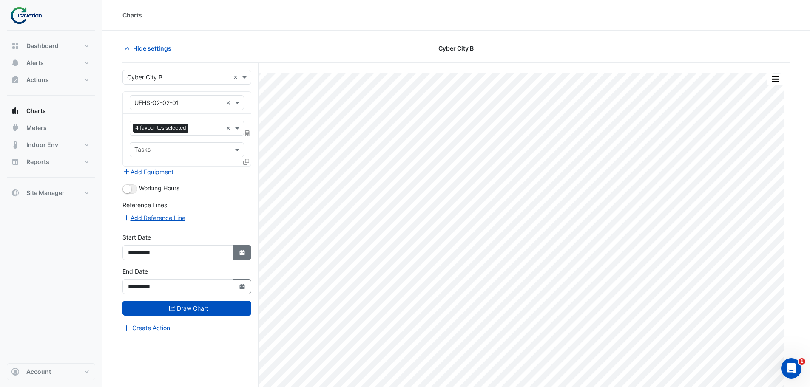
click at [240, 250] on fa-icon "Select Date" at bounding box center [242, 252] width 8 height 7
select select "*"
select select "****"
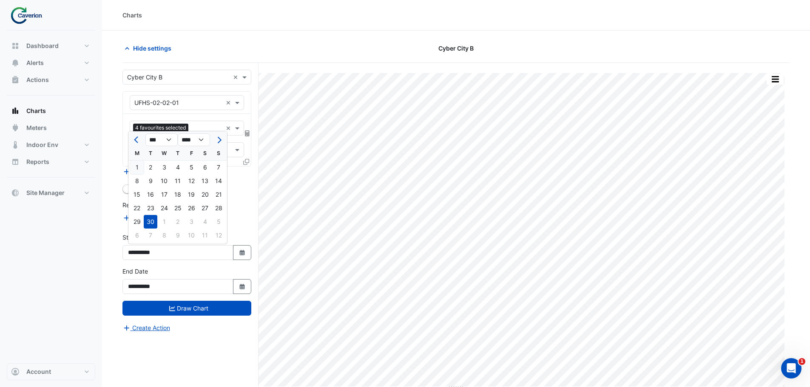
click at [139, 163] on div "1" at bounding box center [137, 168] width 14 height 14
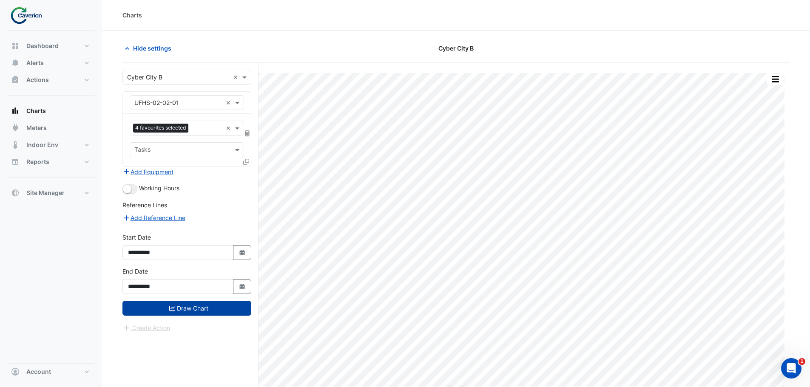
click at [217, 307] on button "Draw Chart" at bounding box center [186, 308] width 129 height 15
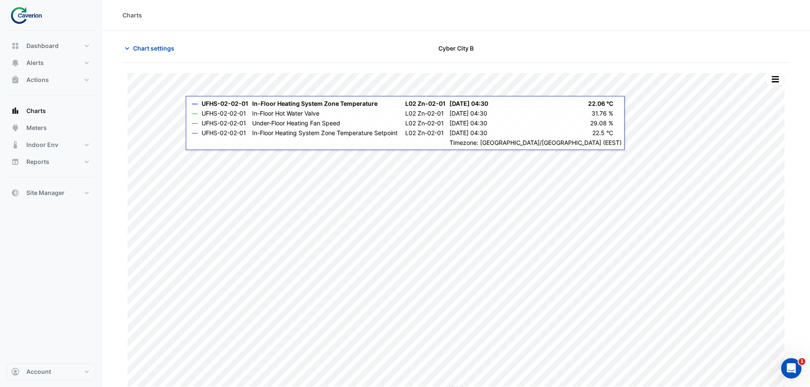
scroll to position [32, 0]
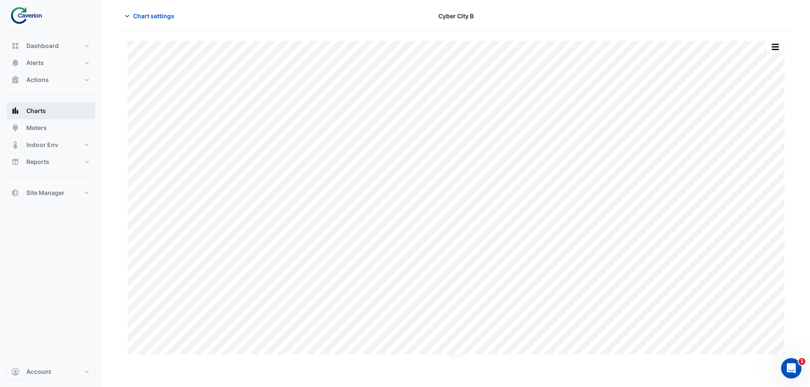
click at [47, 106] on button "Charts" at bounding box center [51, 110] width 88 height 17
click at [46, 109] on button "Charts" at bounding box center [51, 110] width 88 height 17
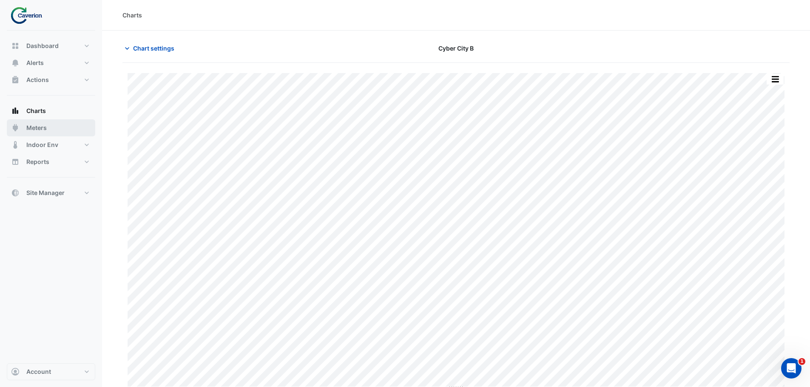
type input "**********"
click at [135, 53] on button "Chart settings" at bounding box center [150, 48] width 57 height 15
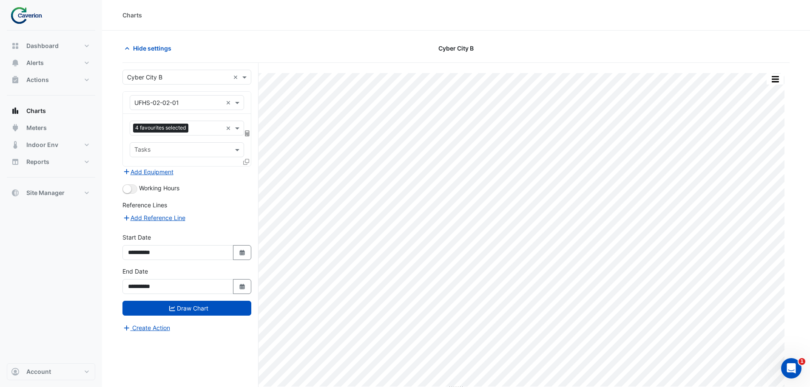
scroll to position [32, 0]
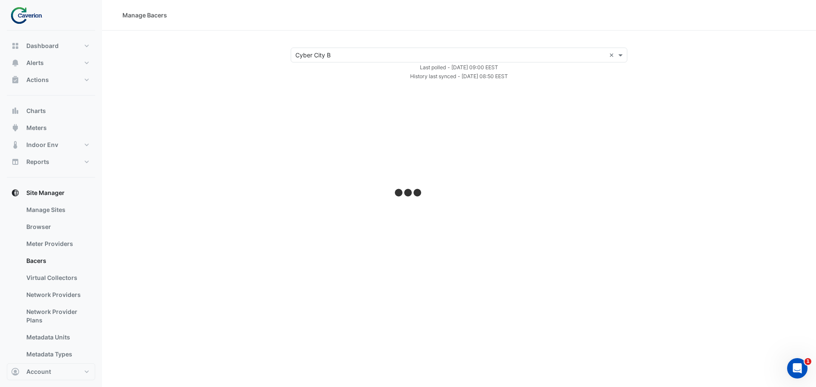
select select "***"
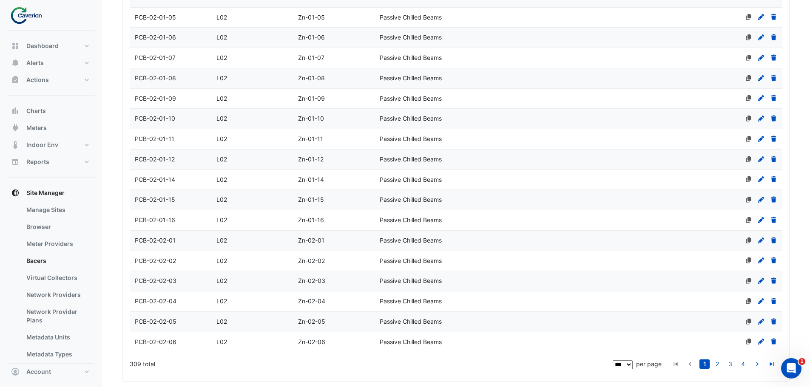
scroll to position [2937, 0]
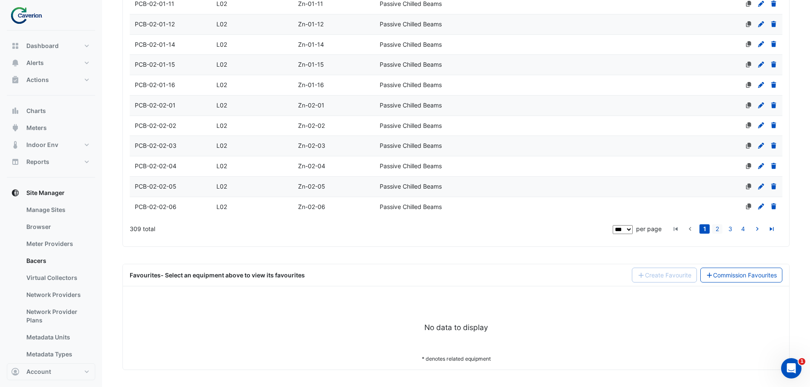
click at [717, 230] on link "2" at bounding box center [717, 228] width 10 height 9
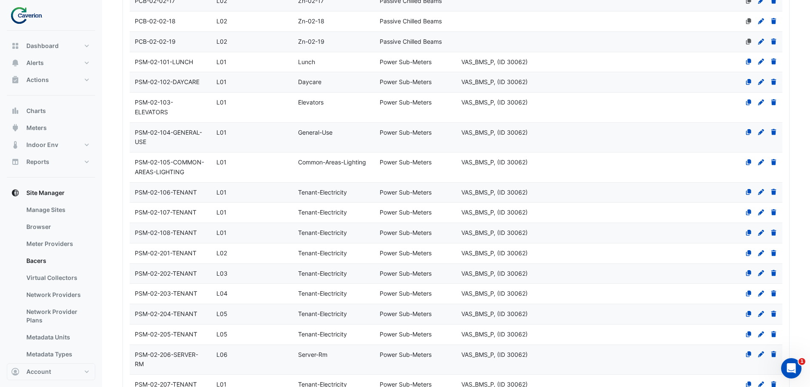
scroll to position [383, 0]
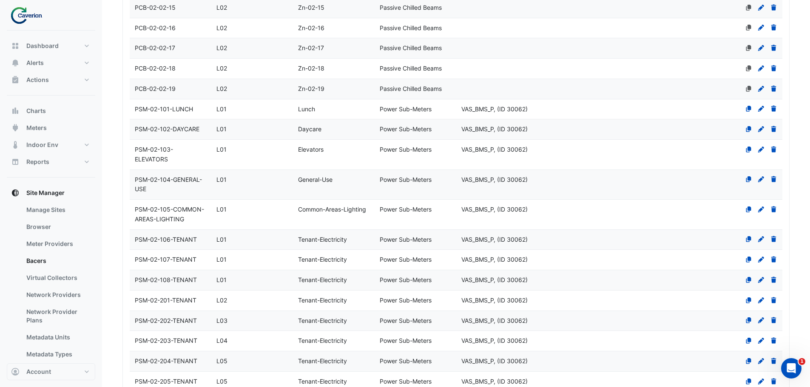
click at [175, 213] on span "PSM-02-105-COMMON-AREAS-LIGHTING" at bounding box center [169, 214] width 69 height 17
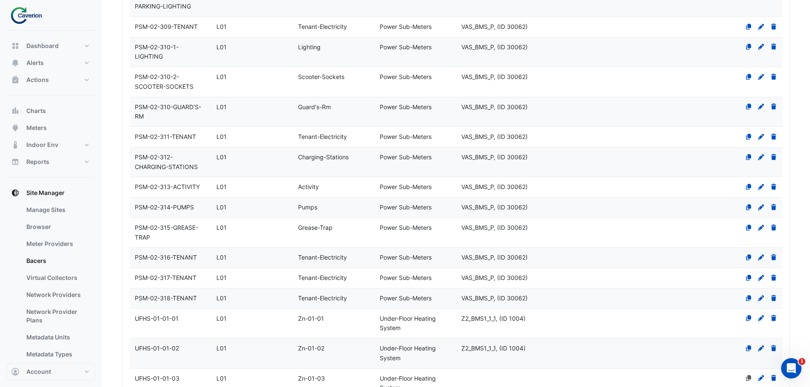
scroll to position [2433, 0]
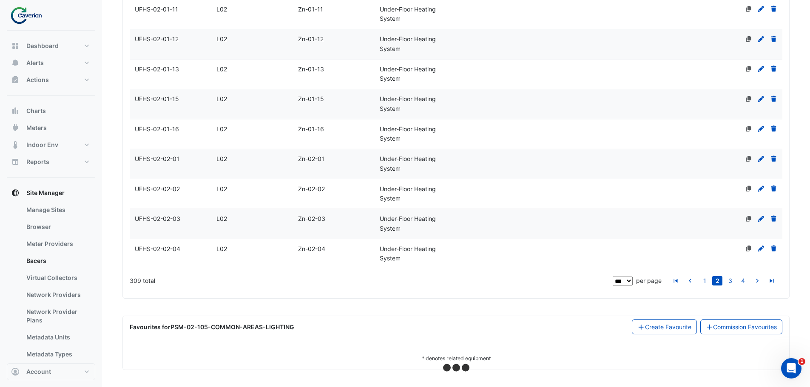
select select "***"
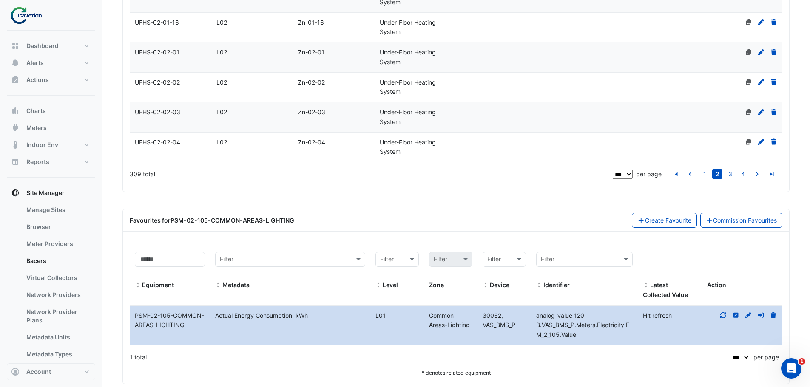
scroll to position [2554, 0]
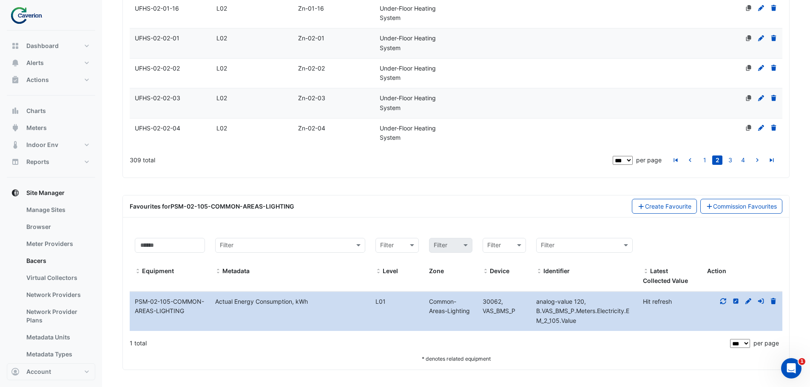
click at [725, 299] on icon at bounding box center [723, 301] width 8 height 6
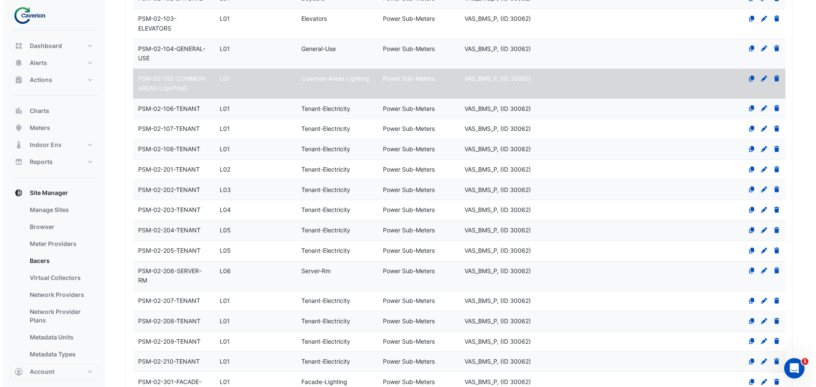
scroll to position [0, 0]
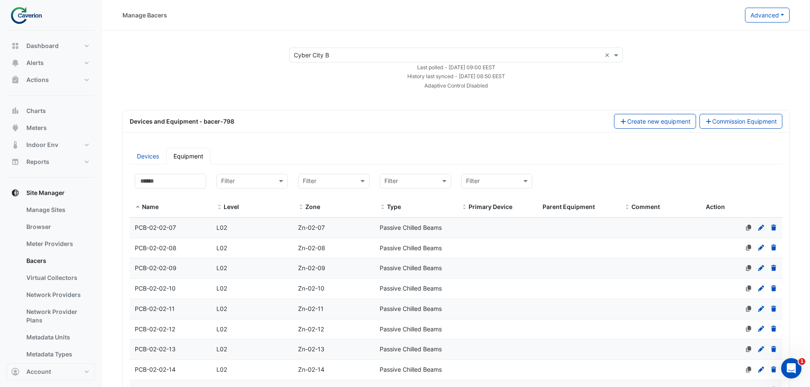
click at [265, 123] on div "Devices and Equipment - bacer-798" at bounding box center [367, 121] width 484 height 9
click at [67, 250] on link "Meter Providers" at bounding box center [58, 244] width 76 height 17
